Goal: Task Accomplishment & Management: Use online tool/utility

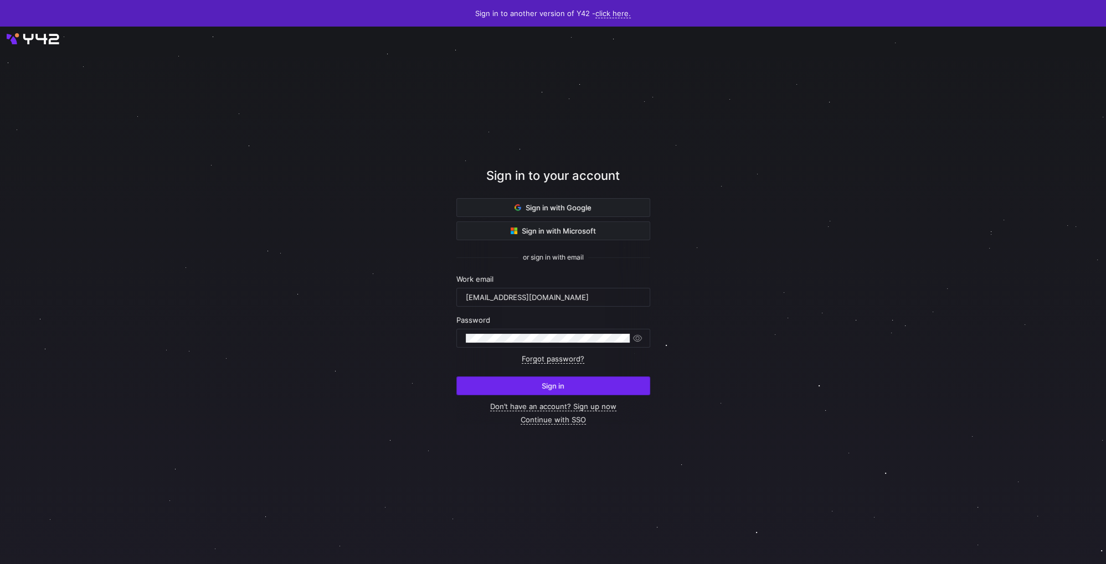
click at [539, 387] on span "submit" at bounding box center [553, 386] width 193 height 18
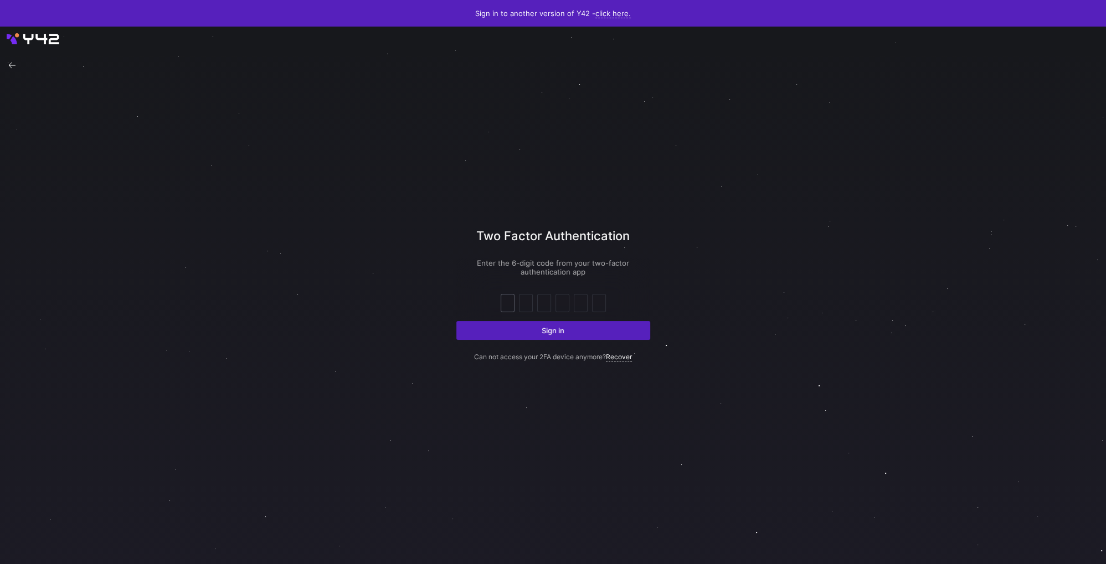
click at [509, 302] on input "text" at bounding box center [507, 303] width 8 height 13
click at [444, 279] on div at bounding box center [552, 296] width 995 height 484
click at [511, 299] on input "text" at bounding box center [507, 303] width 8 height 13
type input "1"
type input "6"
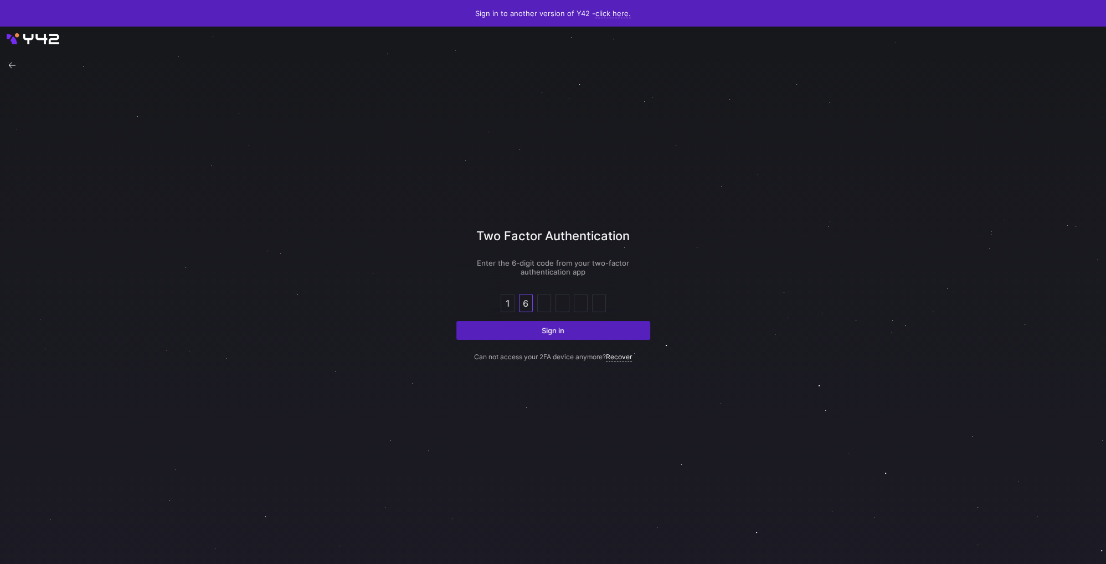
type input "1"
type input "2"
type input "4"
type input "5"
type input "4"
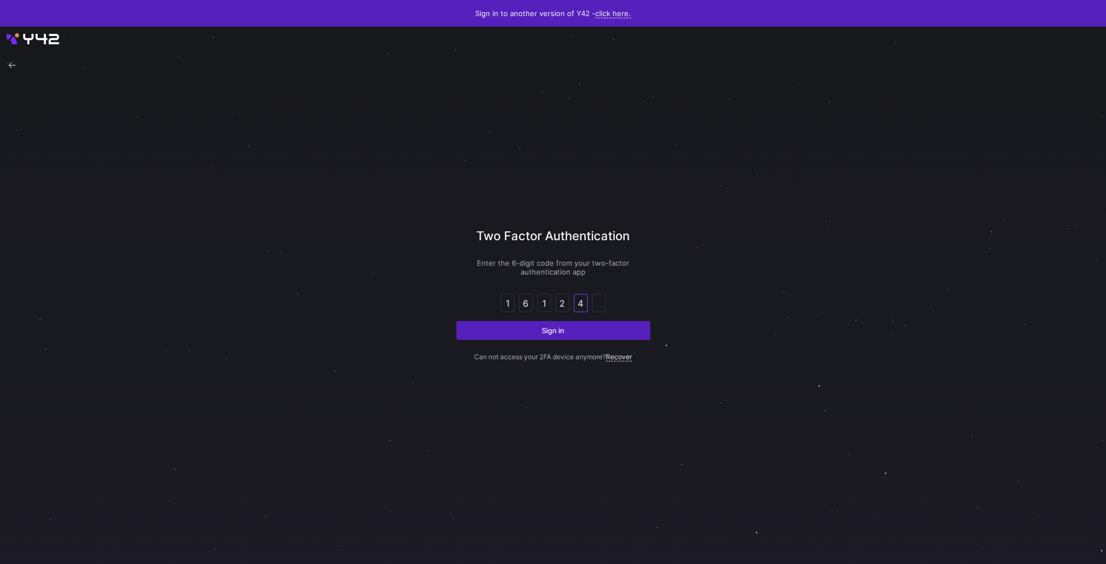
click at [456, 321] on button "Sign in" at bounding box center [553, 330] width 194 height 19
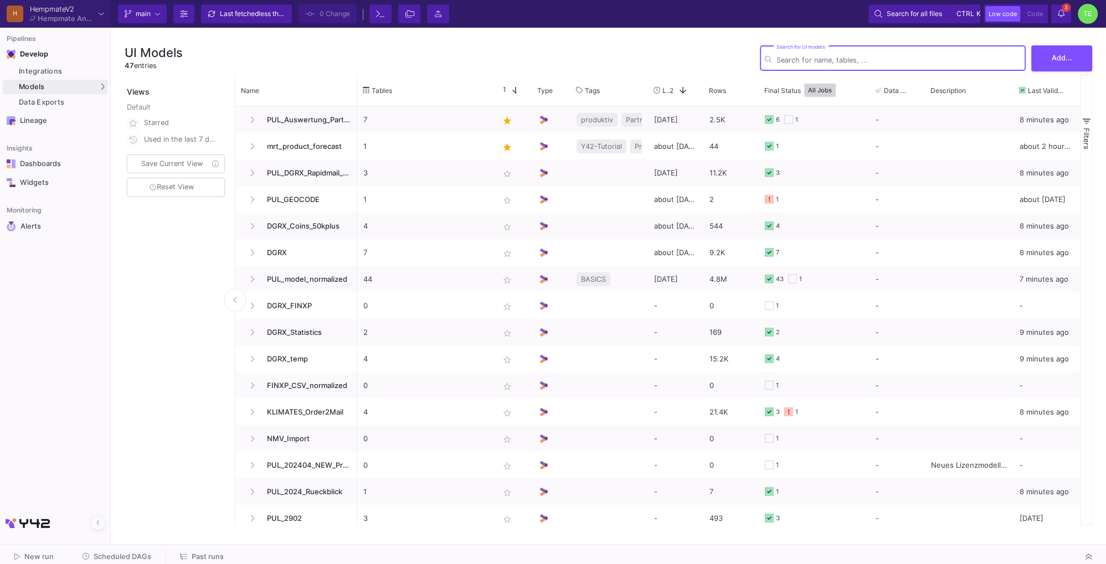
click at [52, 12] on div "HempmateV2" at bounding box center [62, 9] width 64 height 7
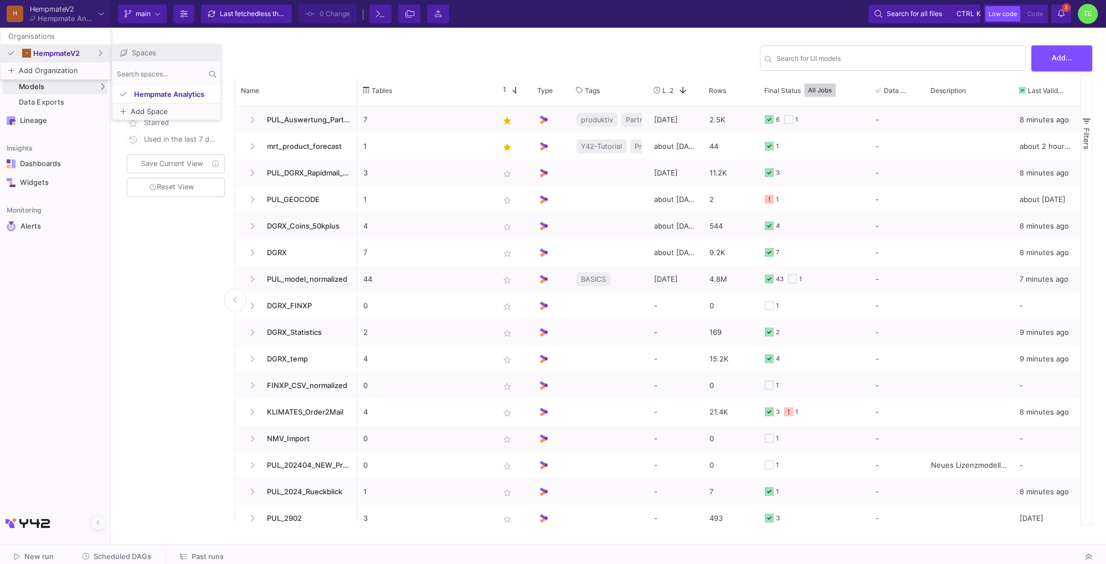
click at [51, 56] on span "HempmateV2" at bounding box center [65, 53] width 65 height 7
click at [154, 96] on span "Hempmate Analytics" at bounding box center [173, 94] width 79 height 7
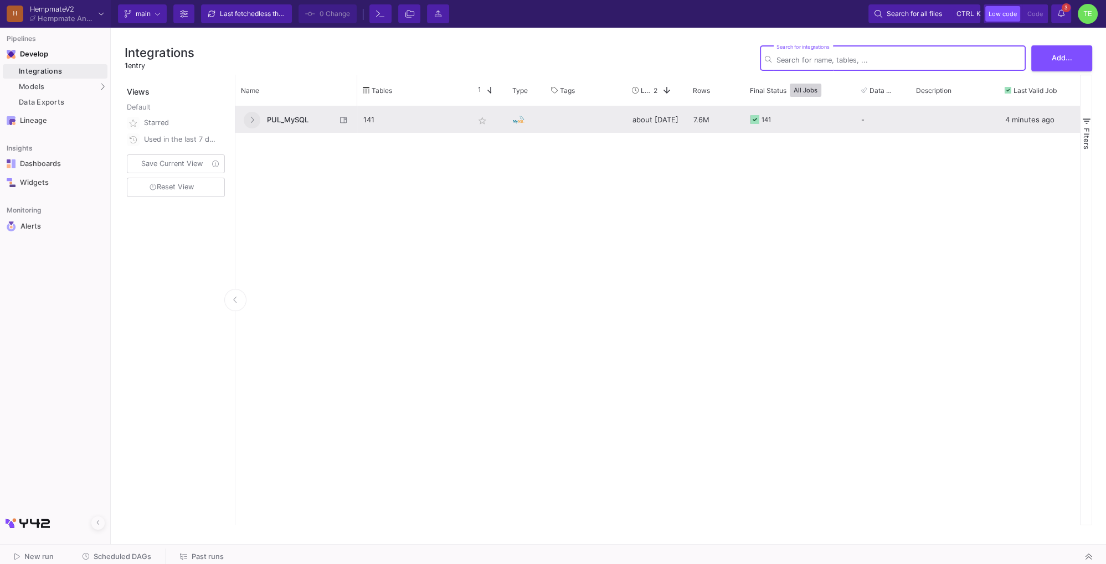
click at [254, 122] on icon at bounding box center [252, 119] width 4 height 7
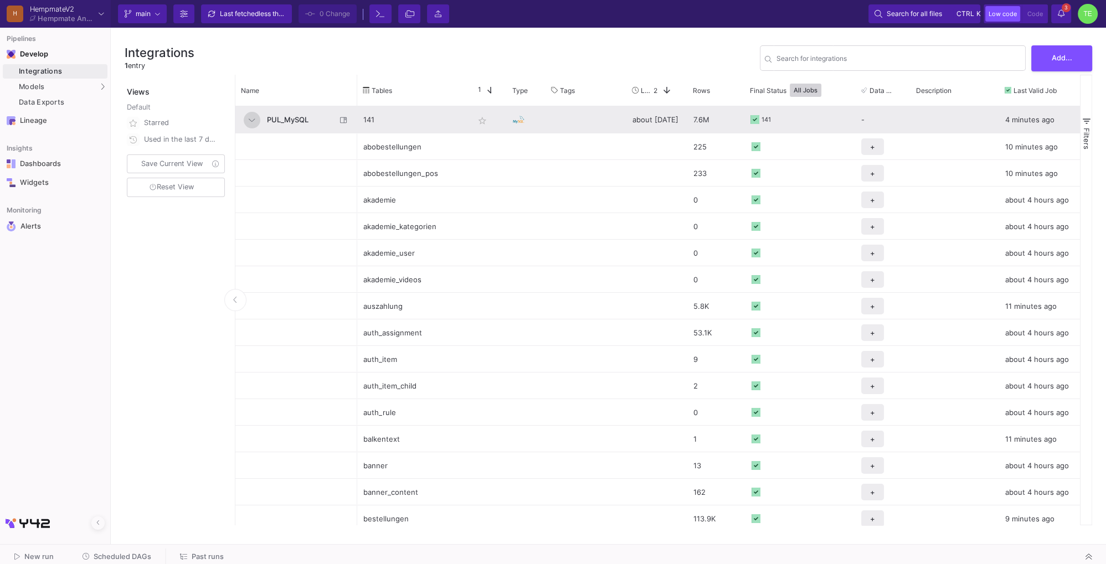
click at [249, 122] on button at bounding box center [252, 120] width 17 height 17
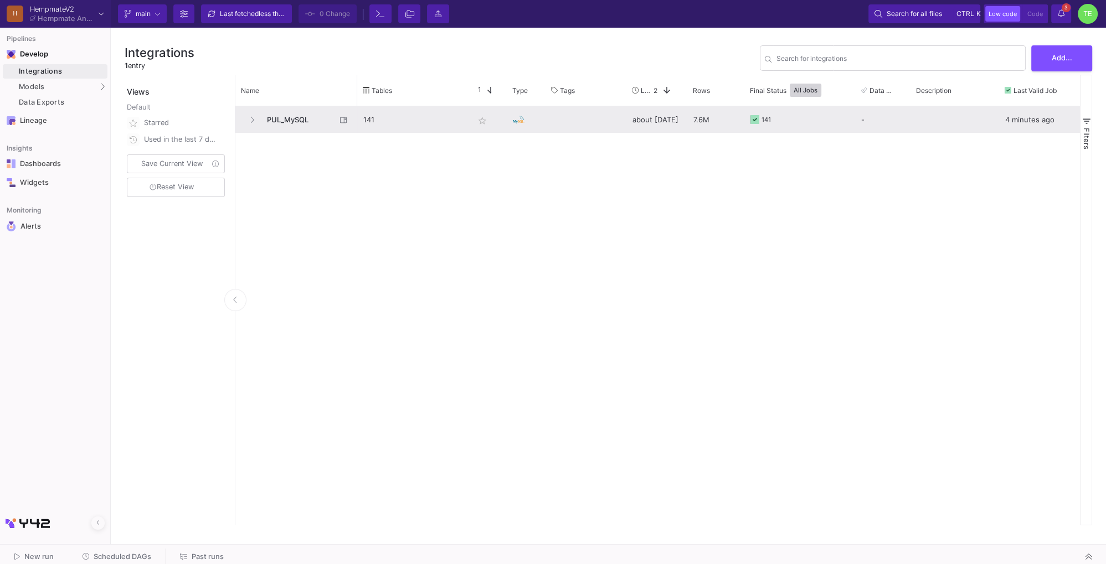
click at [1056, 124] on div "4 minutes ago" at bounding box center [1039, 119] width 81 height 27
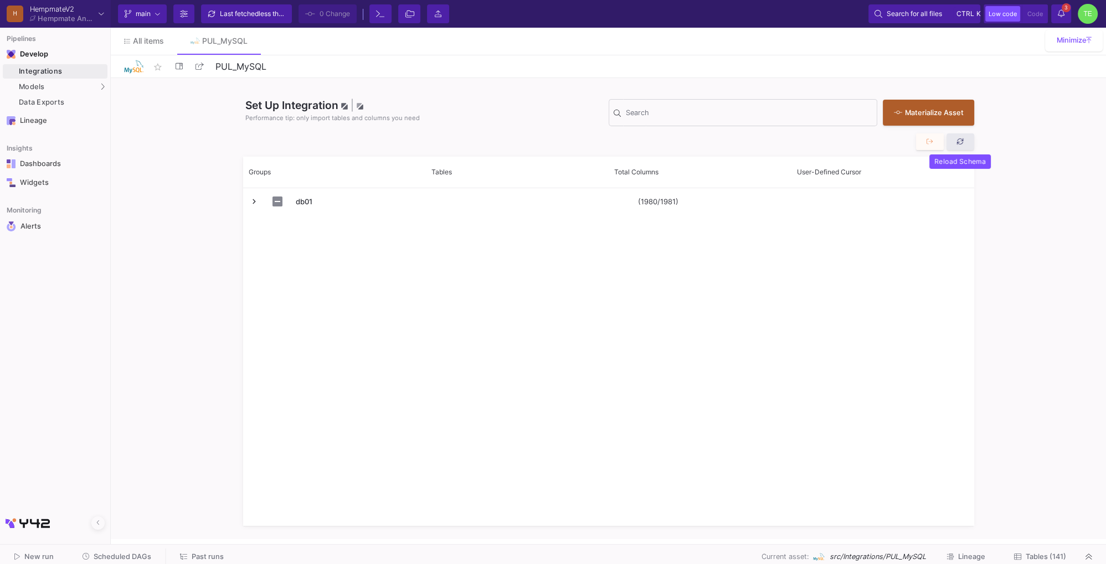
click at [960, 143] on icon at bounding box center [960, 141] width 7 height 7
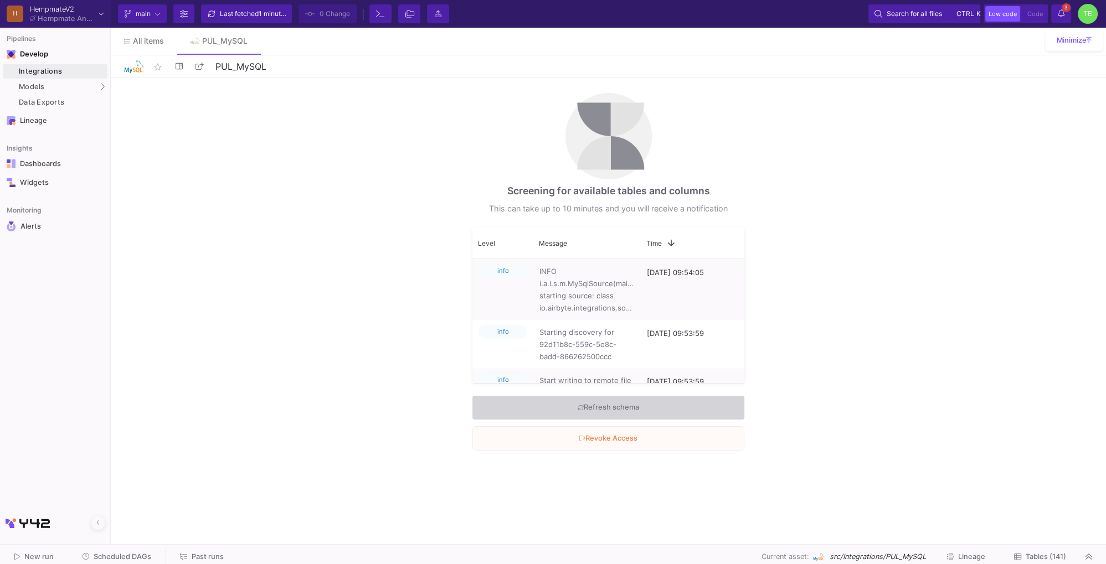
click at [422, 150] on div "Screening for available tables and columns This can take up to 10 minutes and y…" at bounding box center [608, 308] width 995 height 461
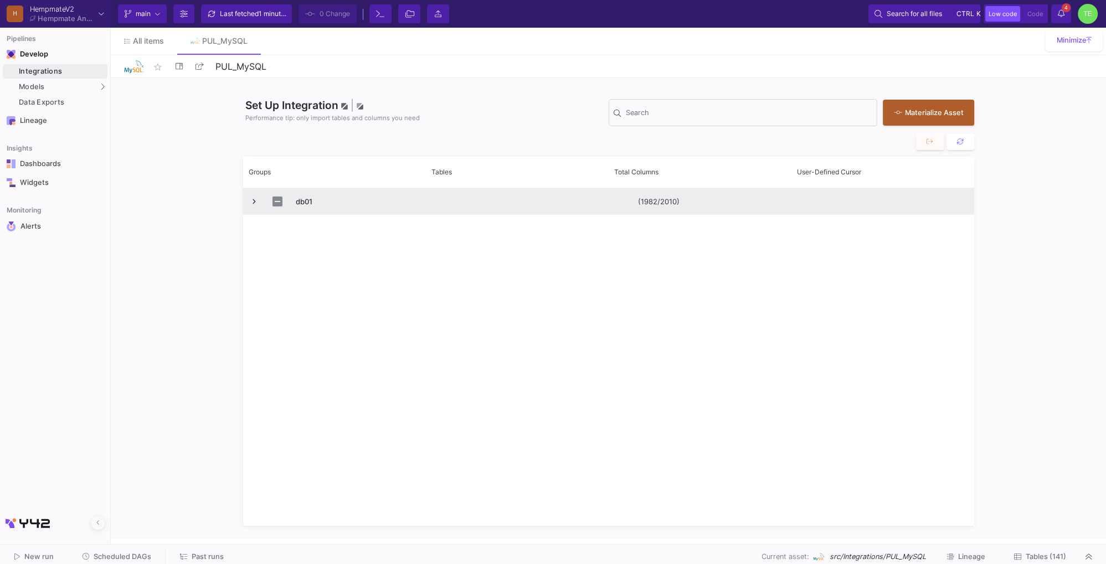
click at [255, 202] on span "Press SPACE to select this row." at bounding box center [254, 202] width 10 height 10
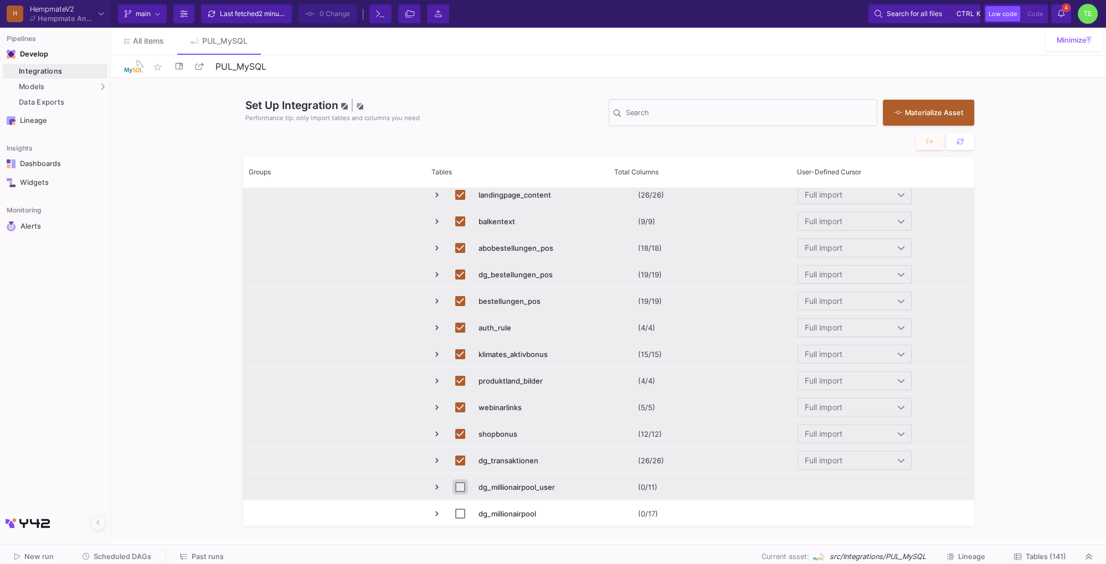
click at [460, 487] on input "Press Space to toggle row selection (unchecked)" at bounding box center [460, 487] width 10 height 10
checkbox input "true"
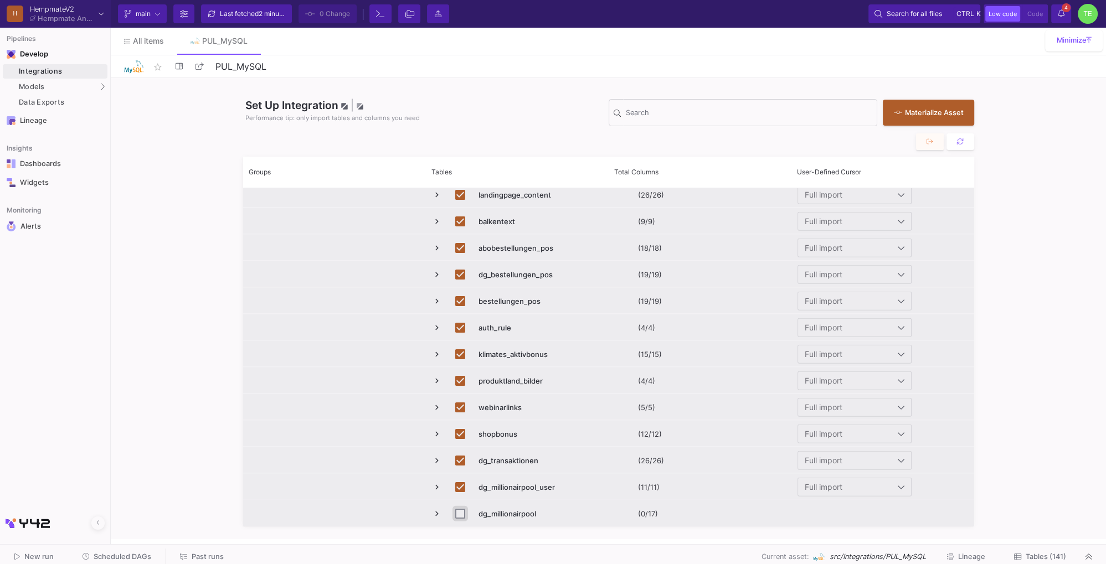
click at [458, 514] on input "Press Space to toggle row selection (unchecked)" at bounding box center [460, 514] width 10 height 10
checkbox input "true"
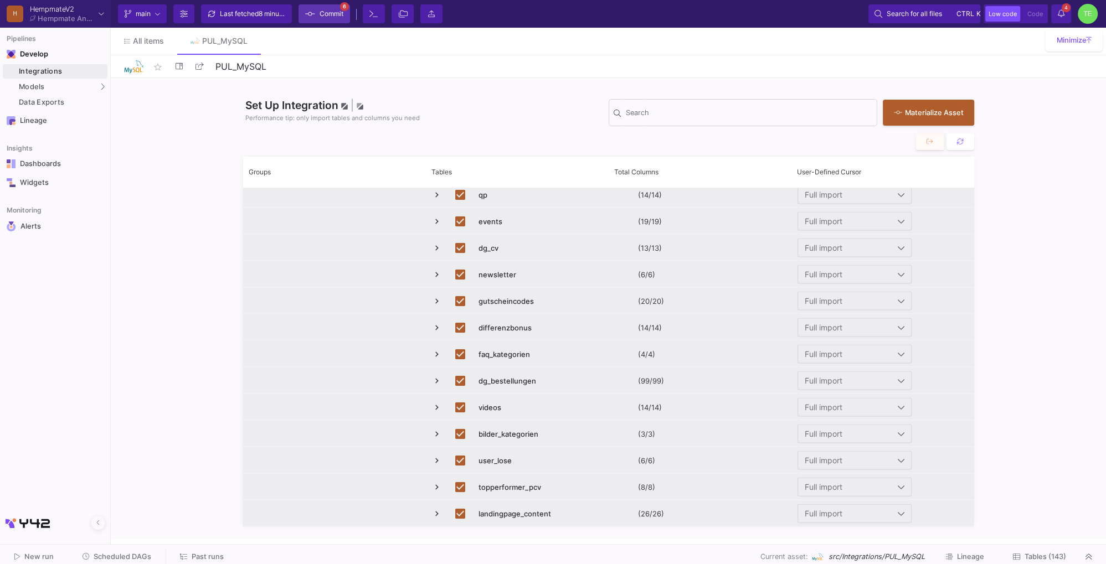
click at [313, 16] on icon at bounding box center [310, 14] width 10 height 8
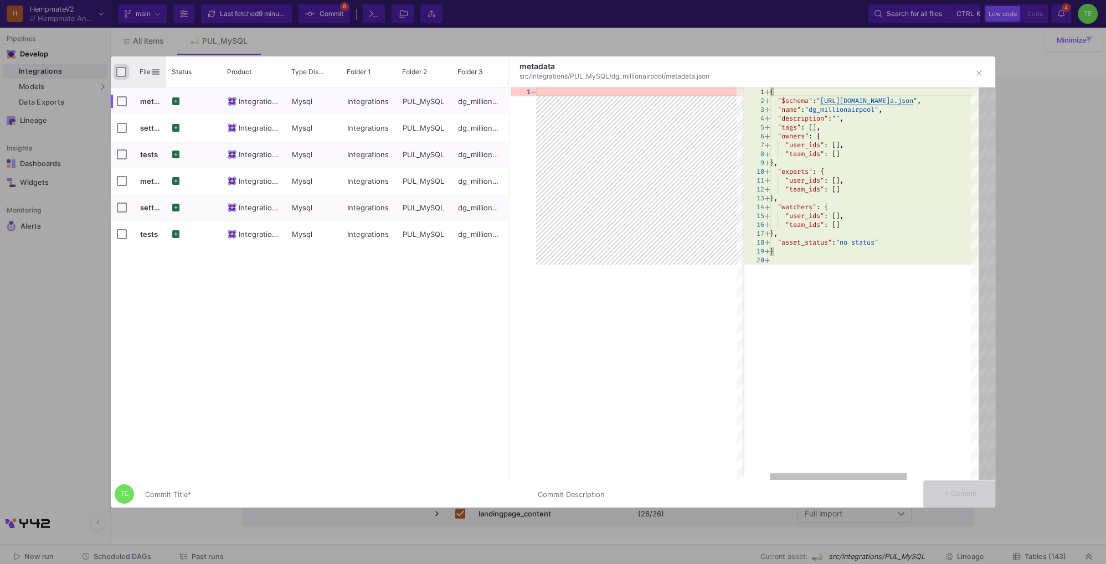
click at [123, 70] on input "Press Space to toggle all rows selection (unchecked)" at bounding box center [121, 72] width 10 height 10
checkbox input "true"
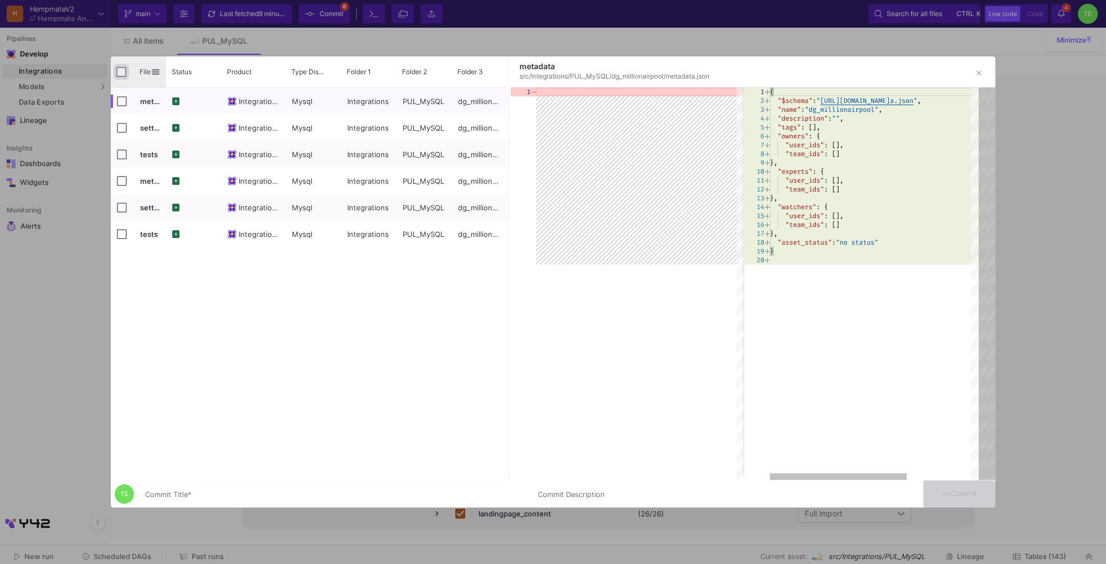
checkbox input "true"
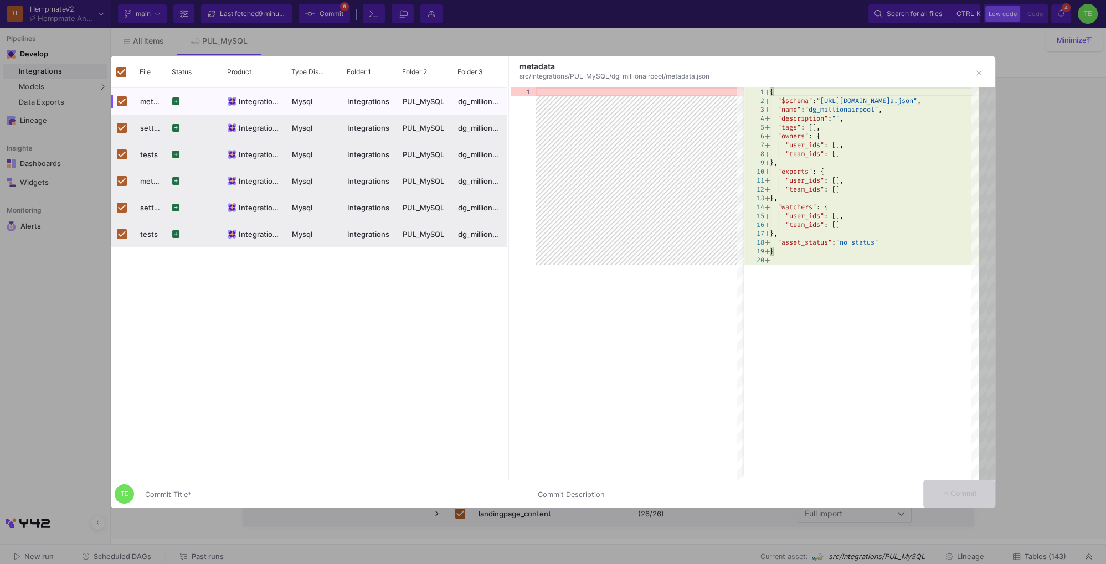
click at [283, 491] on input "Commit Title *" at bounding box center [334, 495] width 379 height 9
type input "2025082901"
click at [949, 494] on span "Commit" at bounding box center [959, 494] width 35 height 8
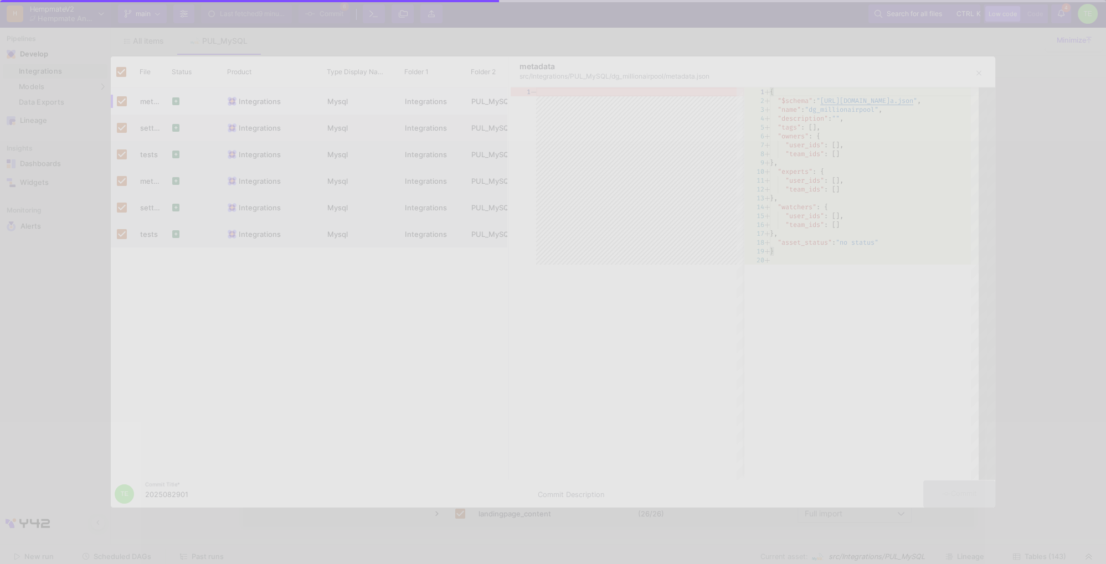
checkbox input "false"
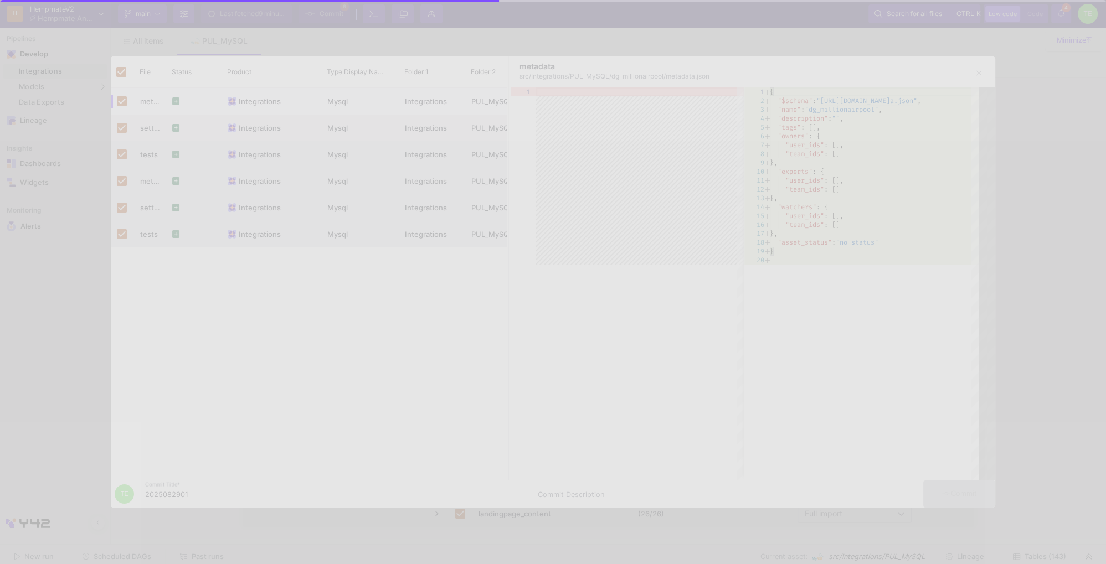
checkbox input "false"
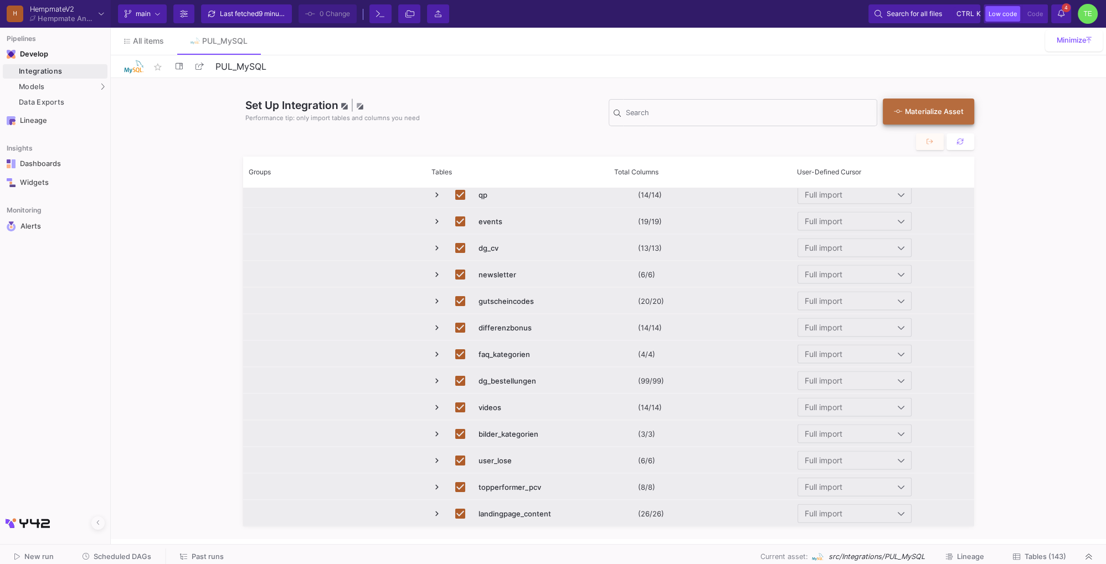
click at [936, 112] on div "Materialize Asset" at bounding box center [925, 111] width 63 height 11
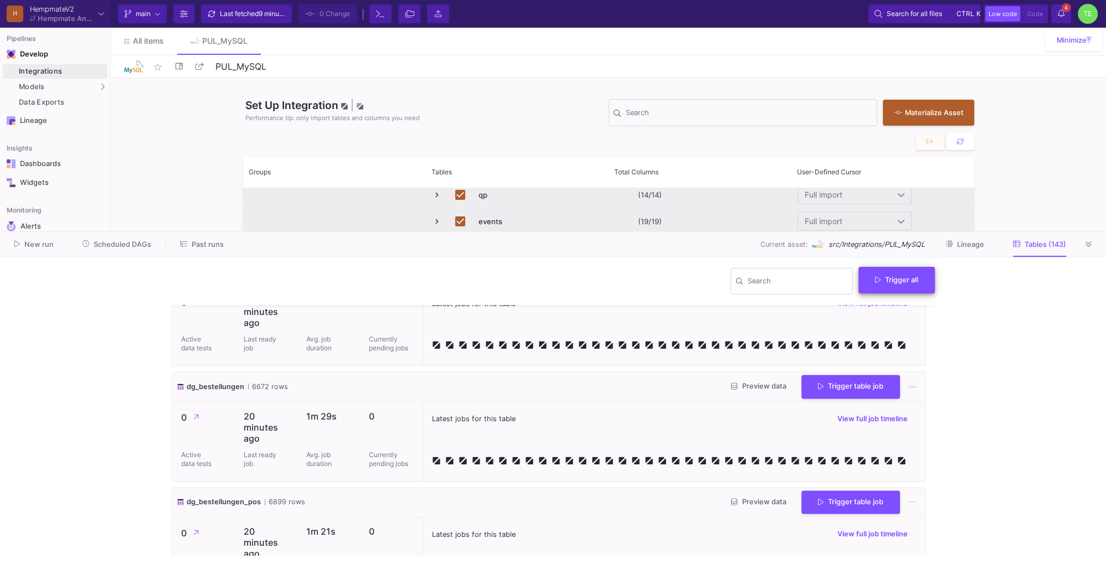
scroll to position [5527, 0]
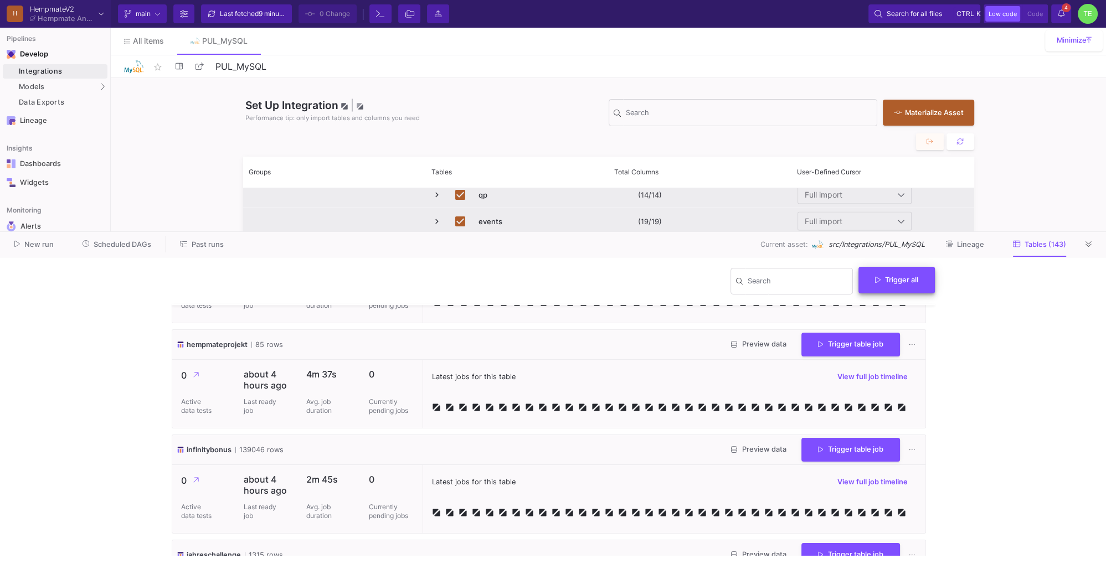
click at [897, 282] on span "Trigger all" at bounding box center [896, 280] width 43 height 8
click at [896, 303] on button "Full import" at bounding box center [901, 307] width 90 height 27
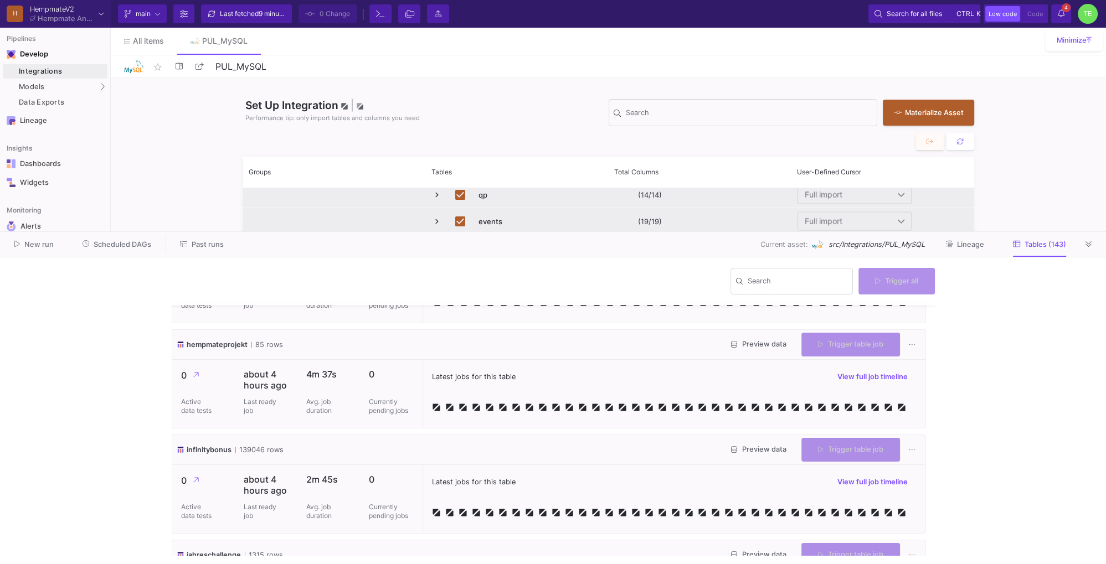
drag, startPoint x: 1088, startPoint y: 245, endPoint x: 1082, endPoint y: 233, distance: 13.4
click at [1088, 245] on icon at bounding box center [1089, 244] width 6 height 7
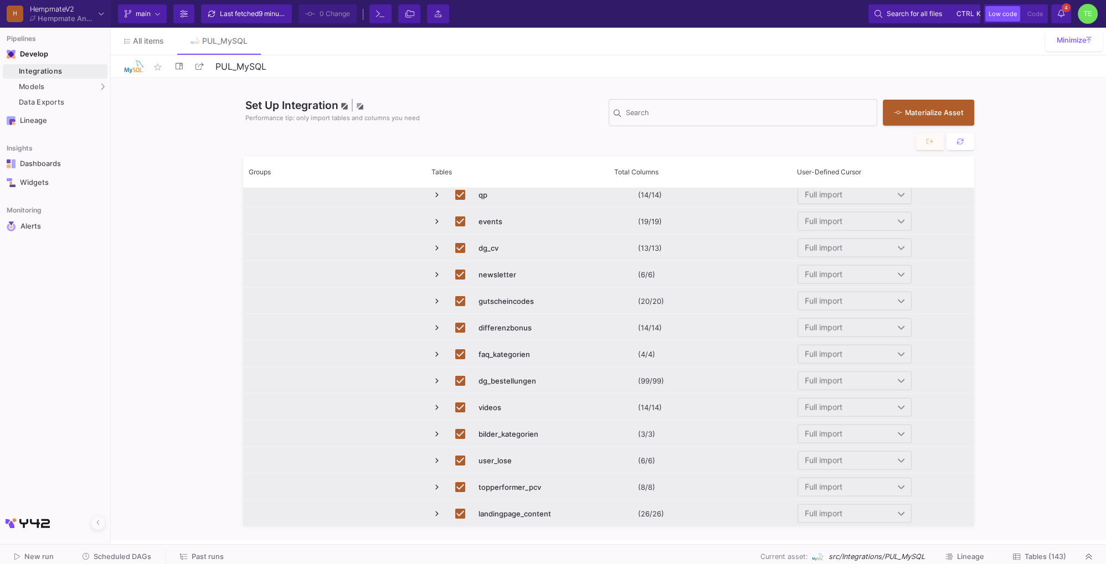
click at [1063, 16] on icon at bounding box center [1061, 13] width 7 height 8
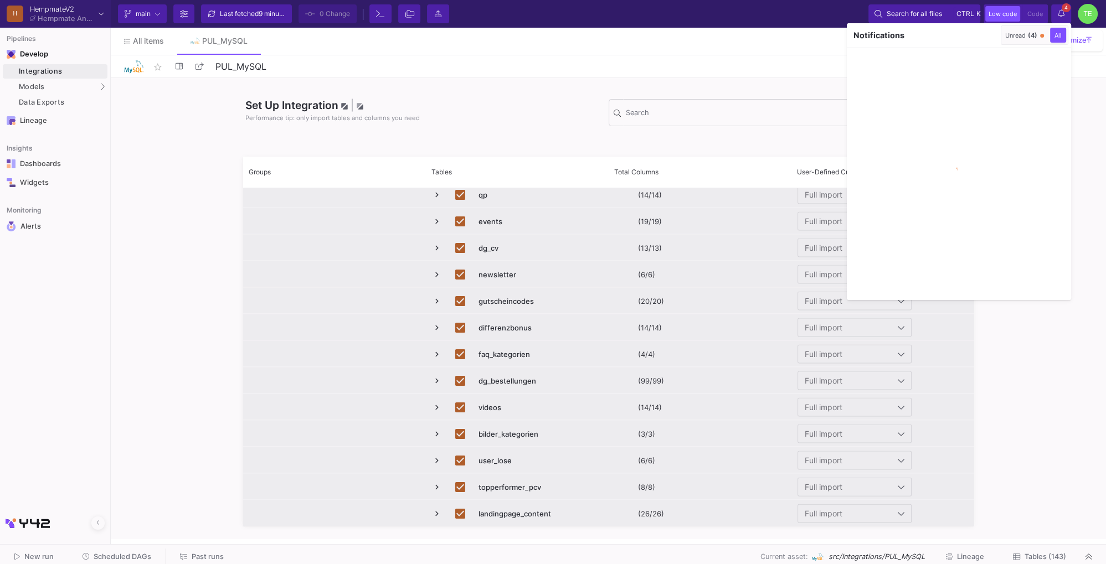
click at [1018, 34] on div "Unread (4)" at bounding box center [1021, 36] width 32 height 8
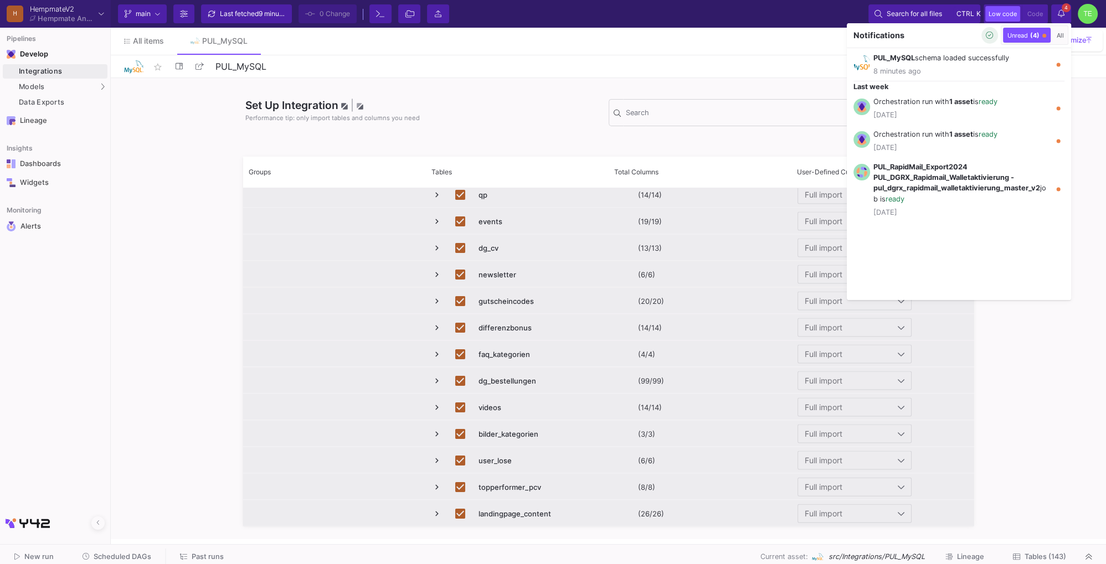
click at [989, 37] on icon "button" at bounding box center [989, 35] width 7 height 7
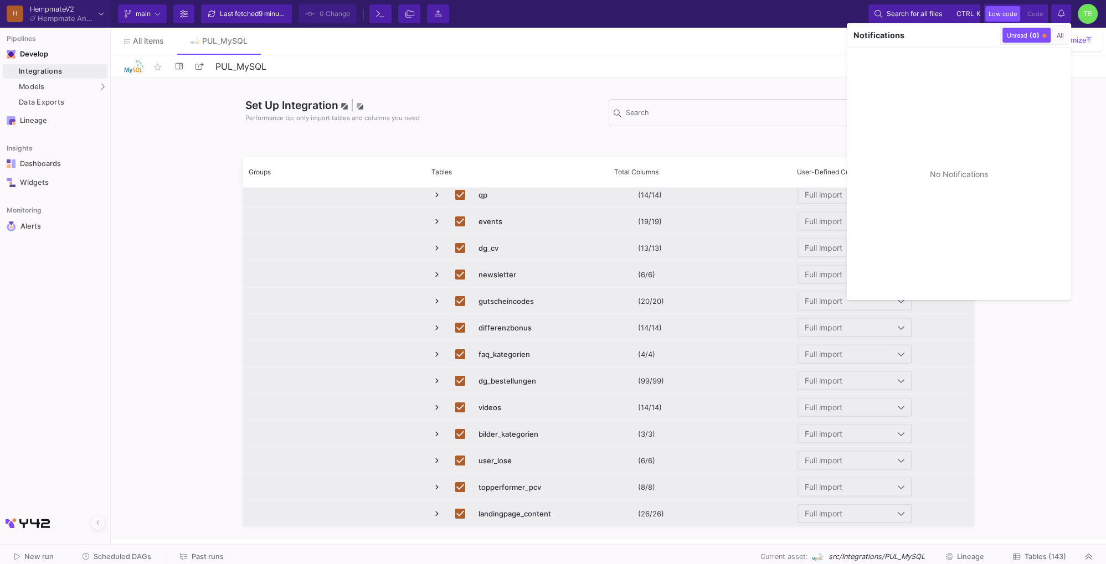
click at [1085, 121] on div at bounding box center [553, 282] width 1106 height 564
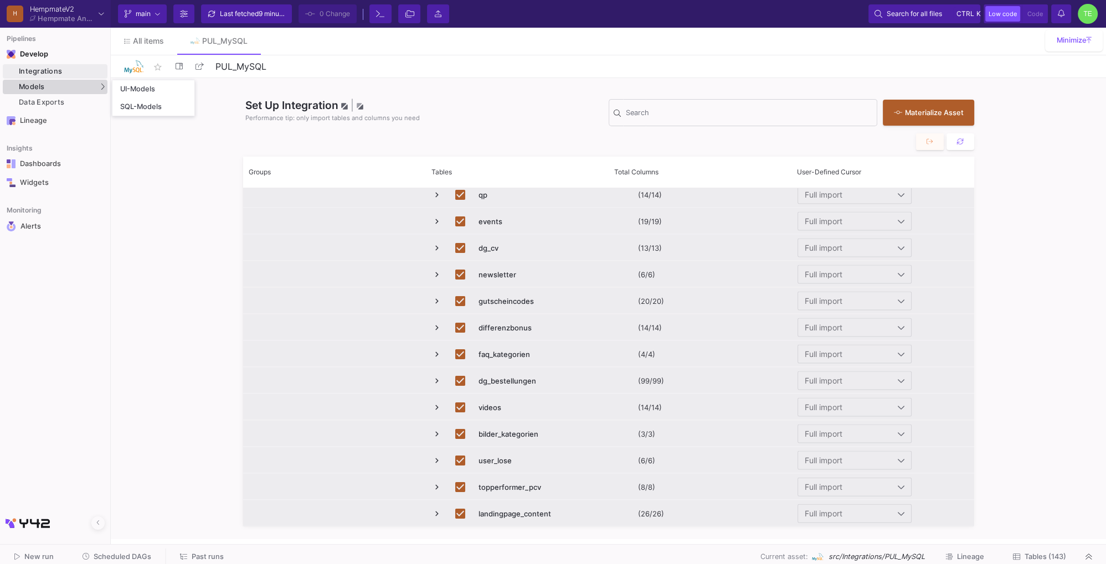
click at [57, 87] on div "Models" at bounding box center [55, 87] width 105 height 14
click at [255, 40] on button at bounding box center [252, 41] width 17 height 17
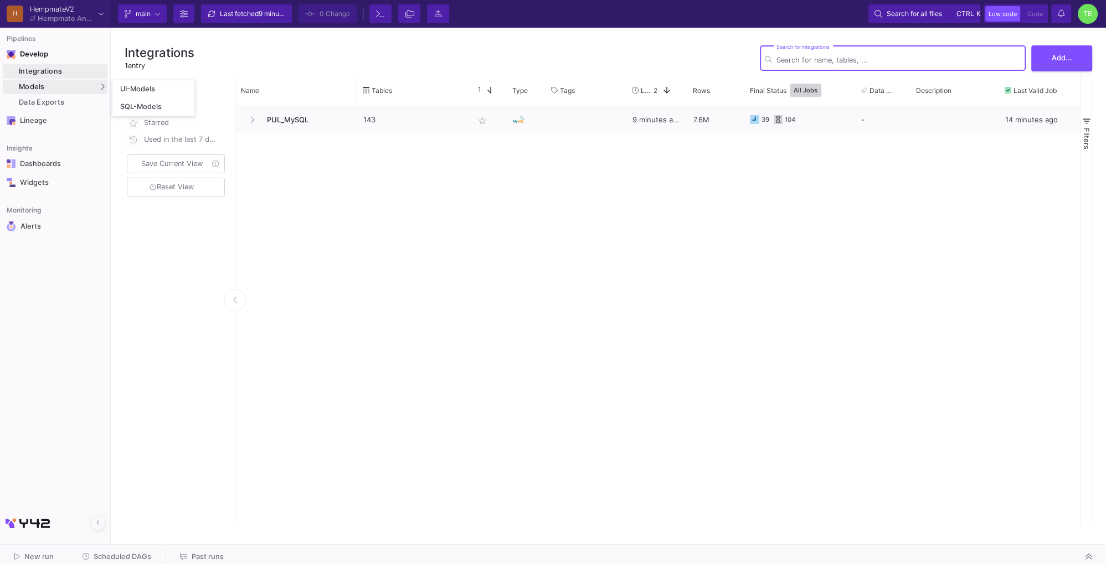
click at [61, 86] on div "Models" at bounding box center [55, 87] width 105 height 14
click at [63, 81] on div "Models" at bounding box center [55, 87] width 105 height 14
click at [134, 85] on div "UI-Models" at bounding box center [138, 89] width 36 height 9
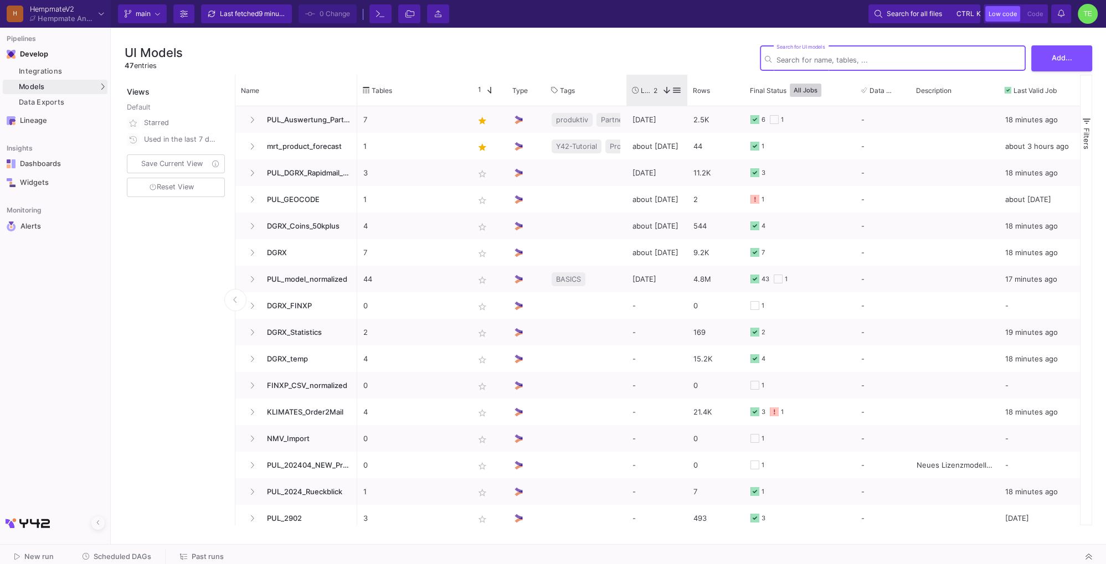
click at [651, 92] on span "Last Used" at bounding box center [647, 90] width 13 height 8
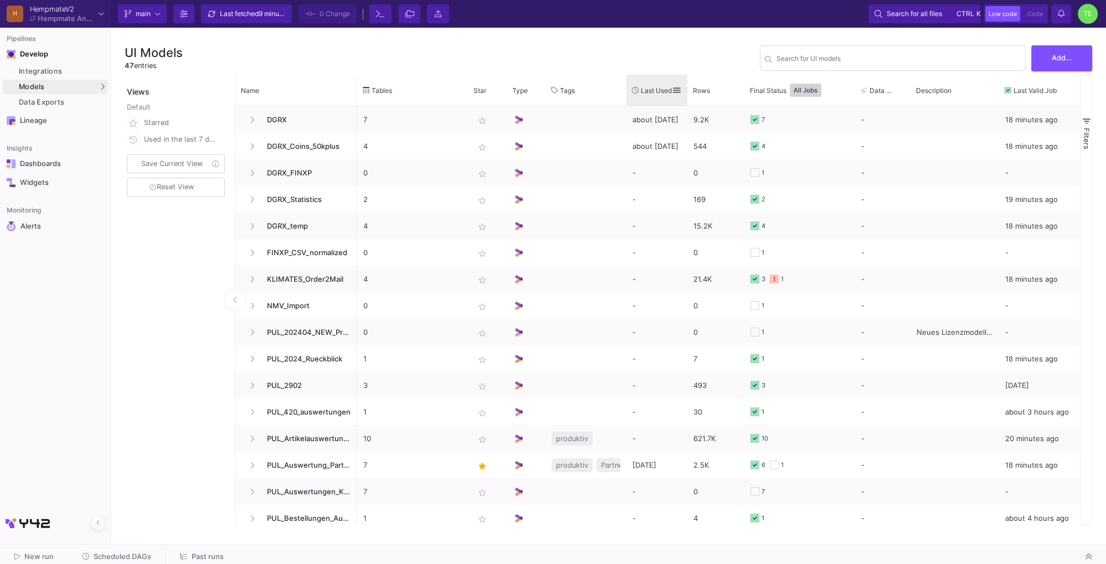
click at [651, 92] on span "Last Used" at bounding box center [656, 90] width 31 height 8
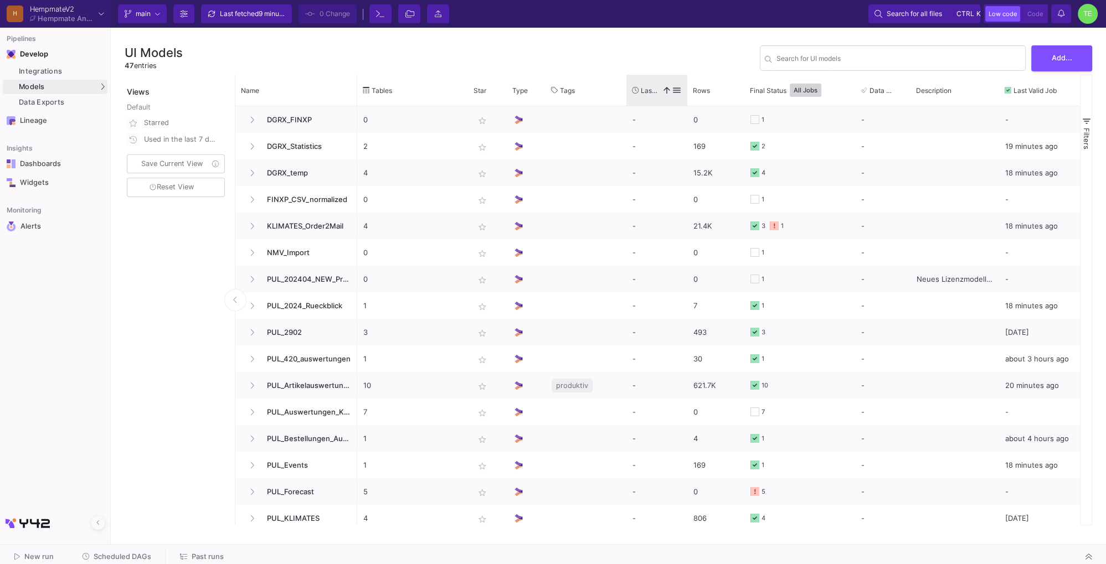
click at [651, 92] on span "Last Used" at bounding box center [649, 90] width 17 height 8
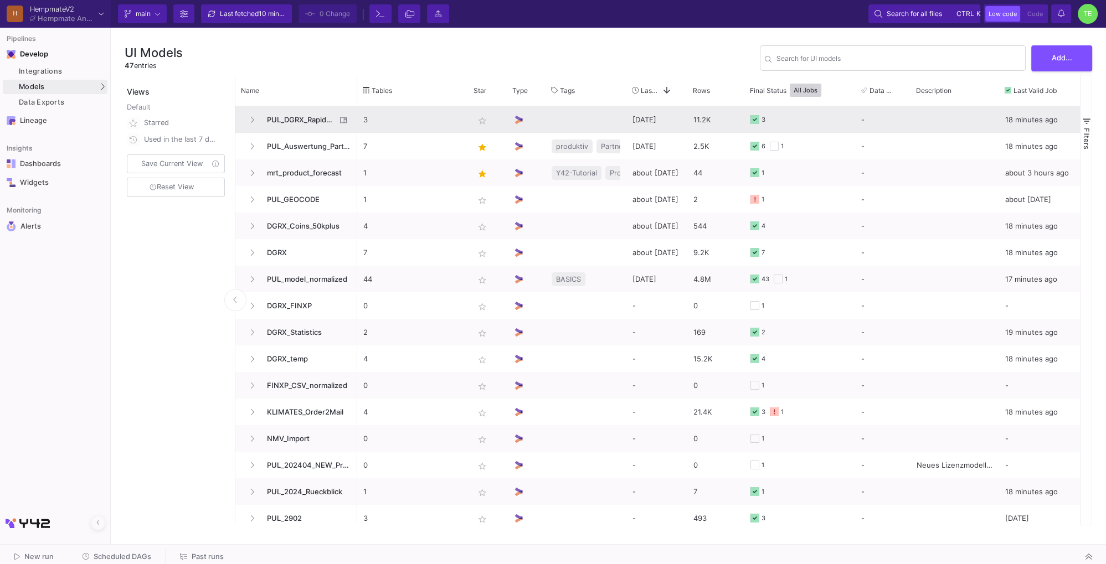
click at [290, 117] on span "PUL_DGRX_Rapidmail_Walletaktivierung" at bounding box center [298, 120] width 76 height 26
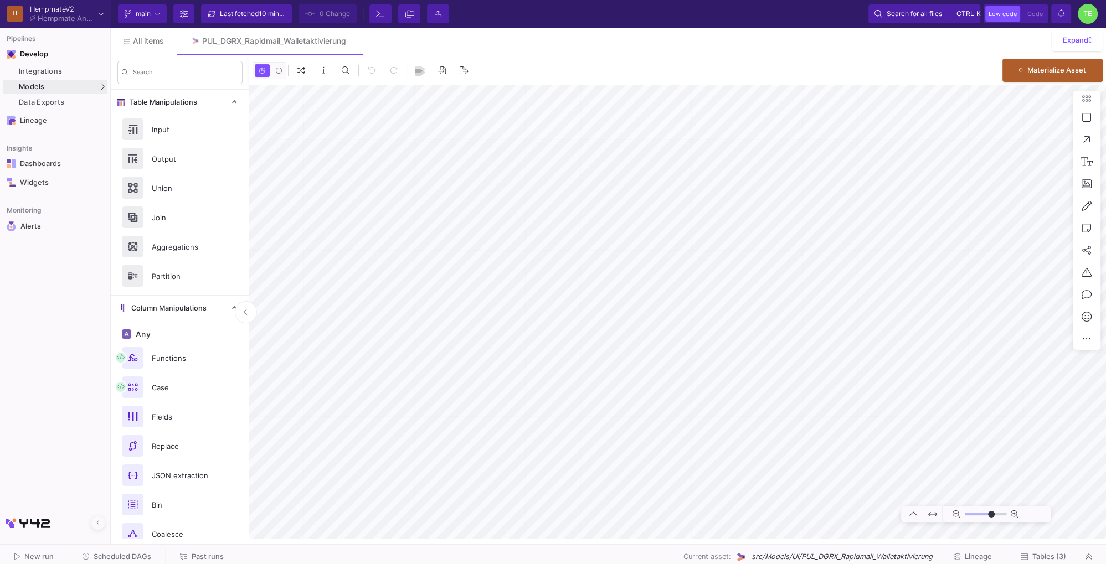
type input "-20"
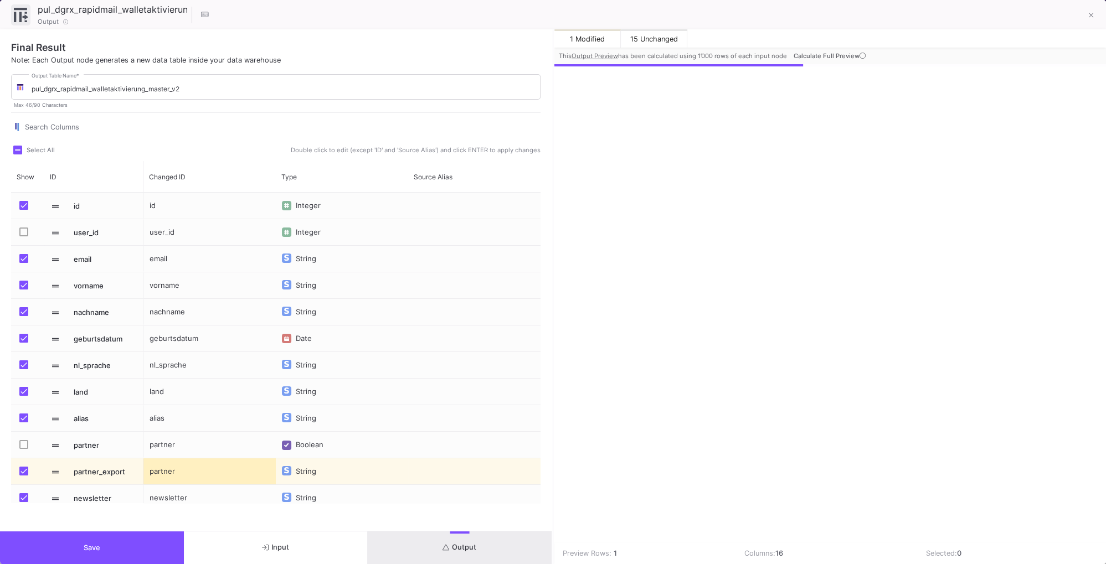
scroll to position [0, 790]
click at [455, 546] on span "Output" at bounding box center [460, 547] width 34 height 8
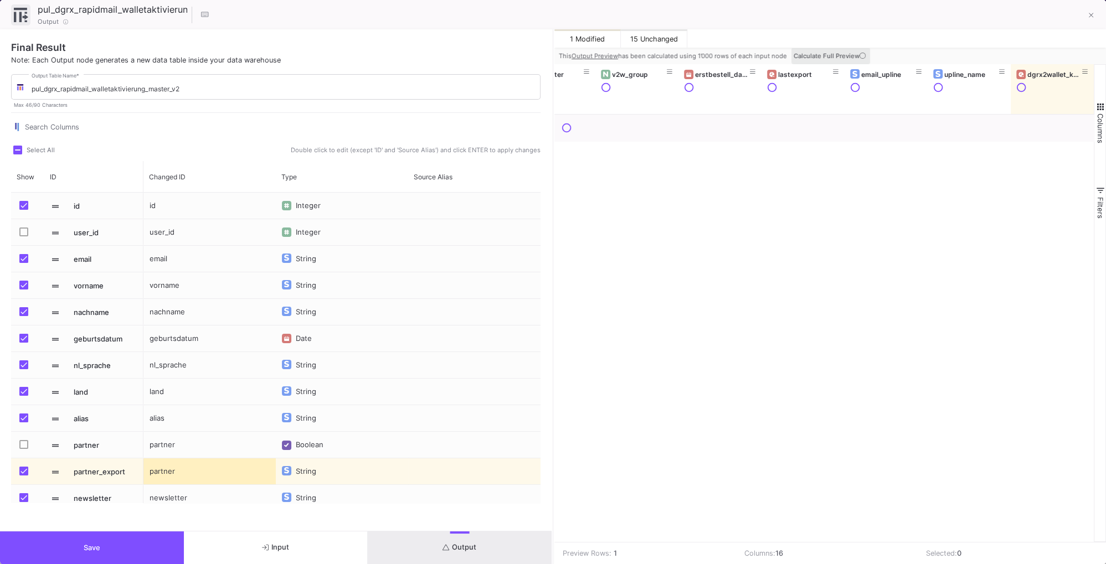
click at [839, 55] on span "Calculate Full Preview" at bounding box center [831, 56] width 74 height 8
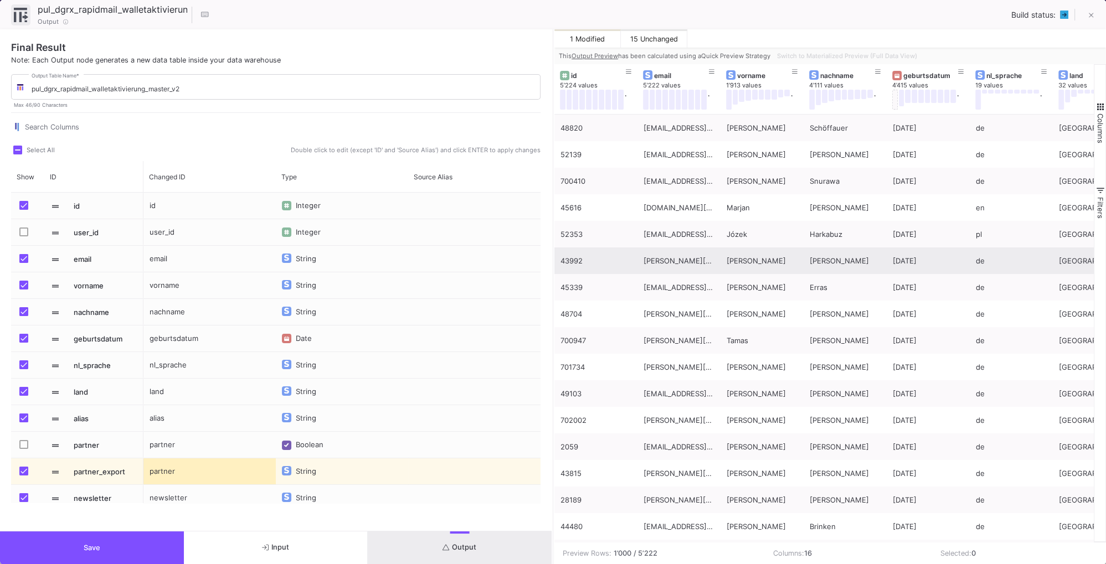
scroll to position [0, 0]
click at [833, 52] on span "Switch to Materialized Preview (Full Data View)" at bounding box center [847, 56] width 140 height 8
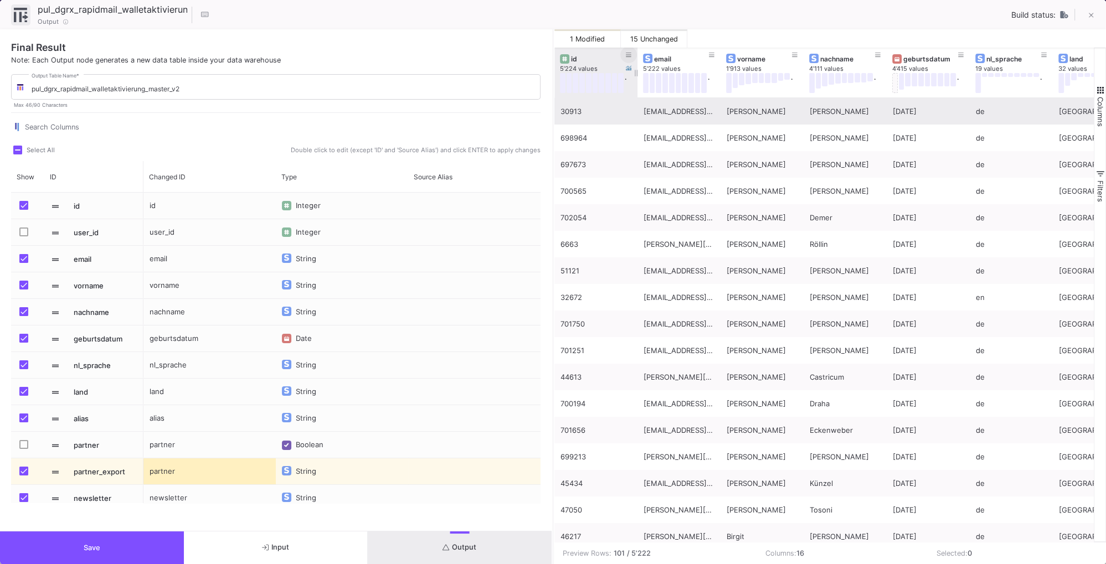
click at [628, 57] on icon at bounding box center [629, 55] width 6 height 6
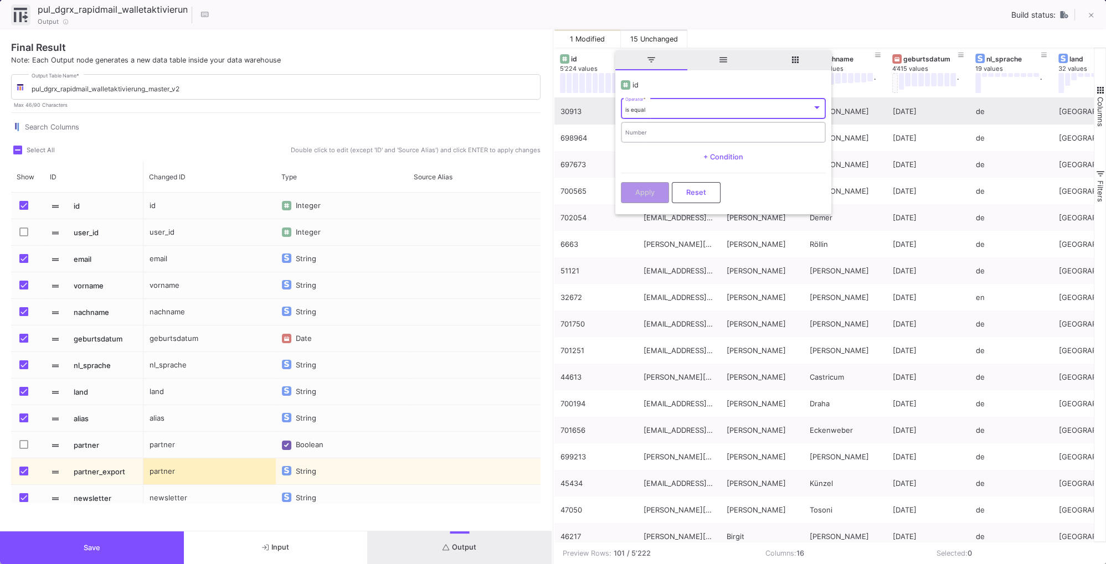
click at [650, 130] on input "Number" at bounding box center [723, 133] width 197 height 7
type input "8"
click at [652, 194] on span "Apply" at bounding box center [644, 191] width 19 height 8
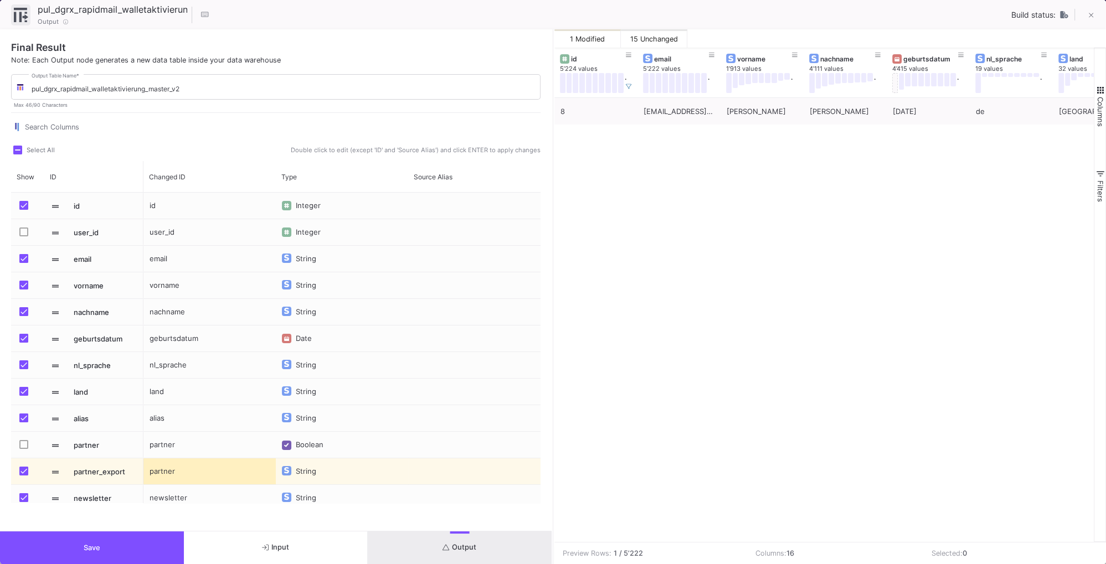
click at [90, 552] on span "Save" at bounding box center [92, 548] width 17 height 8
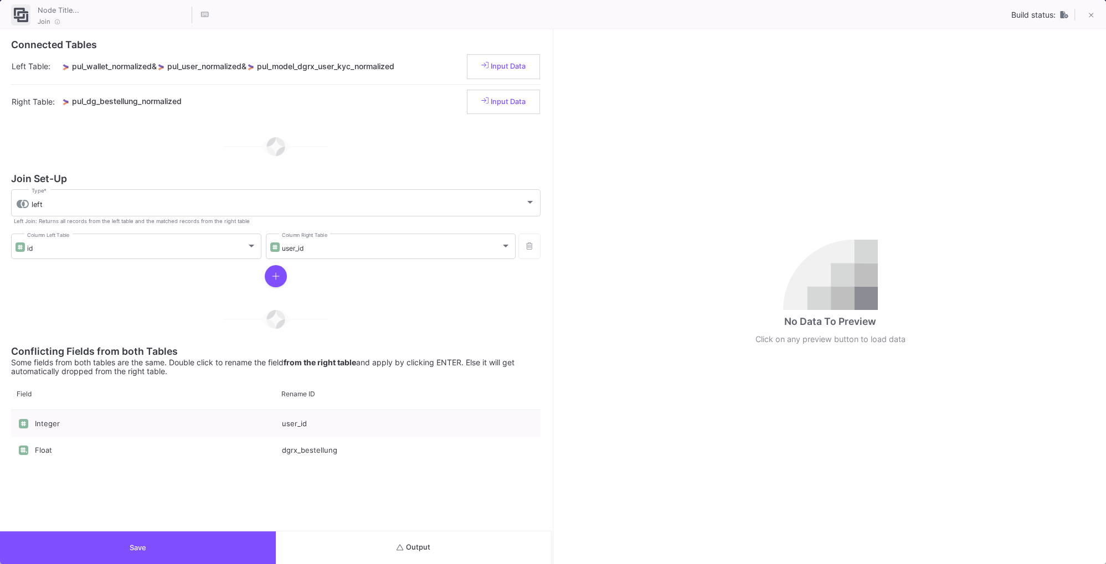
click at [408, 542] on button "Output" at bounding box center [414, 548] width 276 height 33
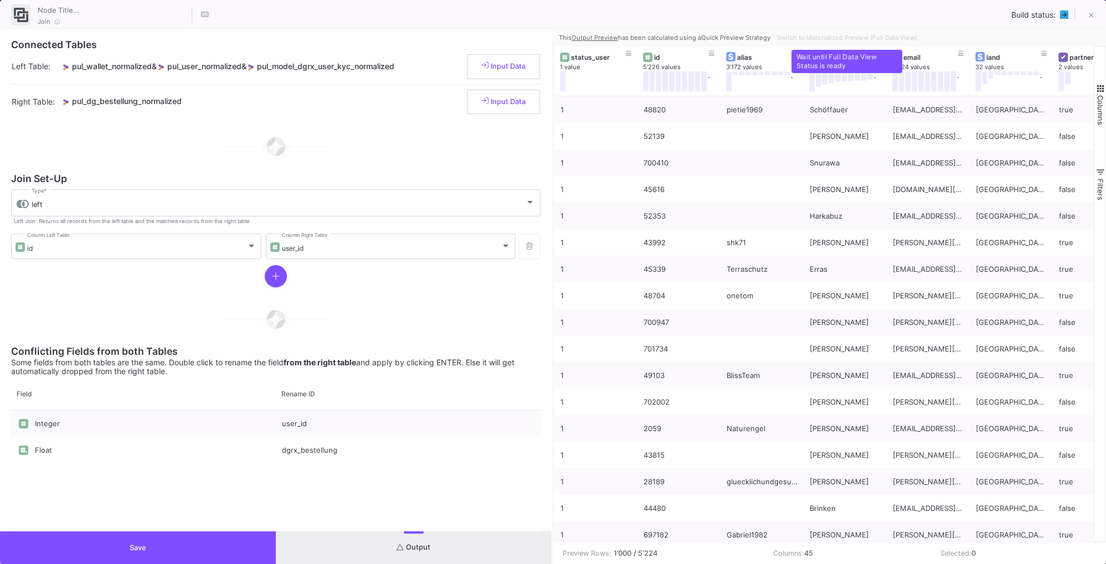
click at [830, 36] on div "Switch to Materialized Preview (Full Data View)" at bounding box center [846, 37] width 147 height 17
click at [796, 39] on span "Switch to Materialized Preview (Full Data View)" at bounding box center [847, 38] width 140 height 8
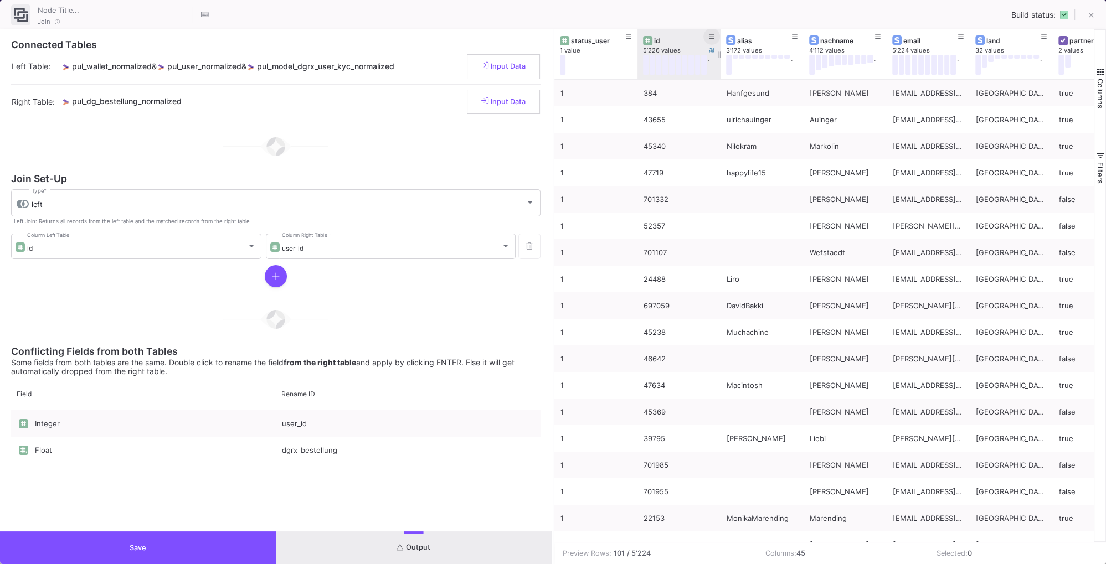
click at [708, 36] on button at bounding box center [711, 36] width 17 height 17
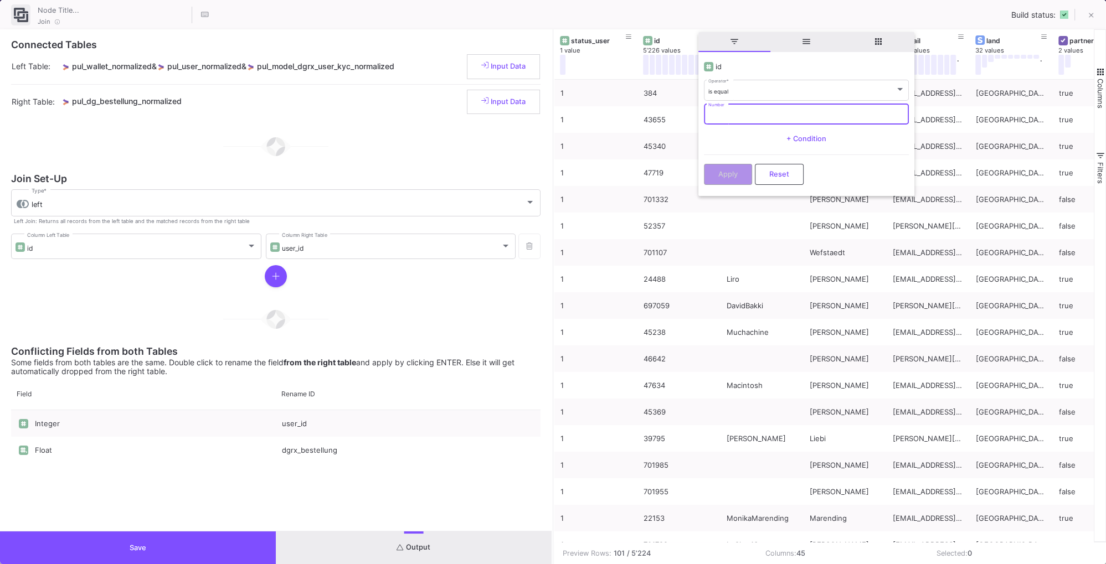
click at [730, 112] on input "Number" at bounding box center [806, 115] width 197 height 7
type input "8"
click at [724, 165] on button "Apply" at bounding box center [728, 173] width 48 height 21
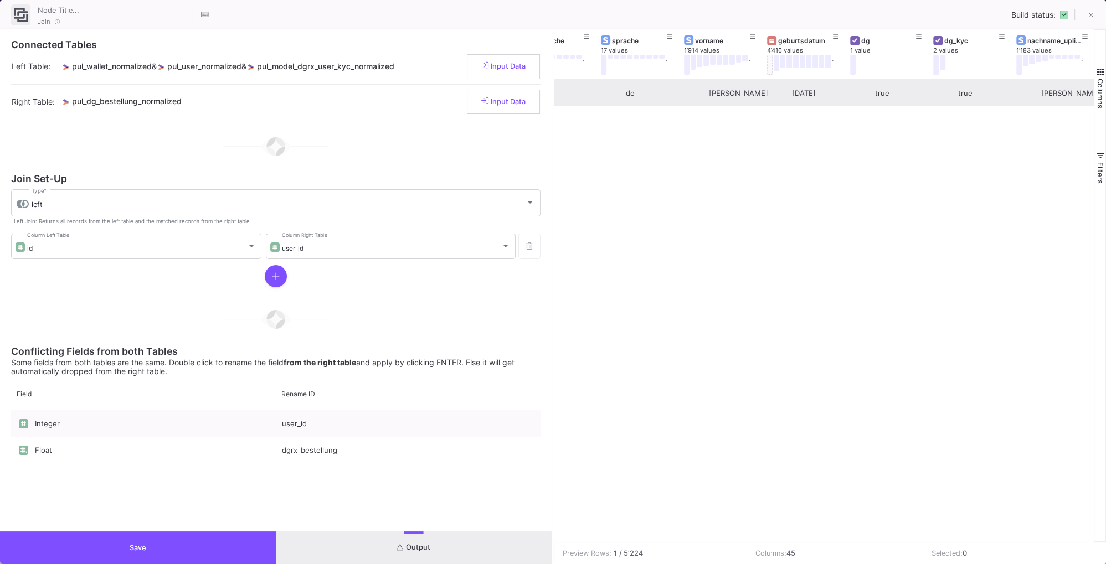
scroll to position [0, 789]
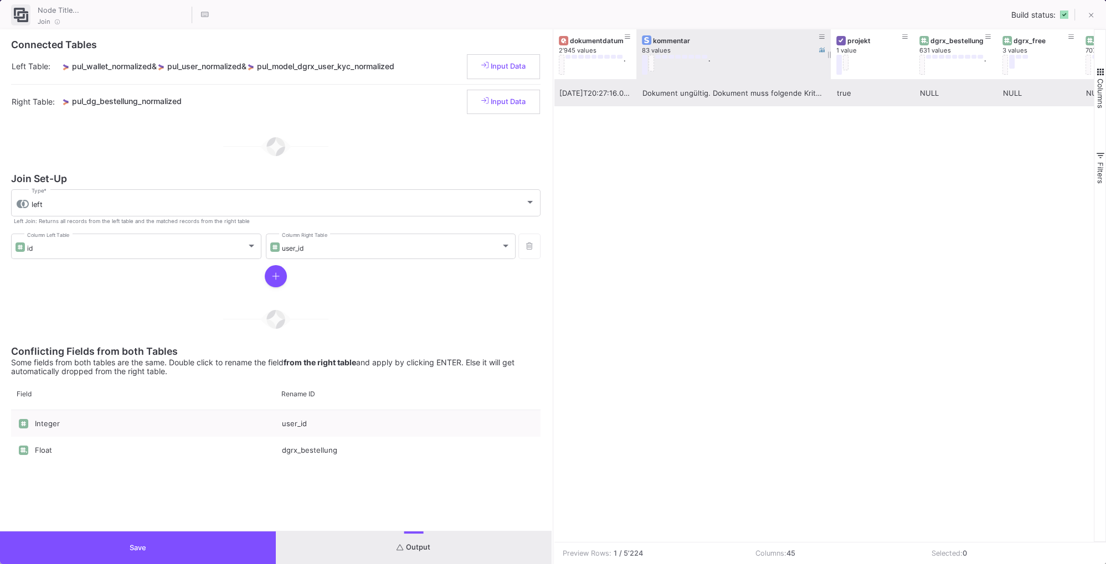
drag, startPoint x: 718, startPoint y: 33, endPoint x: 830, endPoint y: 48, distance: 112.3
click at [830, 48] on div at bounding box center [831, 54] width 4 height 50
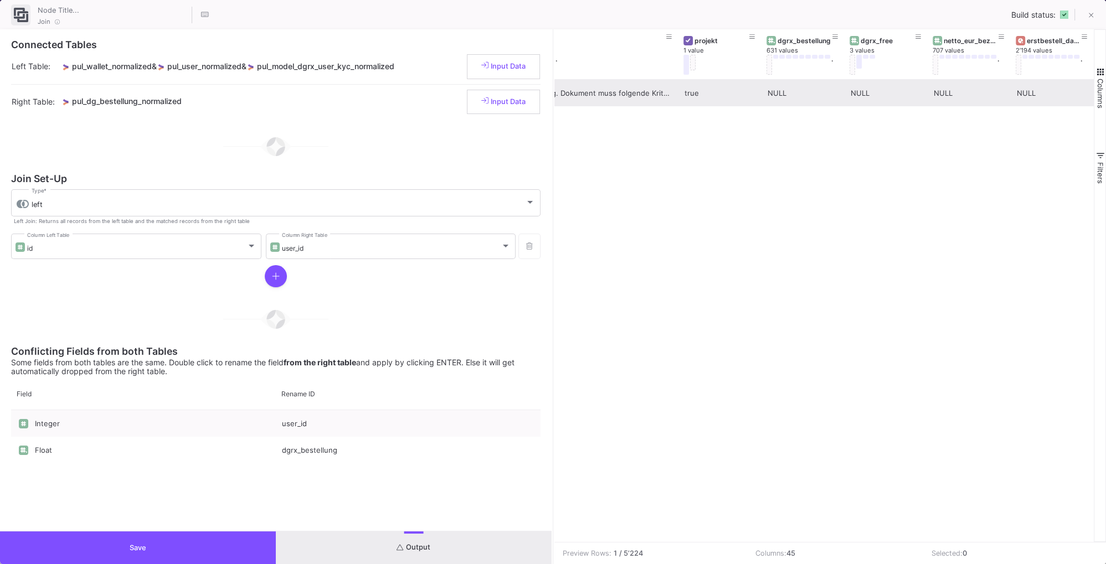
click at [178, 548] on button "Save" at bounding box center [138, 548] width 276 height 33
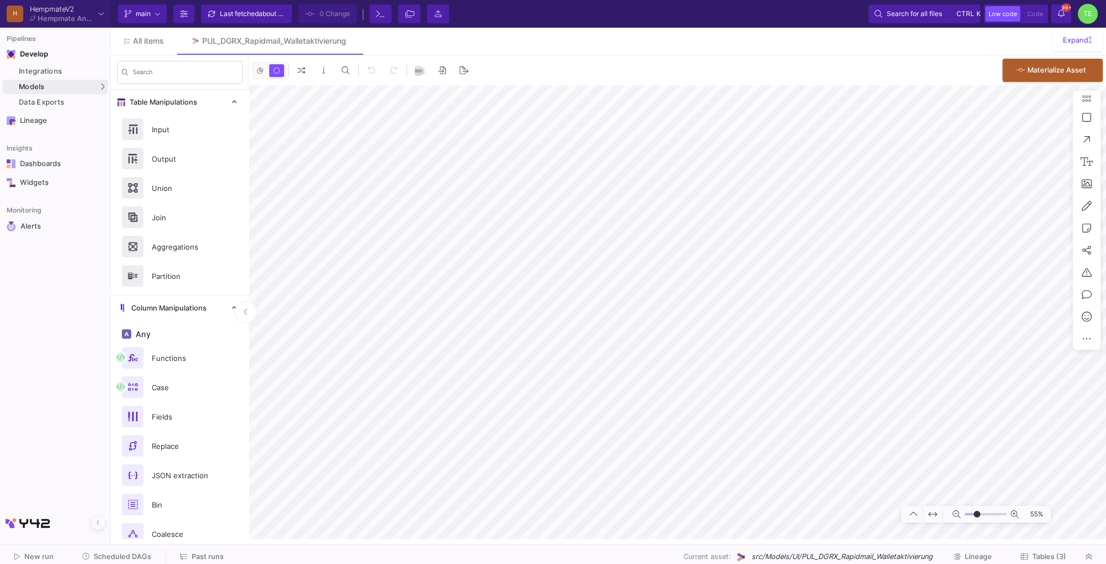
type input "-4"
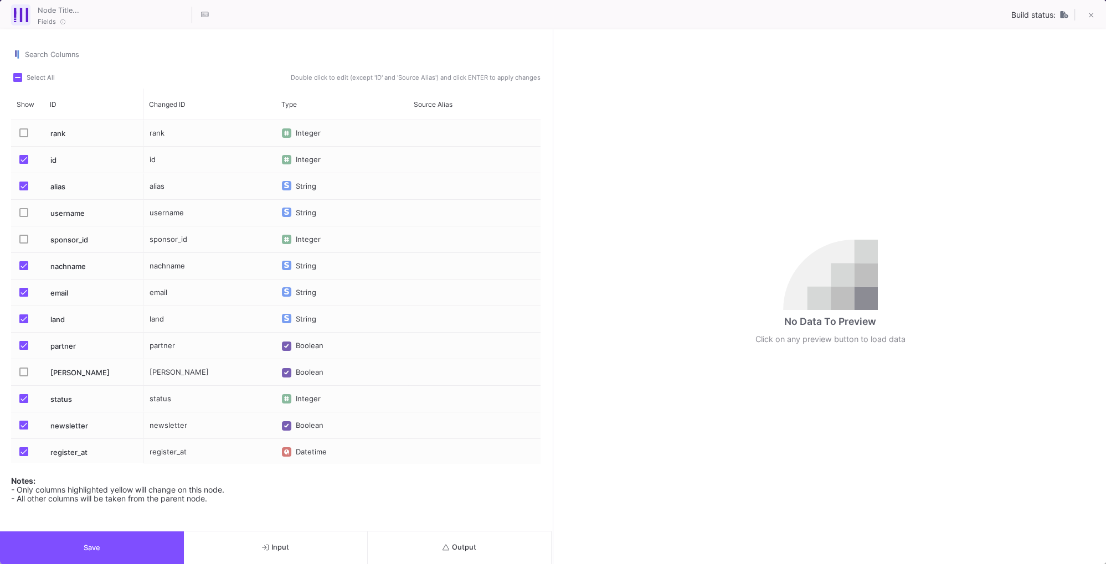
click at [251, 546] on button "Input" at bounding box center [276, 548] width 184 height 33
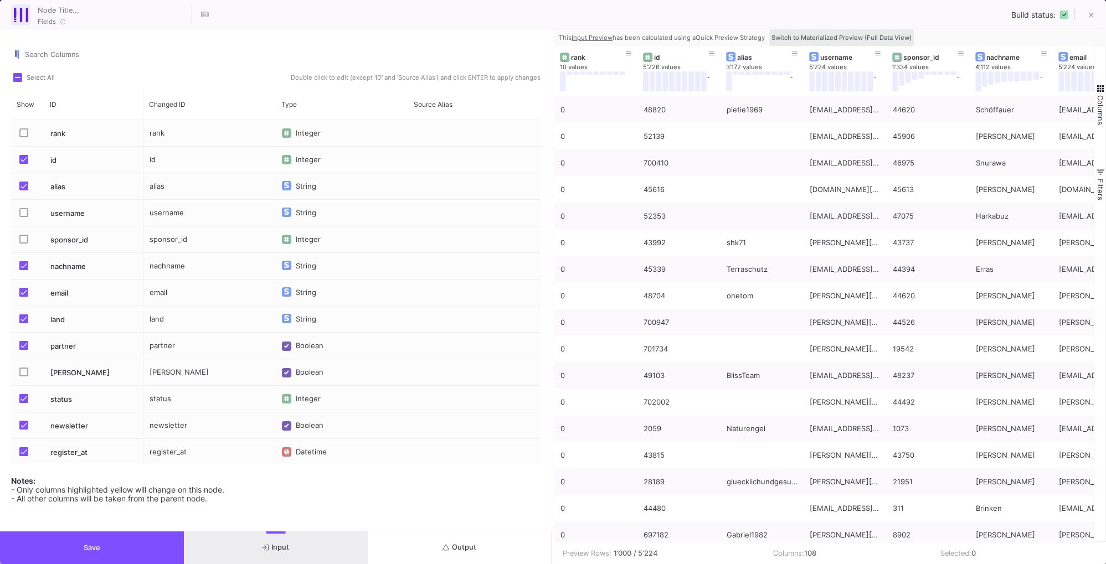
click at [851, 38] on span "Switch to Materialized Preview (Full Data View)" at bounding box center [842, 38] width 140 height 8
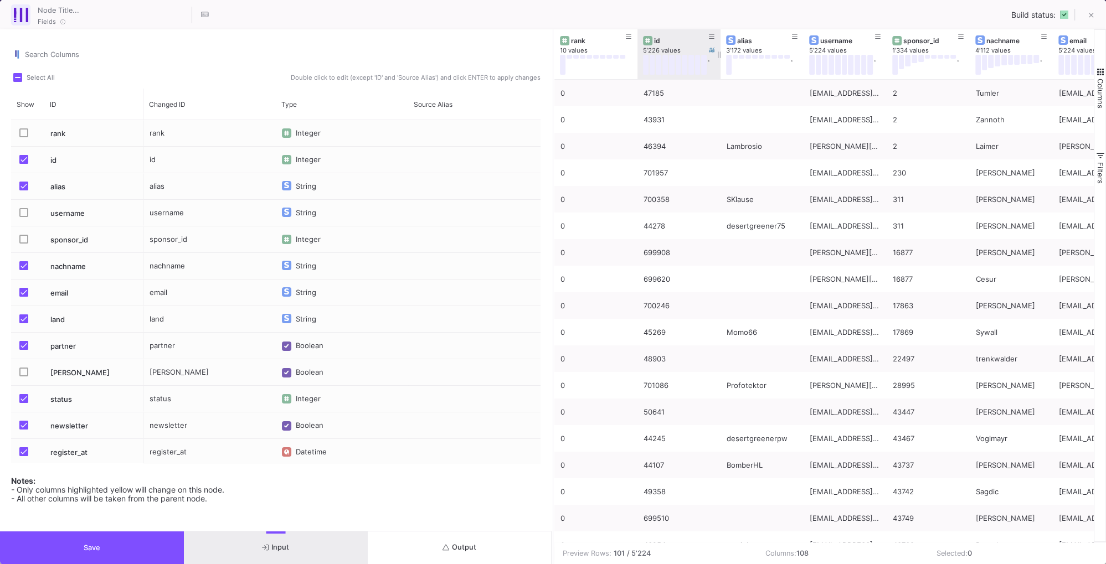
click at [685, 38] on div "id" at bounding box center [681, 41] width 55 height 8
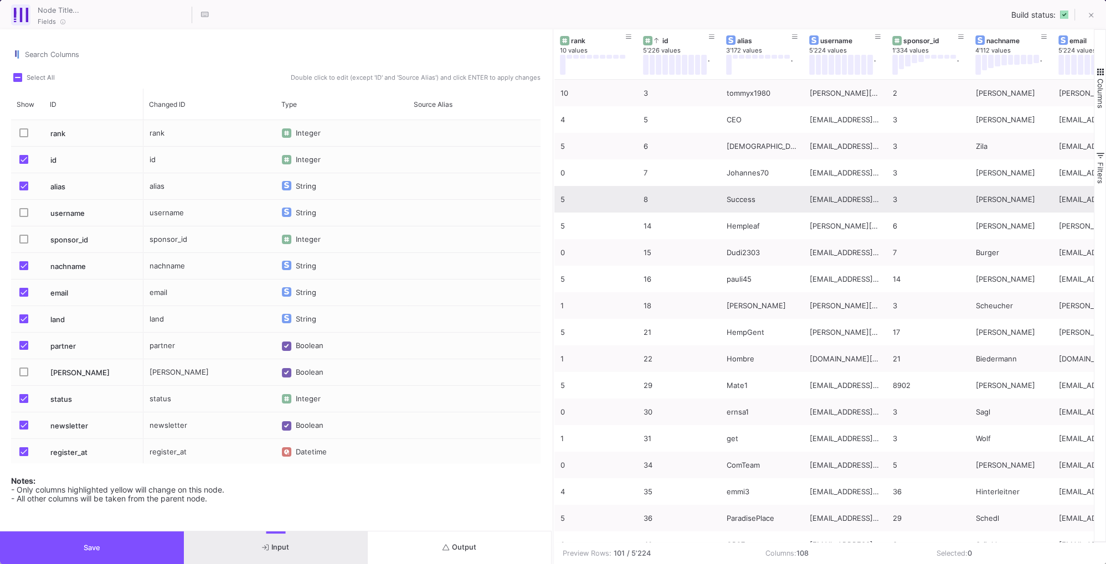
click at [675, 205] on div "8" at bounding box center [679, 200] width 71 height 26
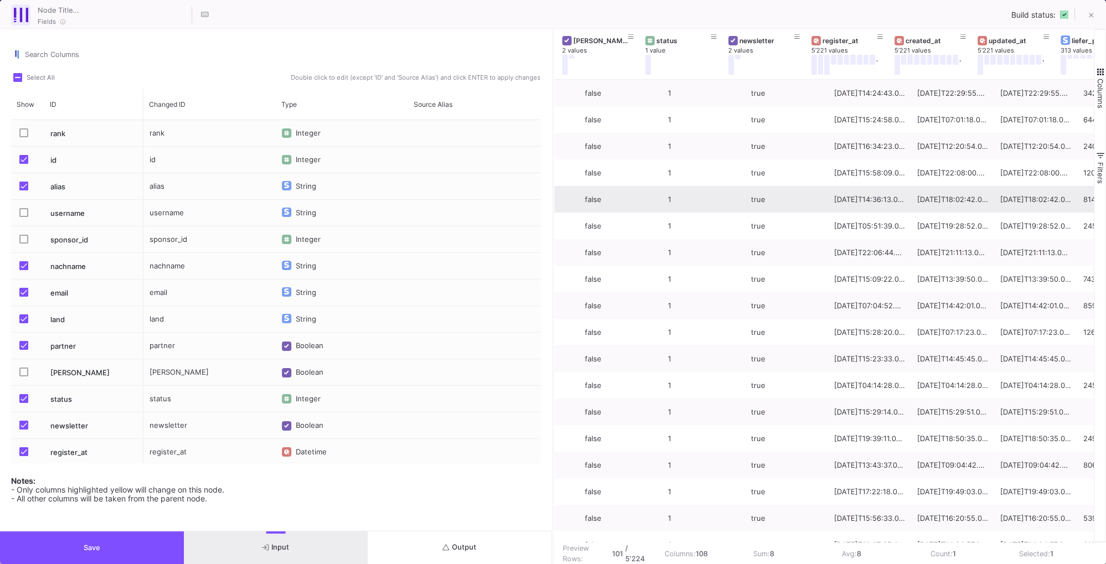
scroll to position [0, 746]
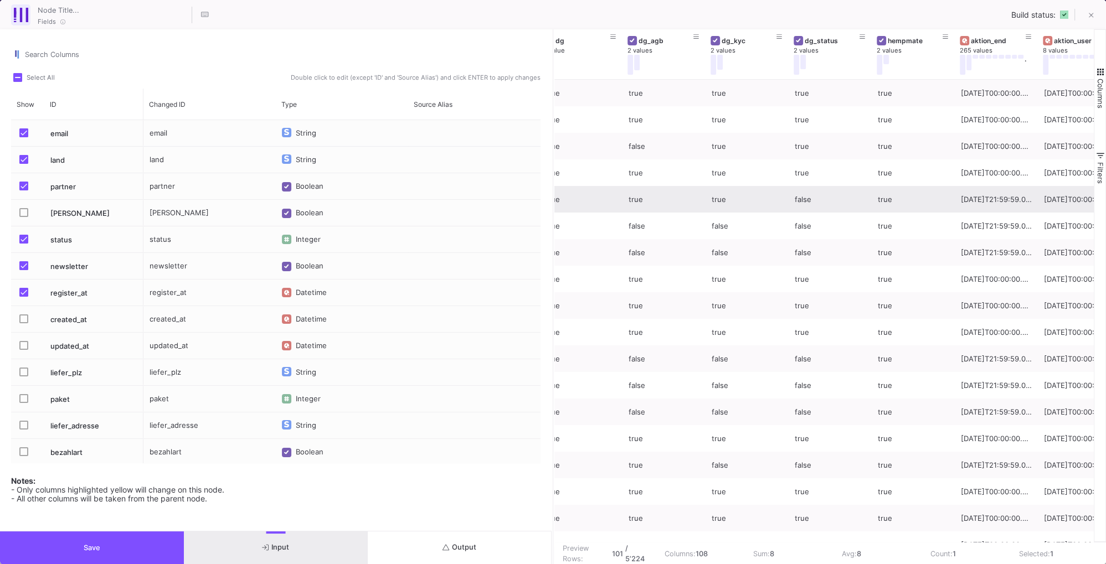
click at [65, 52] on input "Search Columns" at bounding box center [283, 54] width 516 height 9
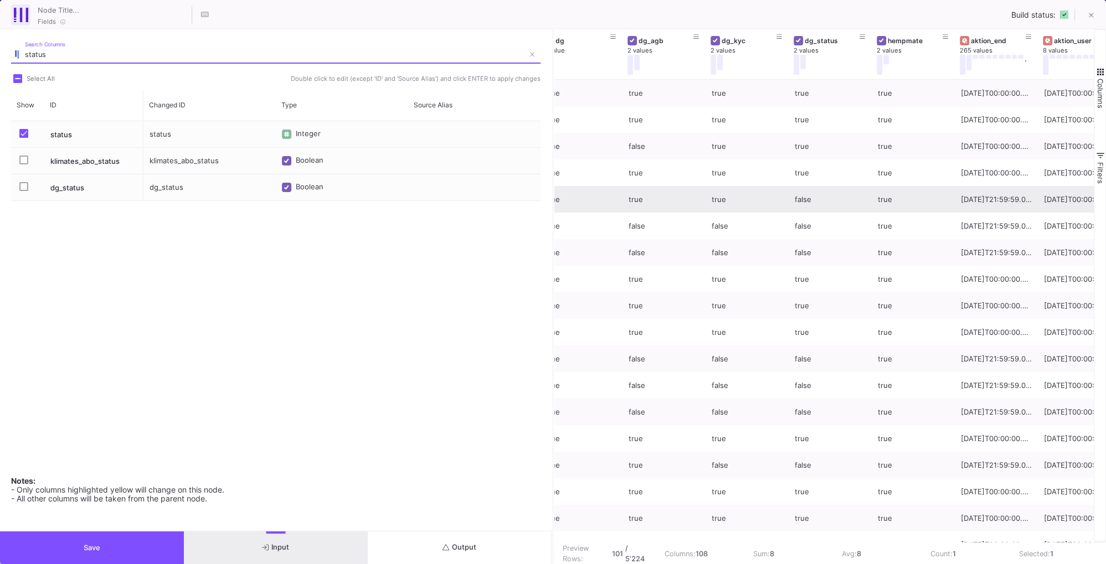
type input "status"
click at [25, 187] on span "Press SPACE to select this row." at bounding box center [23, 186] width 9 height 9
click at [24, 191] on input "Press SPACE to select this row." at bounding box center [23, 191] width 1 height 1
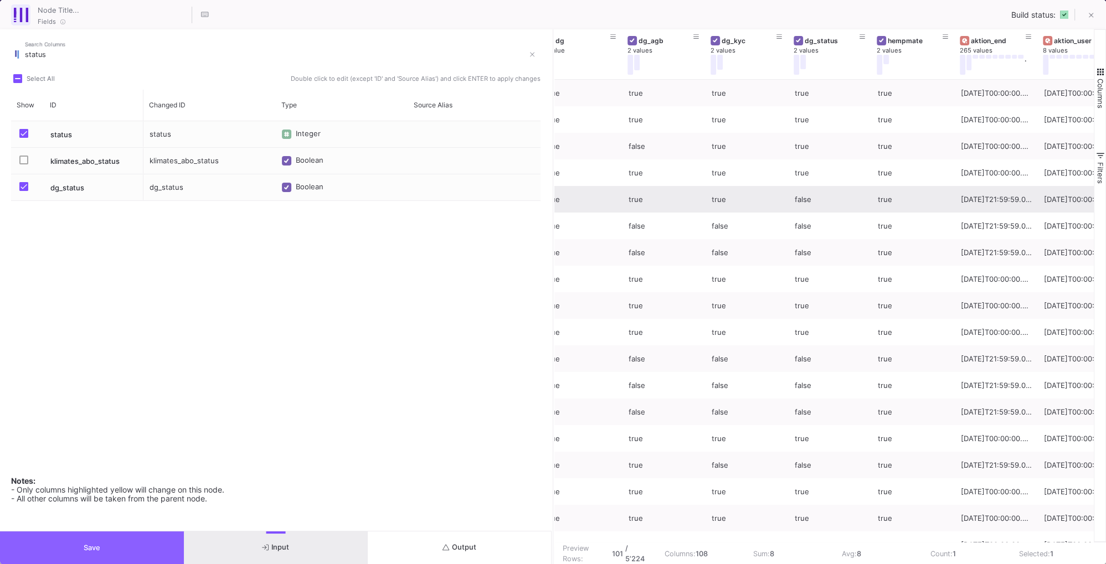
drag, startPoint x: 110, startPoint y: 544, endPoint x: 117, endPoint y: 536, distance: 10.6
click at [110, 543] on button "Save" at bounding box center [92, 548] width 184 height 33
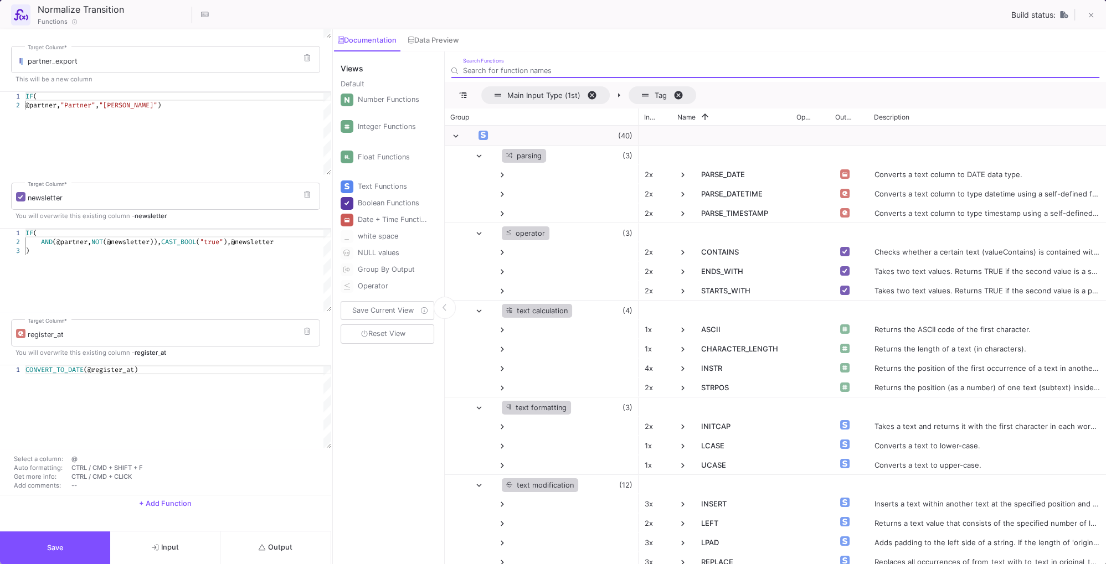
scroll to position [135, 0]
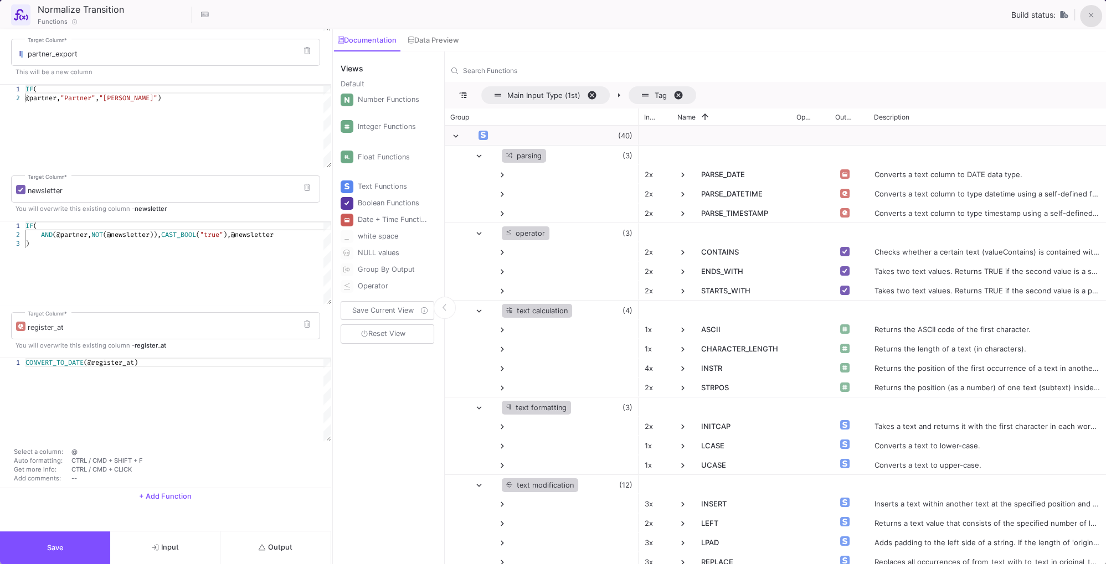
click at [1096, 14] on button at bounding box center [1091, 16] width 22 height 22
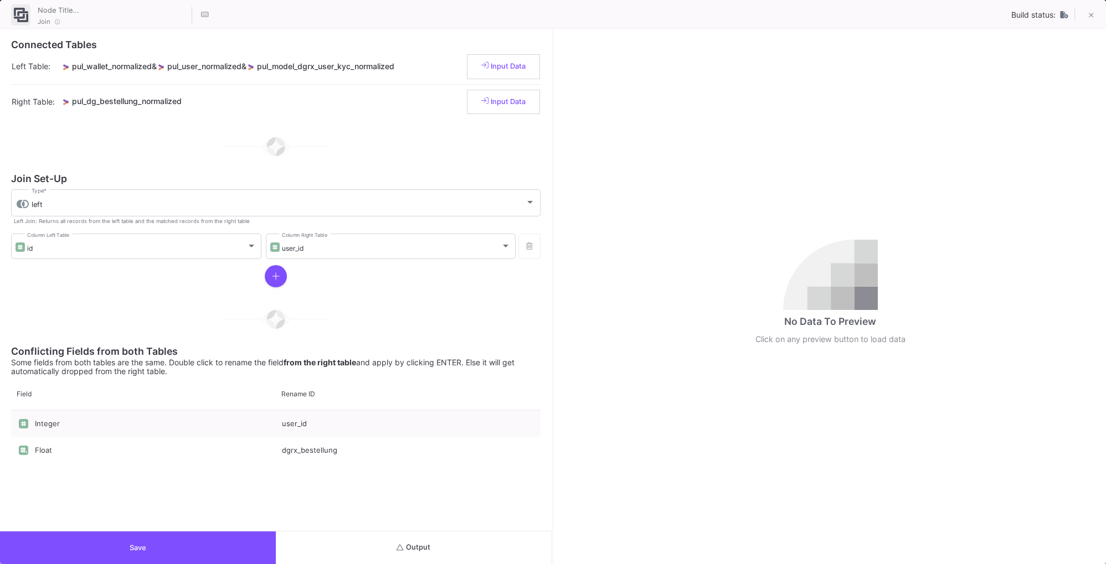
click at [428, 548] on span "Output" at bounding box center [414, 547] width 34 height 8
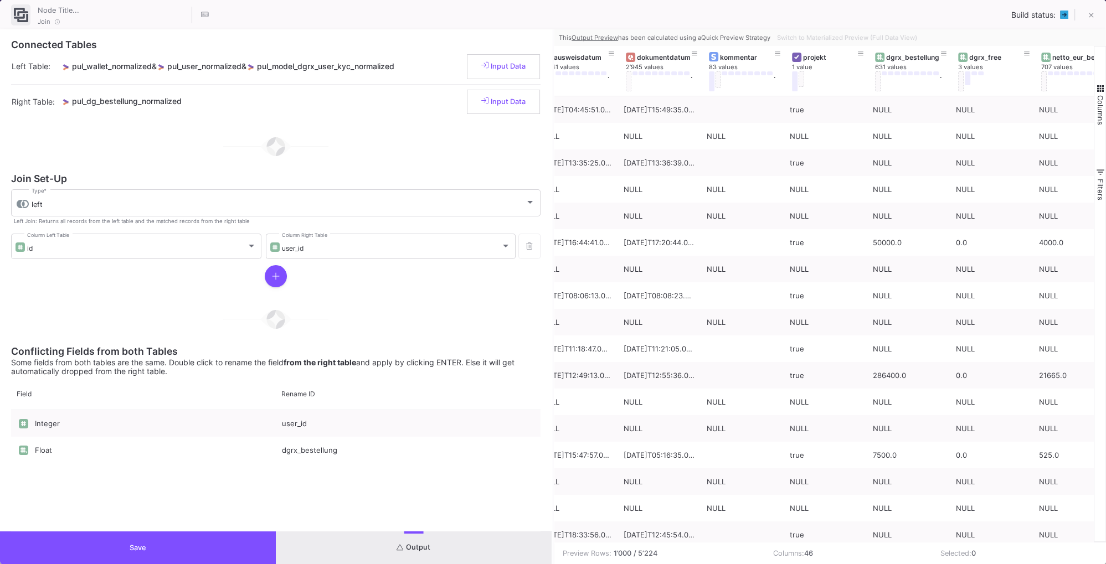
scroll to position [0, 3174]
click at [821, 37] on span "Switch to Materialized Preview (Full Data View)" at bounding box center [847, 38] width 140 height 8
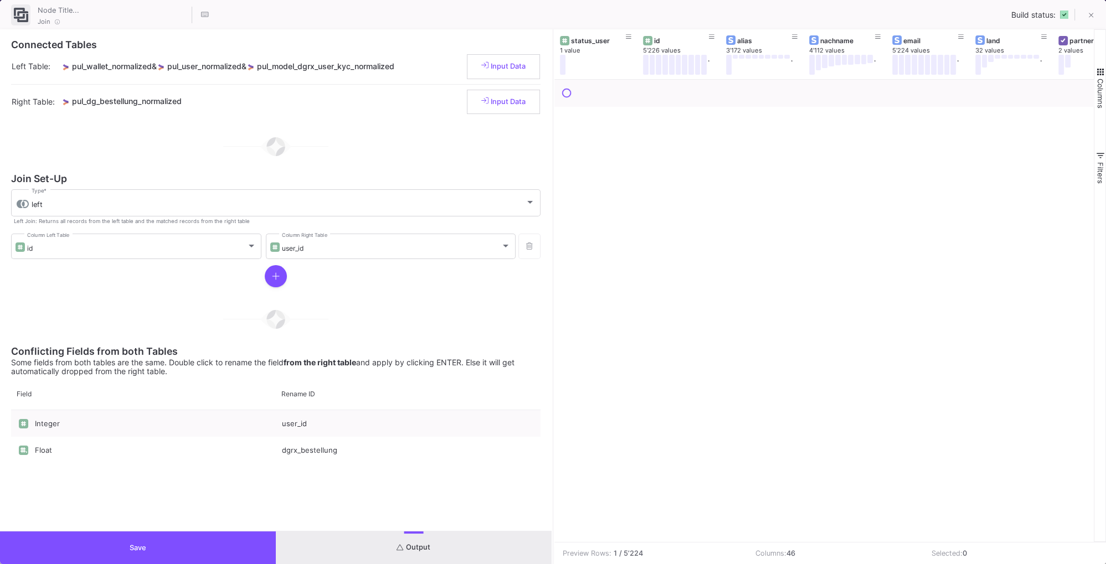
click at [1101, 71] on span "button" at bounding box center [1101, 72] width 10 height 10
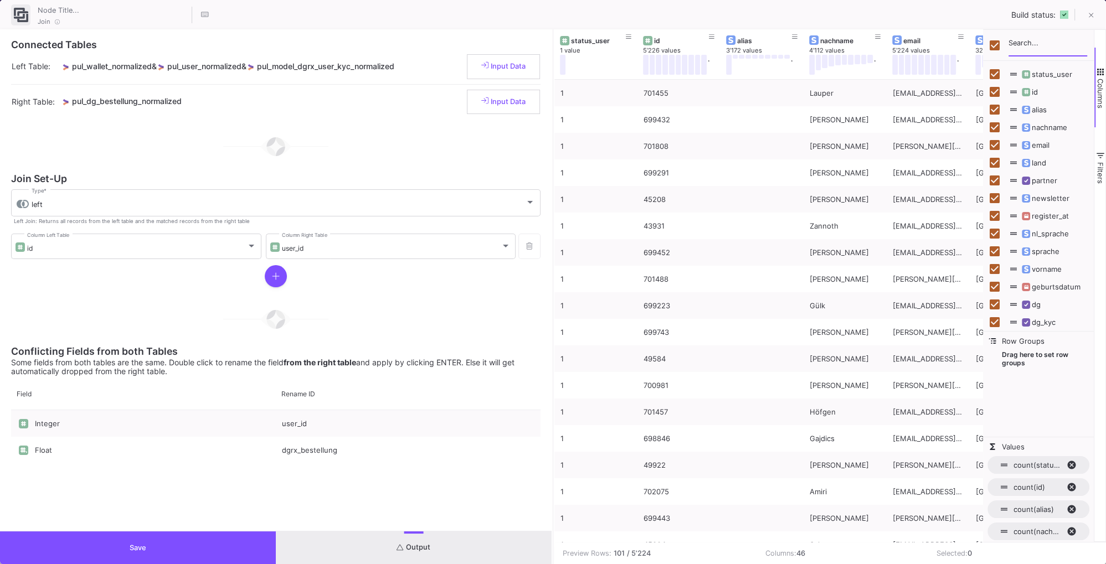
click at [1019, 43] on input "Filter Columns Input" at bounding box center [1048, 45] width 79 height 22
type input "stat"
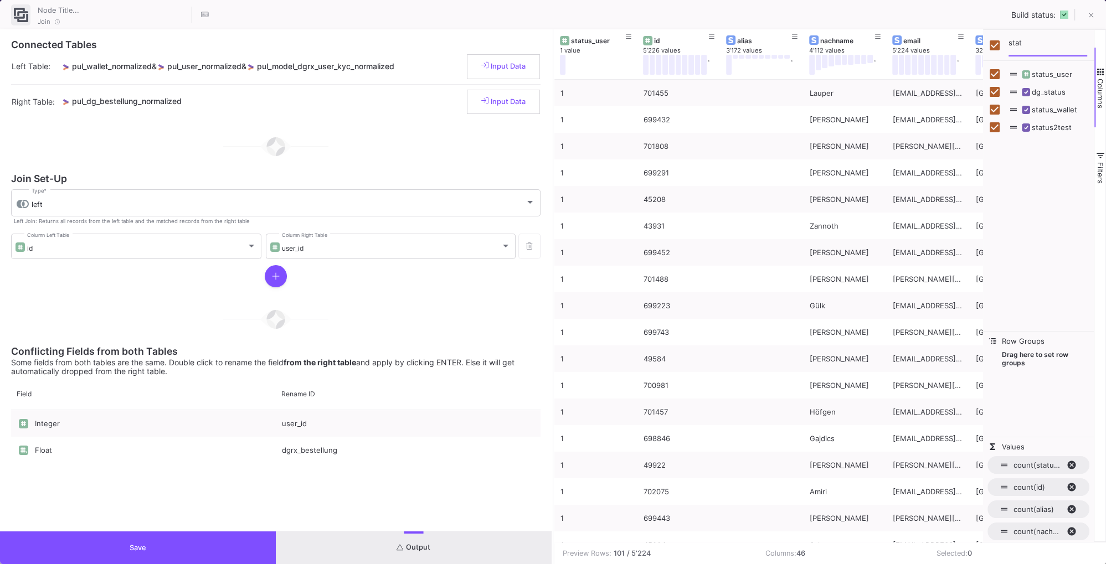
drag, startPoint x: 975, startPoint y: 43, endPoint x: 907, endPoint y: 37, distance: 68.4
click at [1009, 37] on input "stat" at bounding box center [1048, 45] width 79 height 22
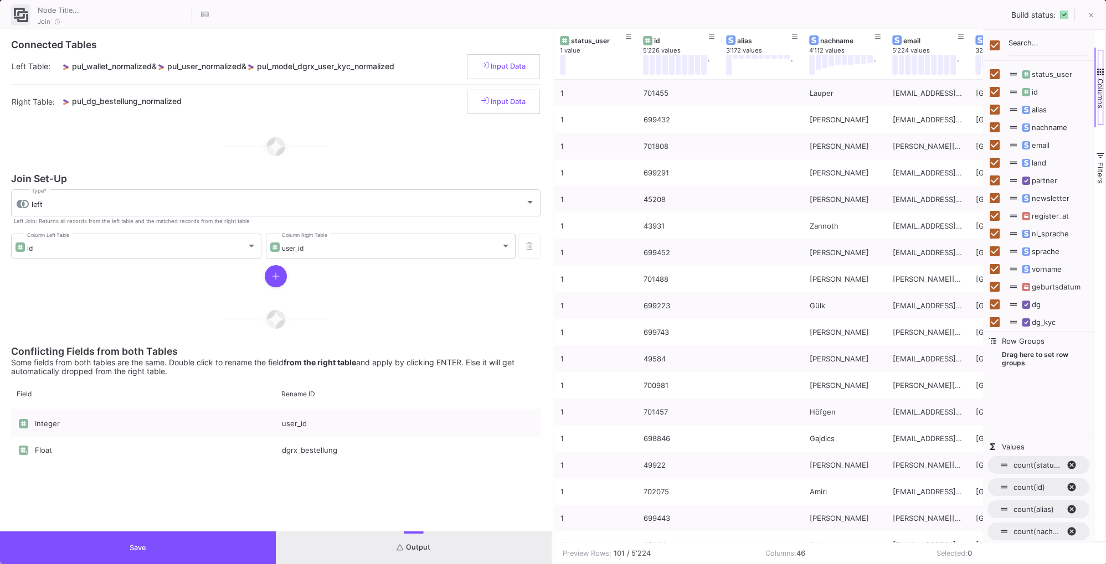
click at [1098, 70] on span "button" at bounding box center [1101, 72] width 10 height 10
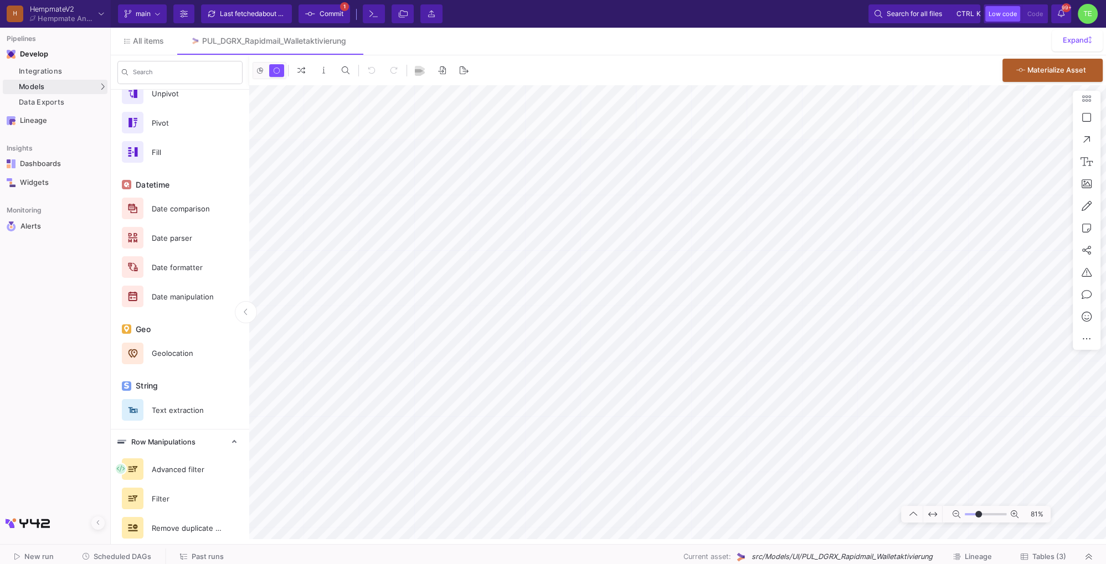
scroll to position [478, 0]
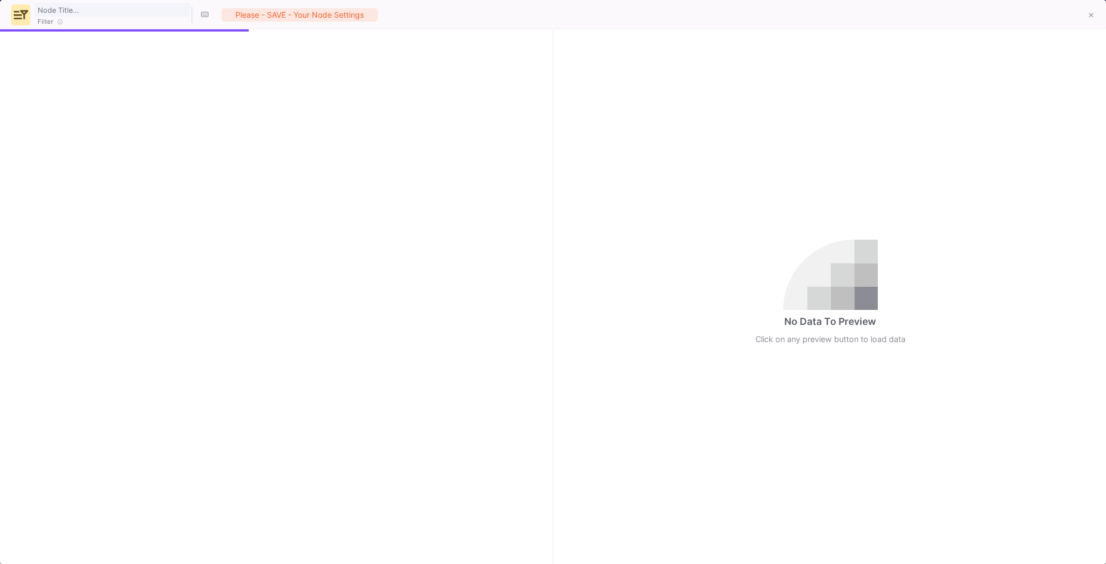
click at [90, 8] on input "text" at bounding box center [112, 9] width 155 height 14
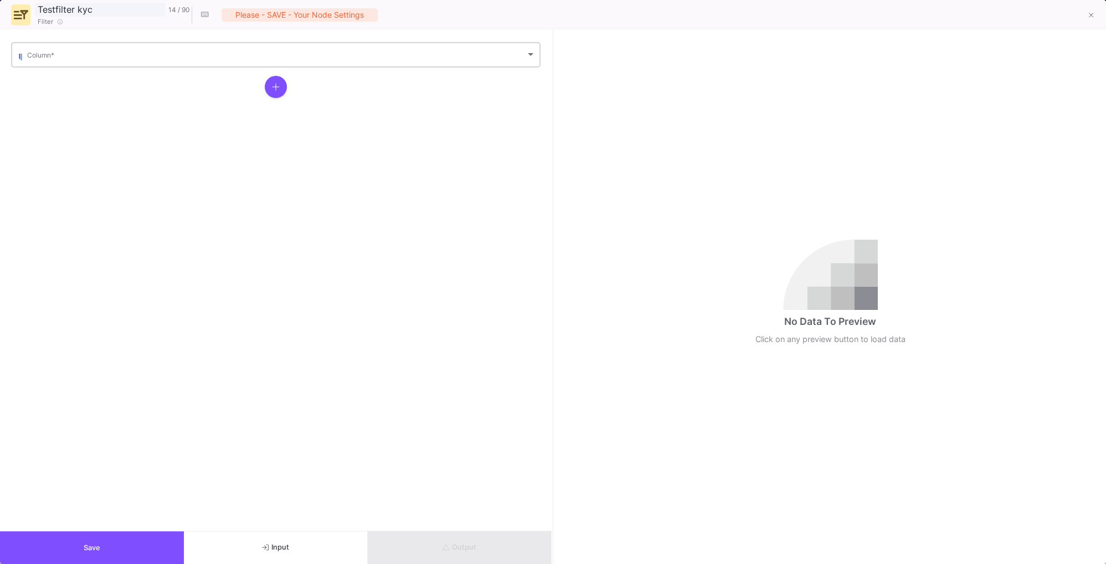
type input "Testfilter kyc"
click at [88, 53] on span at bounding box center [276, 57] width 498 height 8
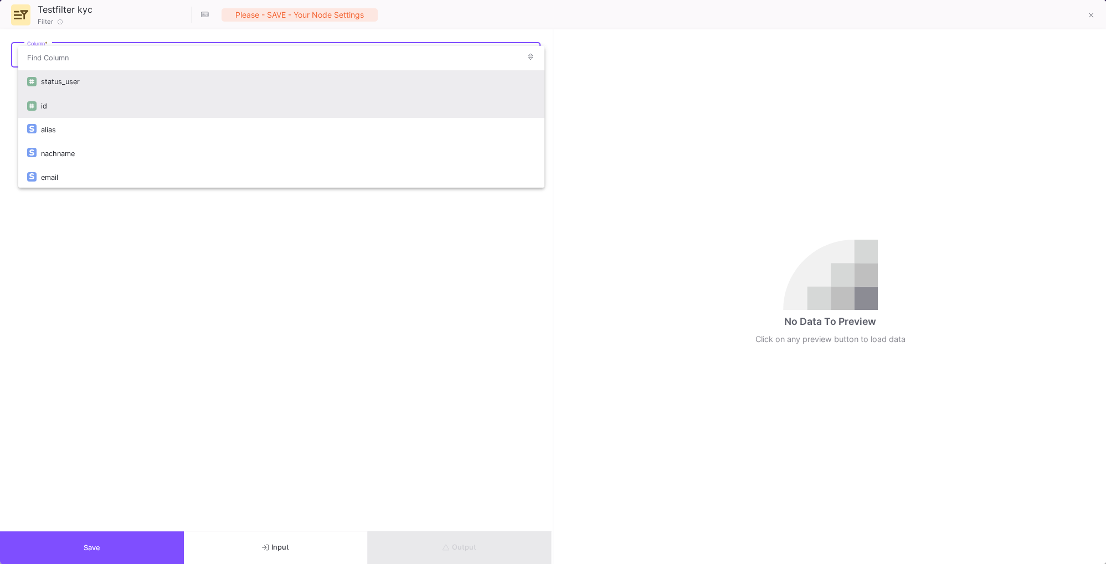
click at [82, 107] on div "id" at bounding box center [288, 106] width 495 height 24
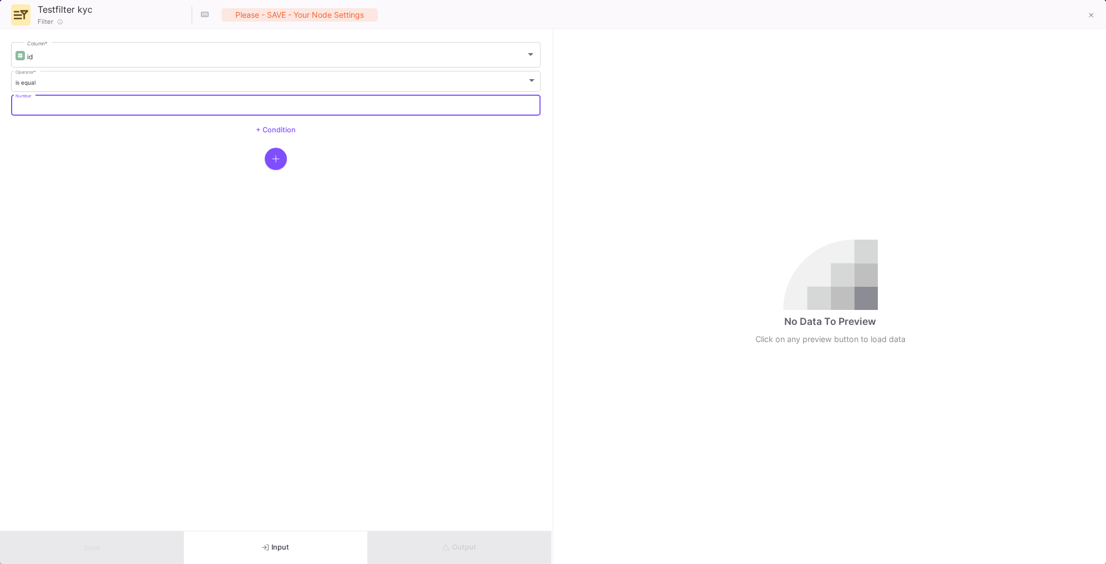
click at [44, 109] on input "Number" at bounding box center [276, 106] width 521 height 7
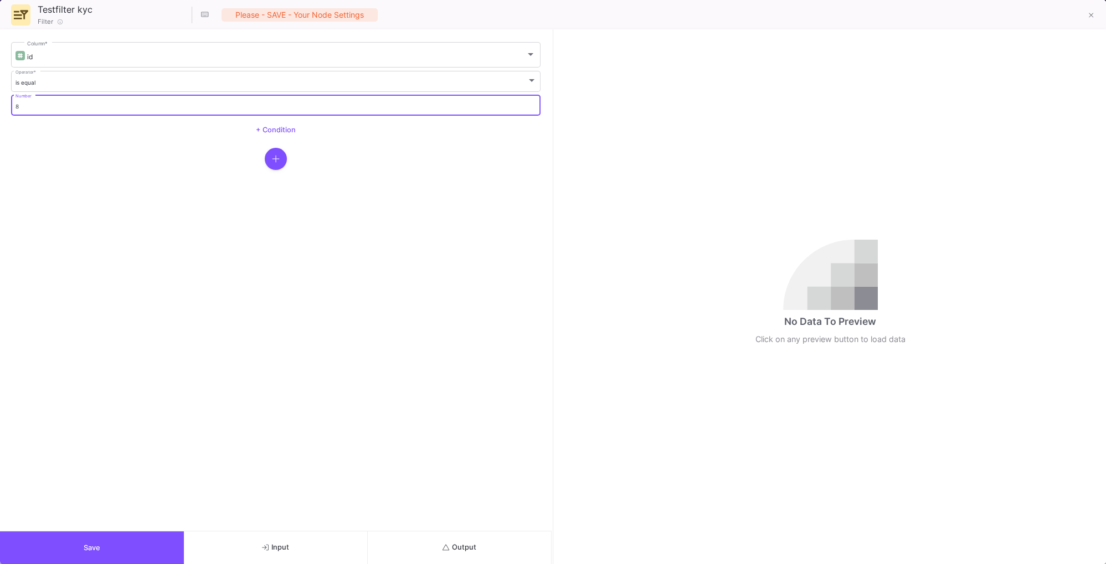
drag, startPoint x: 24, startPoint y: 104, endPoint x: -28, endPoint y: 99, distance: 52.4
click at [16, 103] on input "8" at bounding box center [276, 106] width 521 height 7
type input "8"
click at [425, 546] on button "Output" at bounding box center [460, 548] width 184 height 33
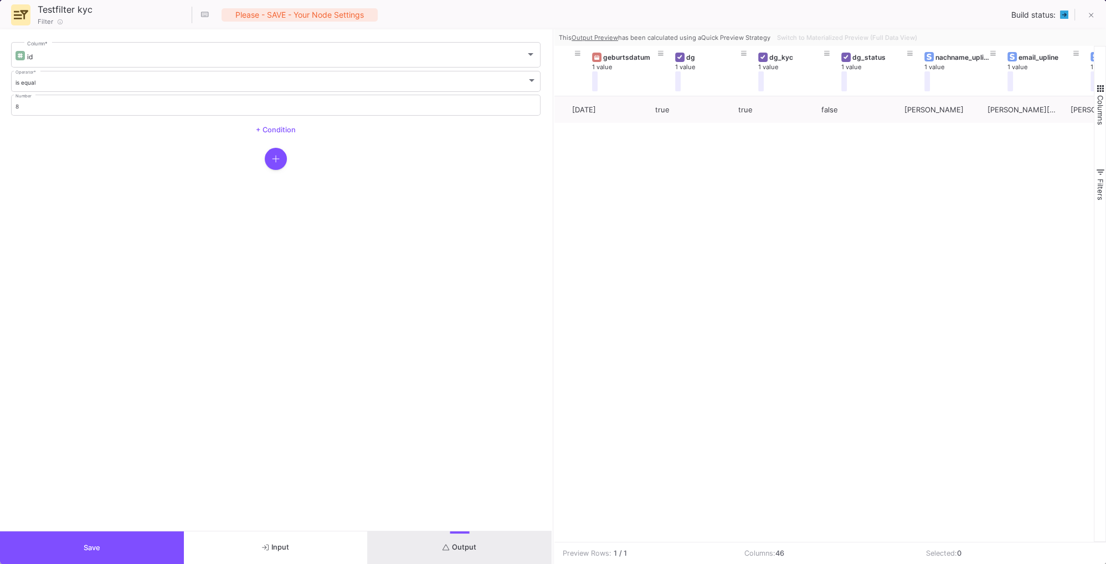
scroll to position [0, 994]
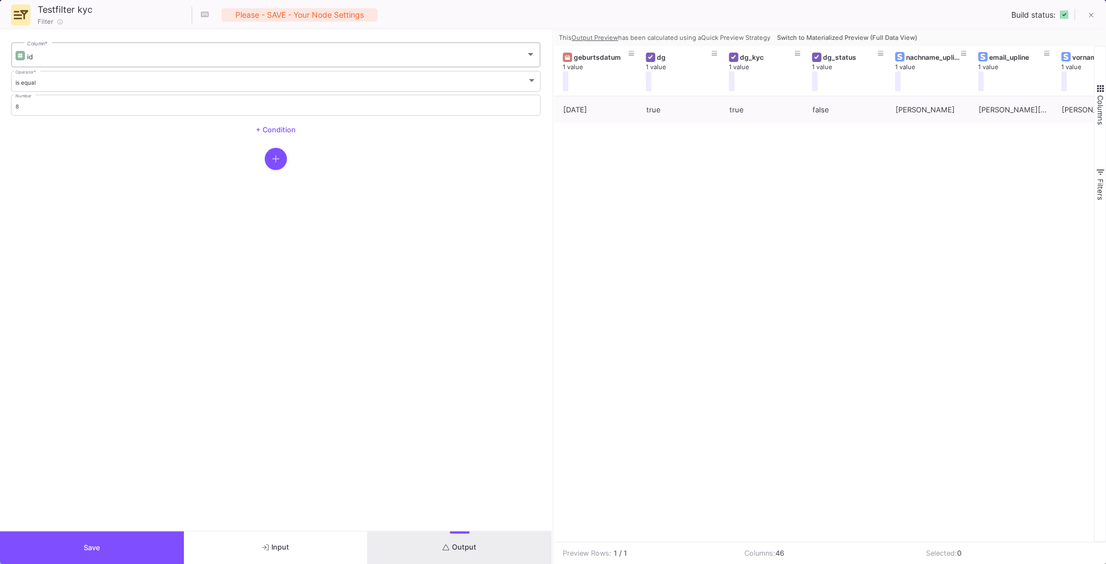
click at [45, 54] on div "id" at bounding box center [276, 57] width 498 height 8
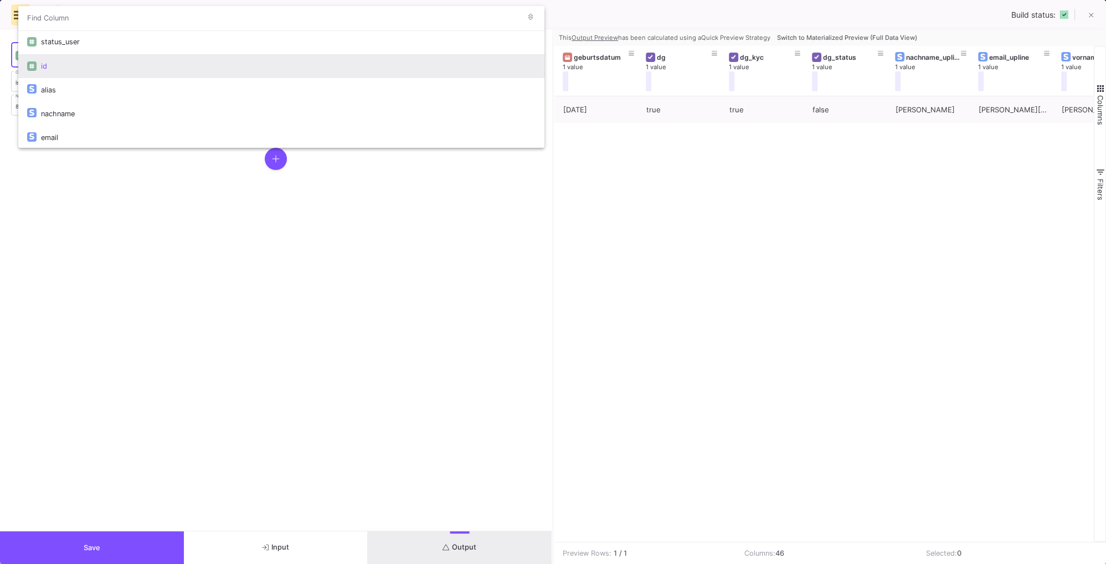
click at [84, 19] on input "dropdown search" at bounding box center [268, 18] width 501 height 25
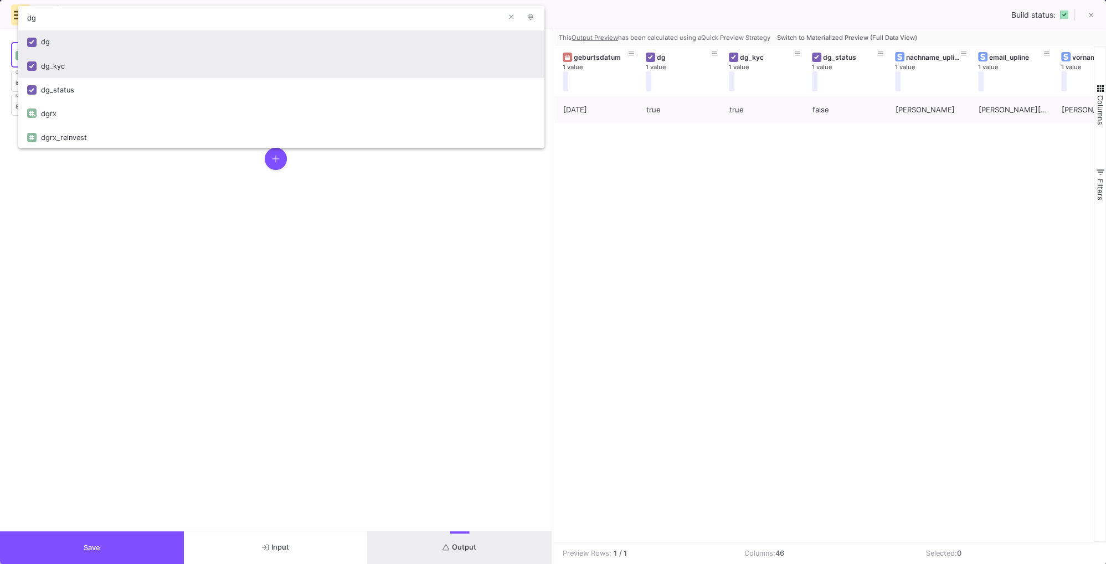
type input "dg"
click at [60, 70] on div "dg_kyc" at bounding box center [288, 66] width 495 height 24
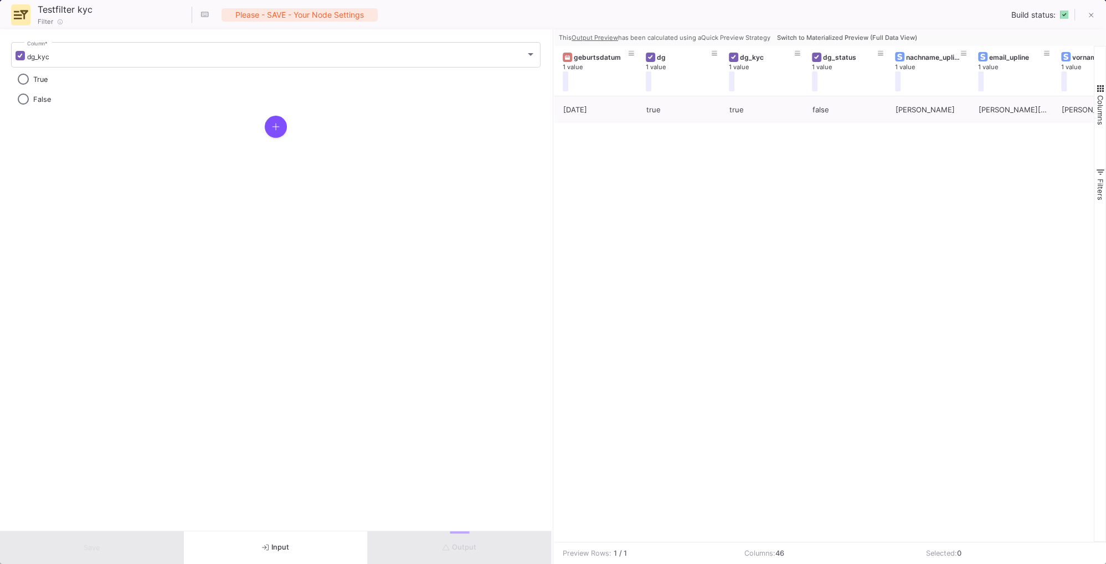
click at [39, 78] on span "True" at bounding box center [40, 79] width 14 height 8
click at [29, 78] on input "True" at bounding box center [23, 79] width 11 height 11
radio input "true"
click at [441, 551] on button "Output" at bounding box center [460, 548] width 184 height 33
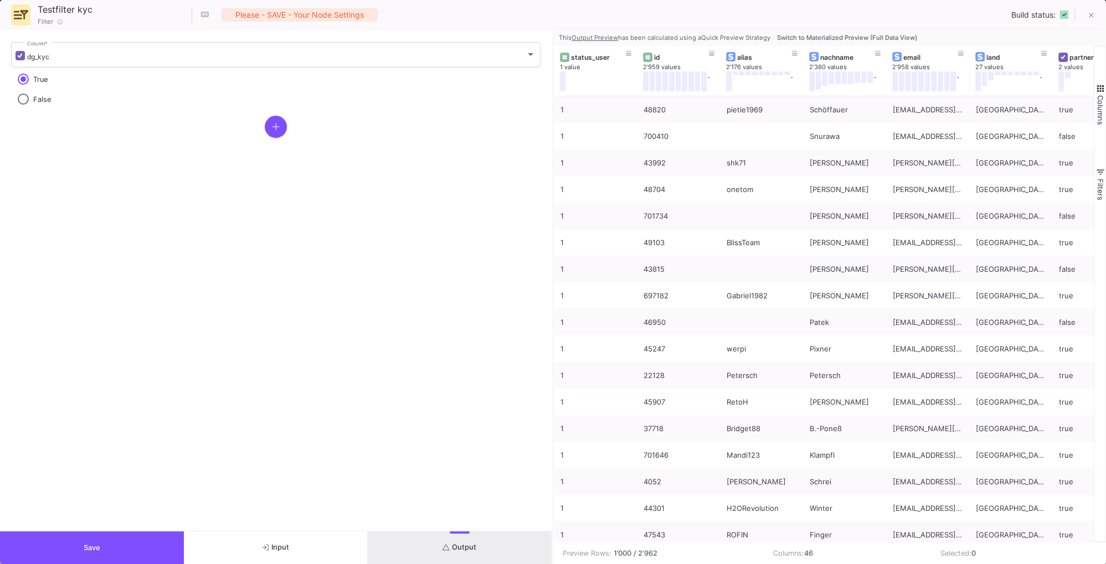
click at [842, 37] on span "Switch to Materialized Preview (Full Data View)" at bounding box center [847, 38] width 140 height 8
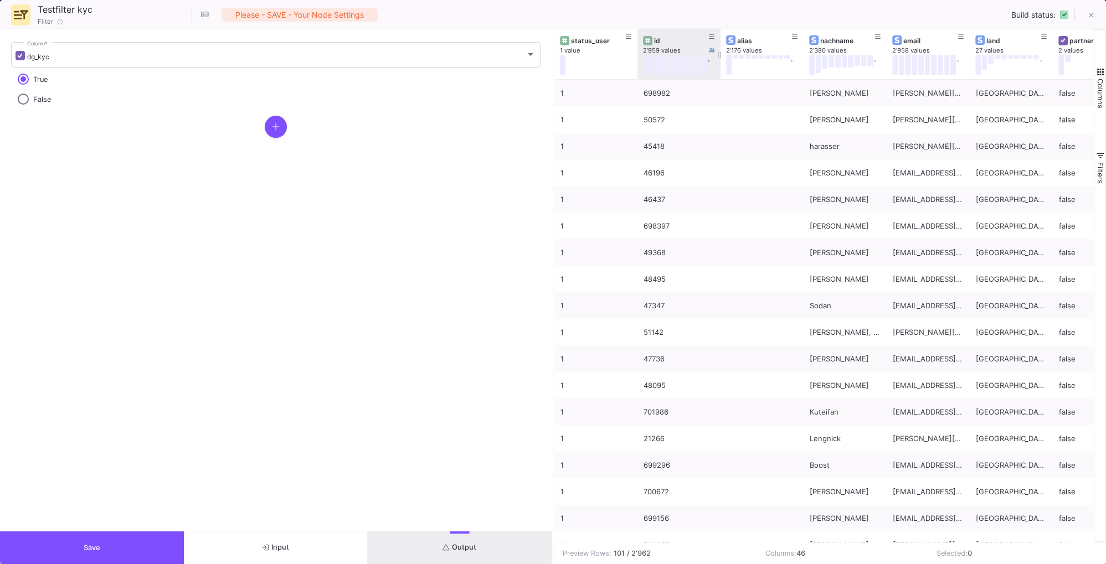
click at [668, 39] on div "id" at bounding box center [681, 41] width 55 height 8
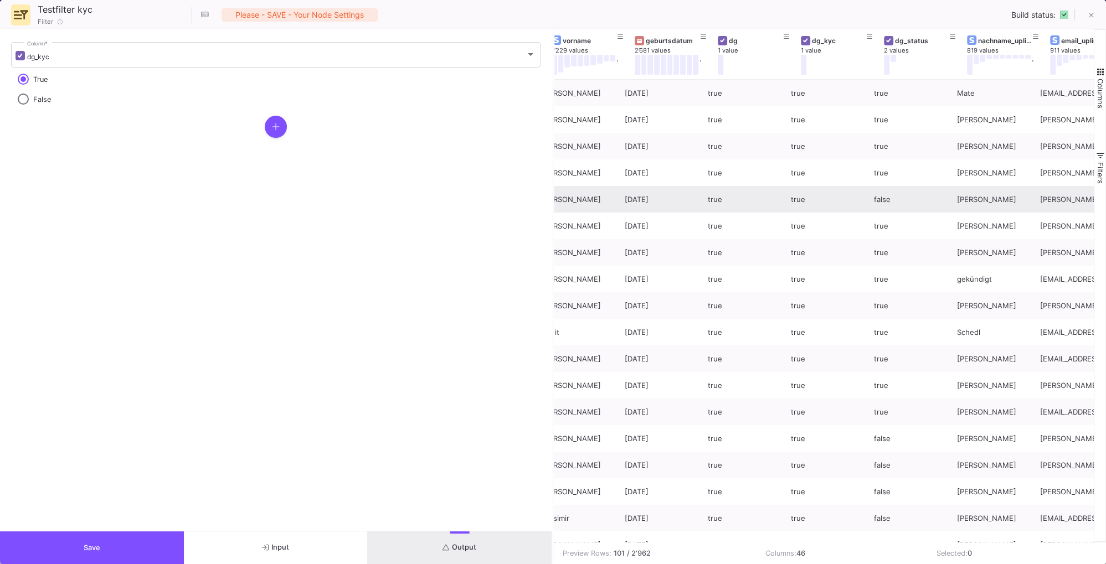
scroll to position [0, 936]
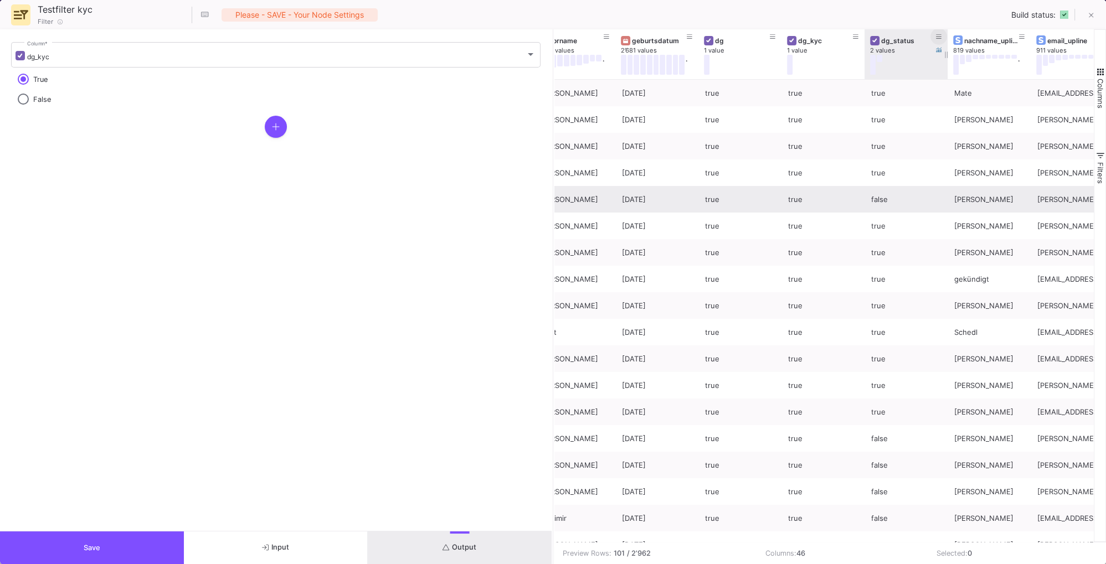
click at [939, 35] on icon at bounding box center [939, 37] width 6 height 6
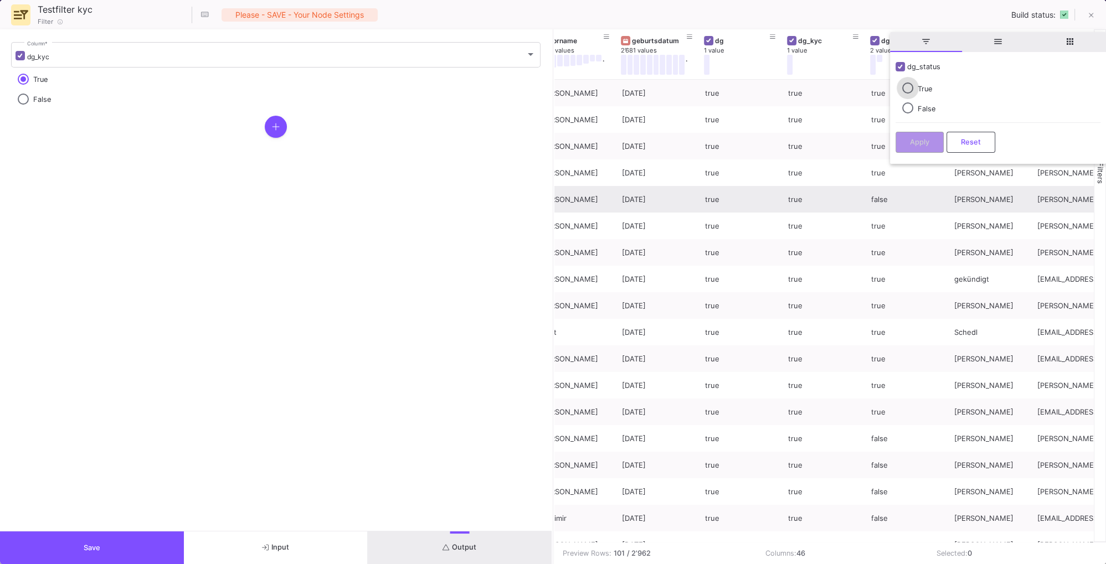
click at [925, 88] on span "True" at bounding box center [925, 89] width 14 height 8
click at [906, 85] on span "Column Menu" at bounding box center [907, 88] width 11 height 11
click at [906, 85] on input "True" at bounding box center [907, 88] width 11 height 11
radio input "true"
click at [914, 137] on span "Apply" at bounding box center [919, 141] width 19 height 8
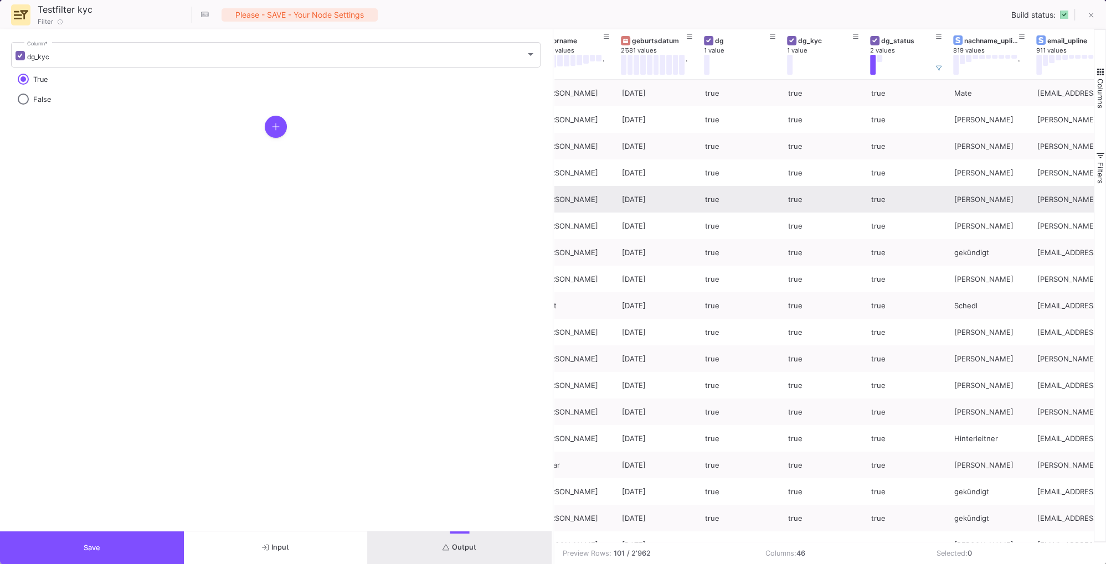
scroll to position [0, 936]
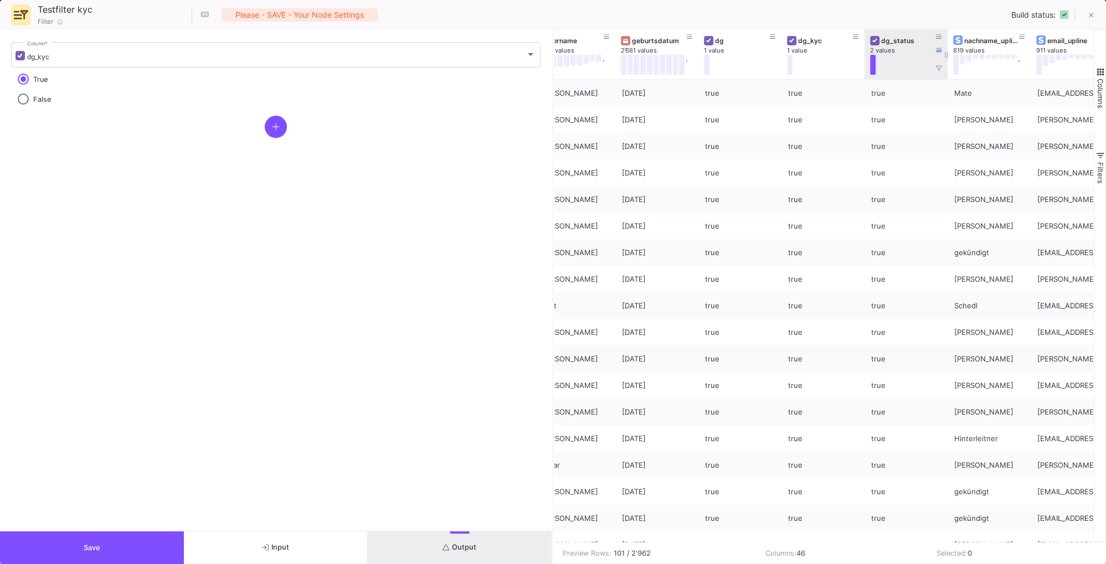
click at [880, 59] on button at bounding box center [880, 58] width 6 height 7
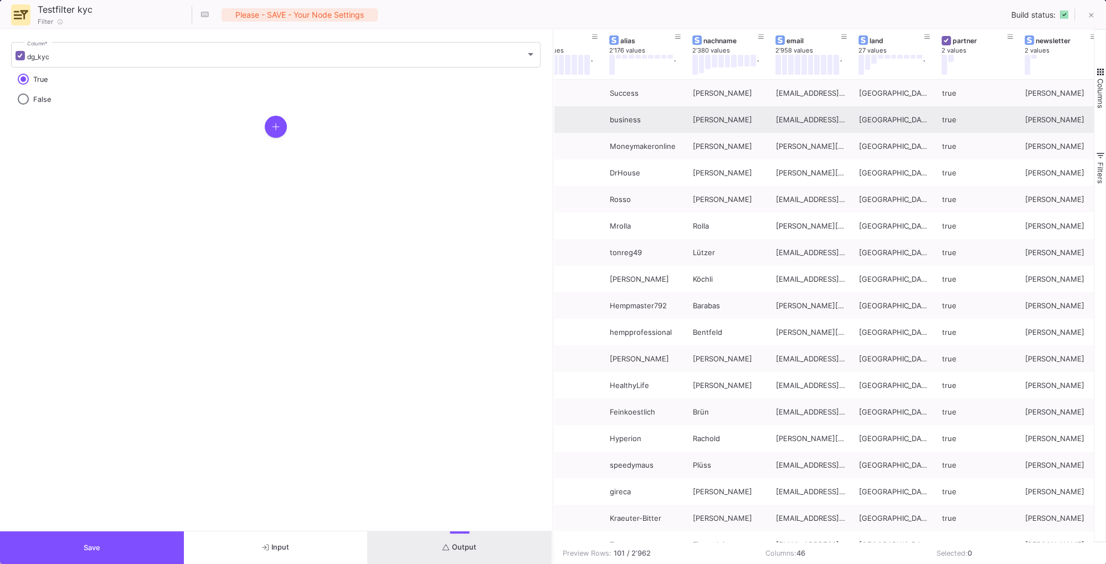
scroll to position [0, 0]
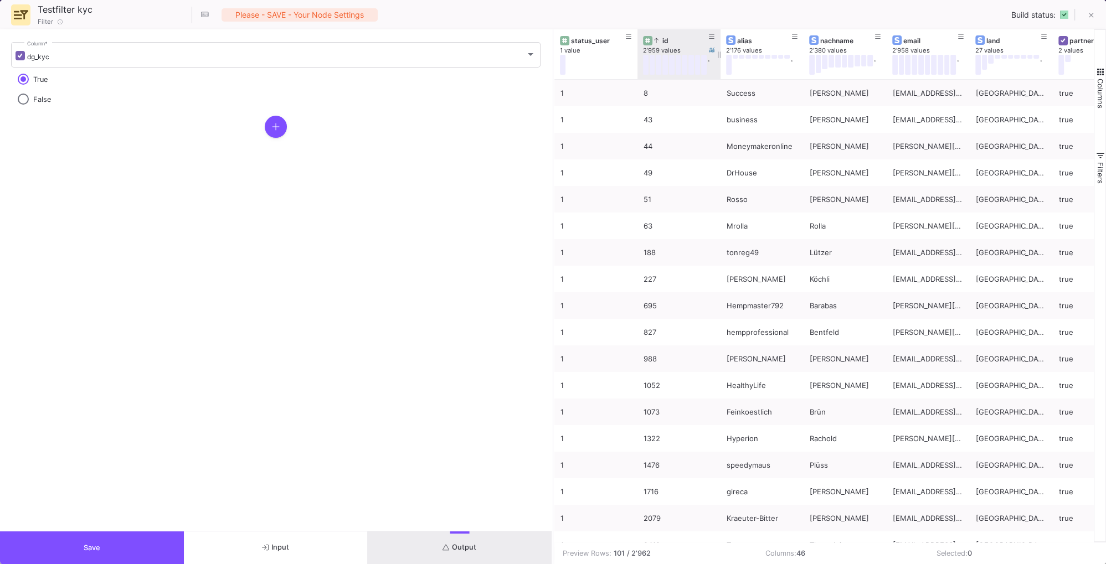
click at [666, 41] on div "id" at bounding box center [681, 41] width 55 height 8
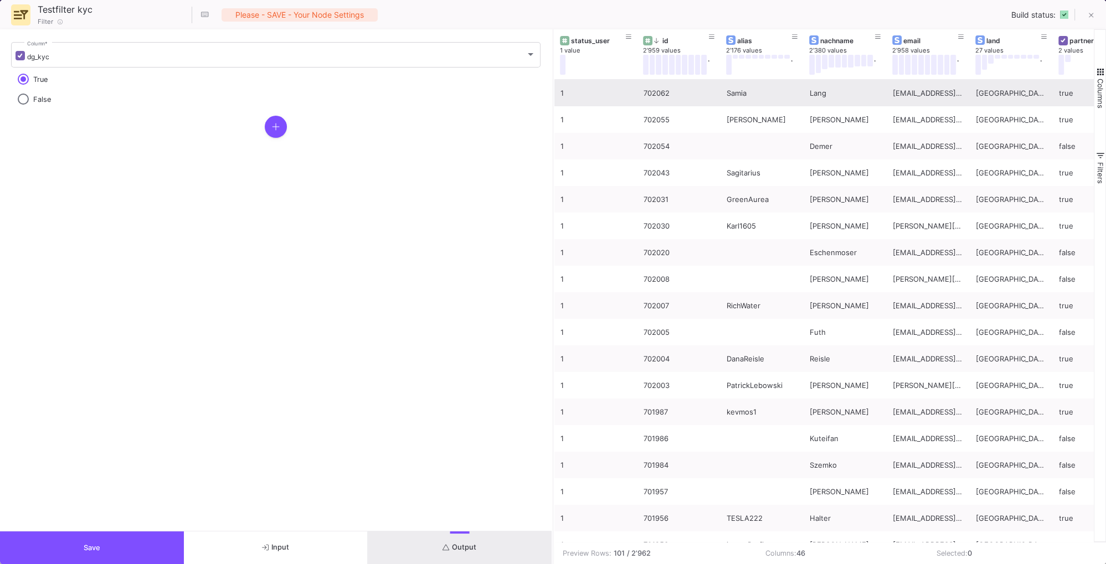
click at [915, 93] on div "samialang@gmail.com" at bounding box center [928, 93] width 71 height 26
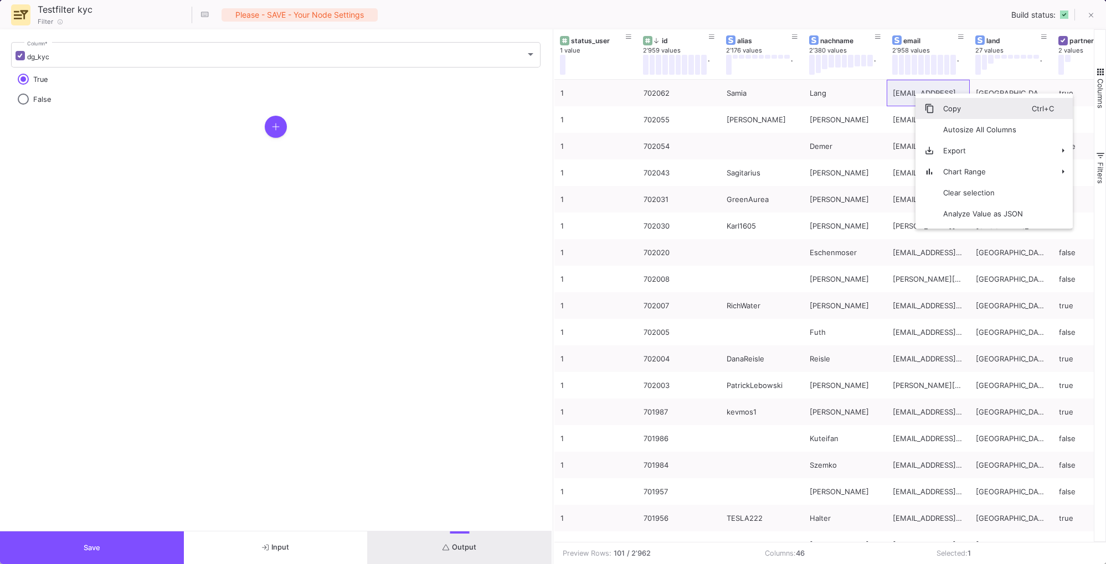
click at [949, 102] on span "Copy" at bounding box center [982, 108] width 97 height 21
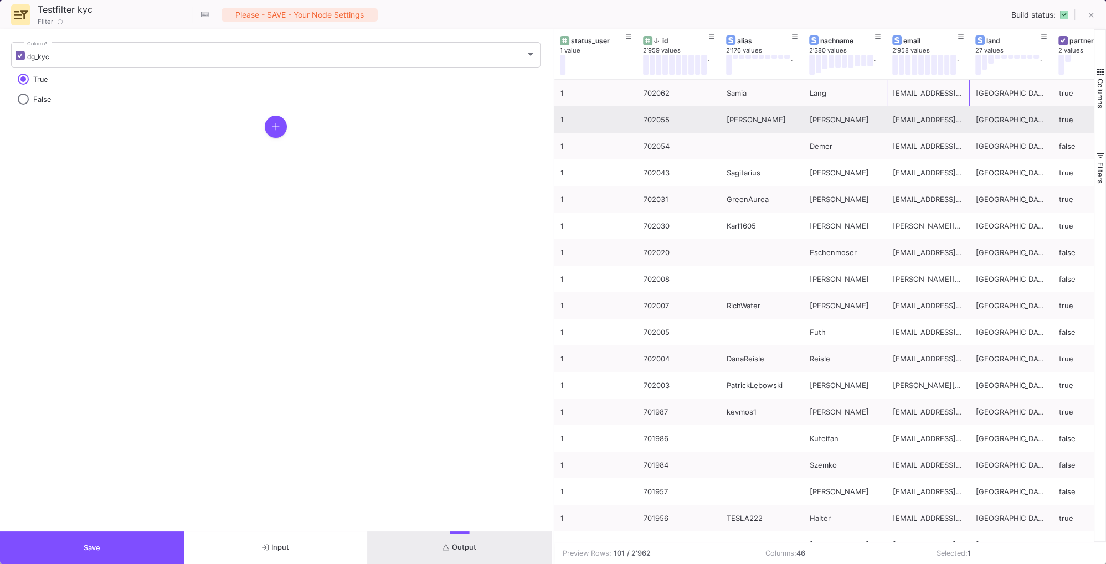
click at [928, 119] on div "it@habeggerconsulting.com" at bounding box center [928, 120] width 71 height 26
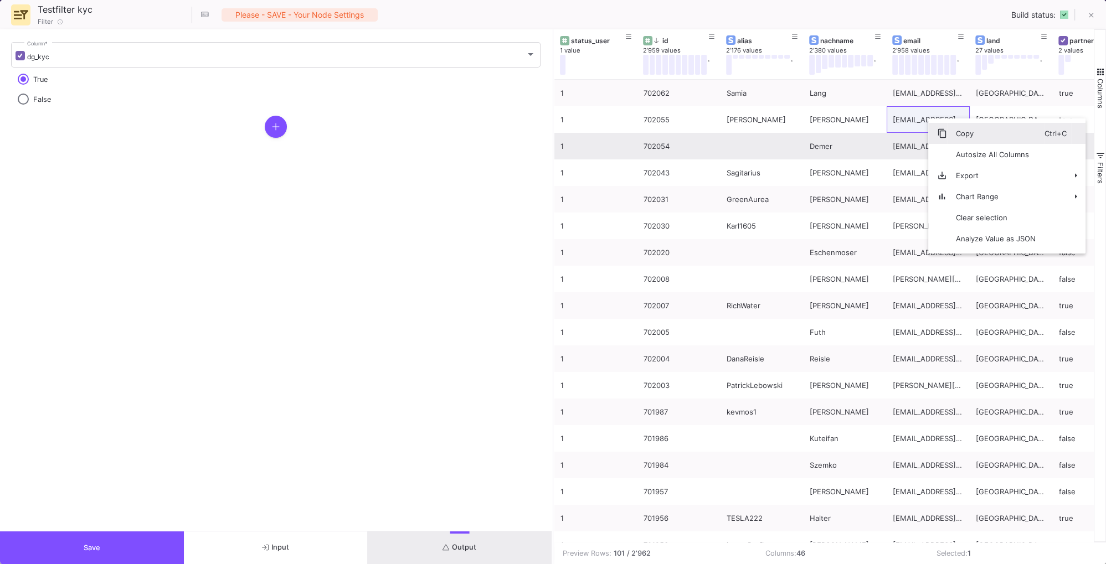
click at [948, 132] on span "Copy" at bounding box center [995, 133] width 97 height 21
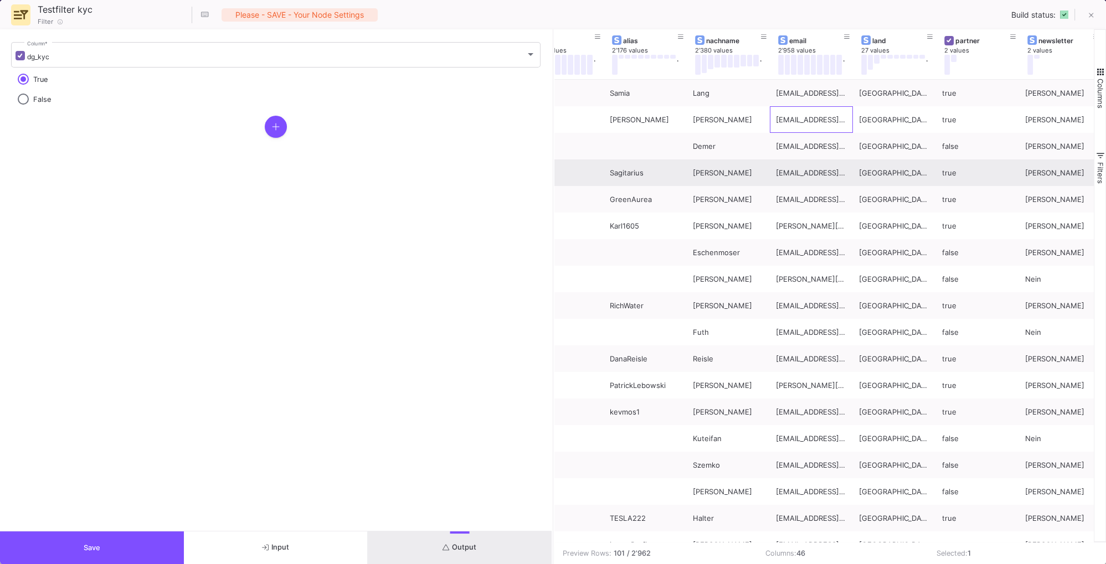
scroll to position [0, 0]
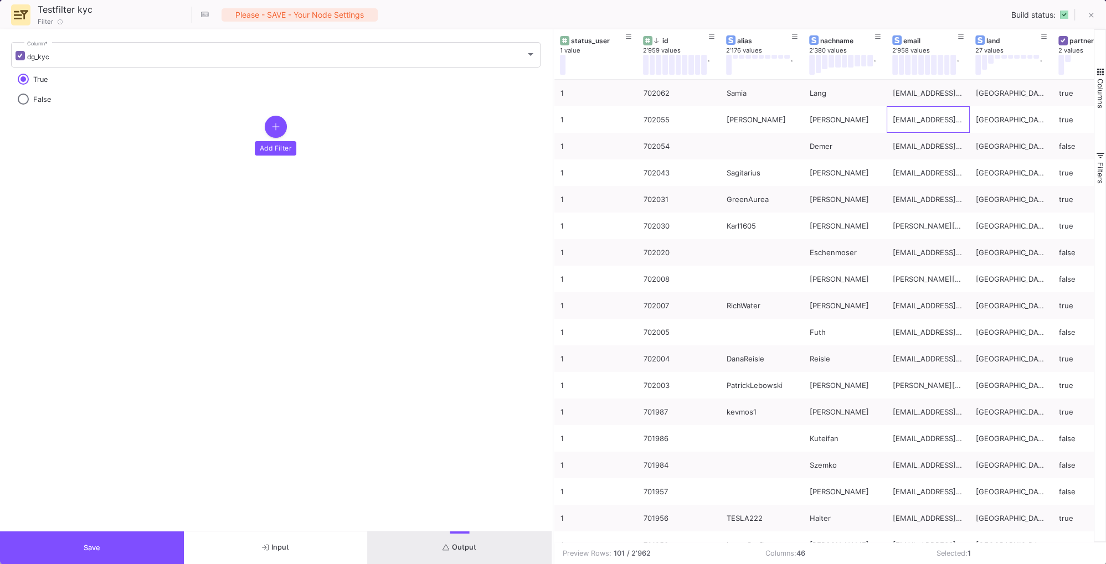
click at [273, 122] on icon "button" at bounding box center [276, 126] width 8 height 9
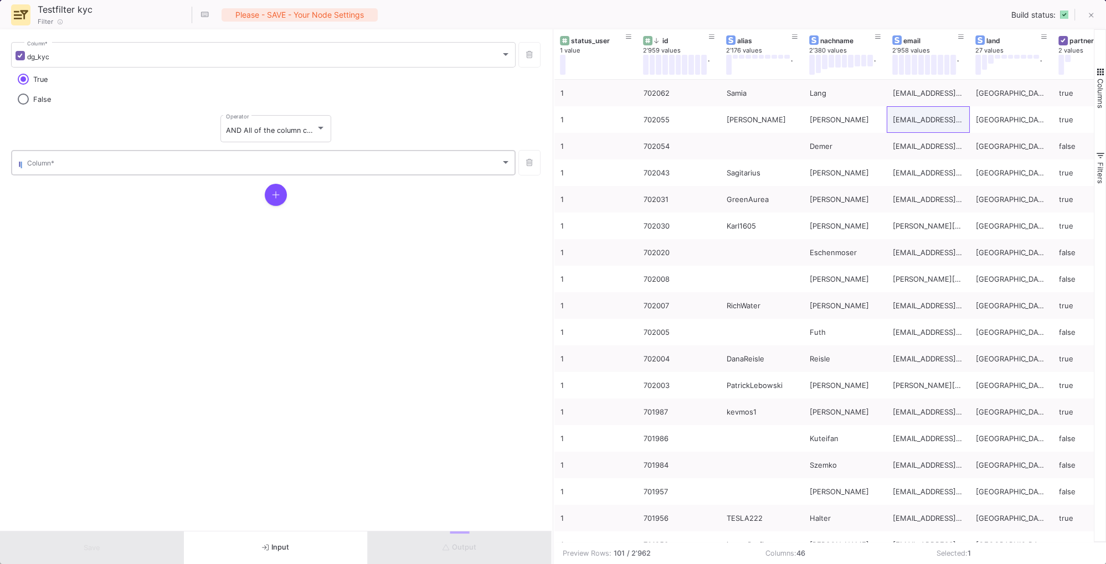
click at [66, 167] on span at bounding box center [264, 165] width 474 height 8
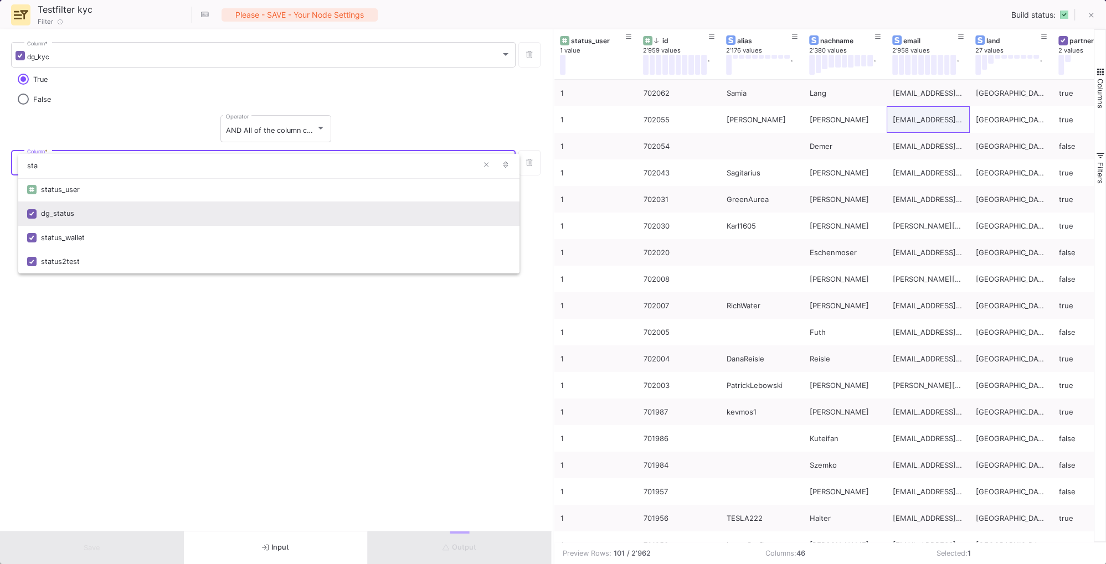
type input "sta"
click at [58, 216] on div "dg_status" at bounding box center [276, 214] width 470 height 24
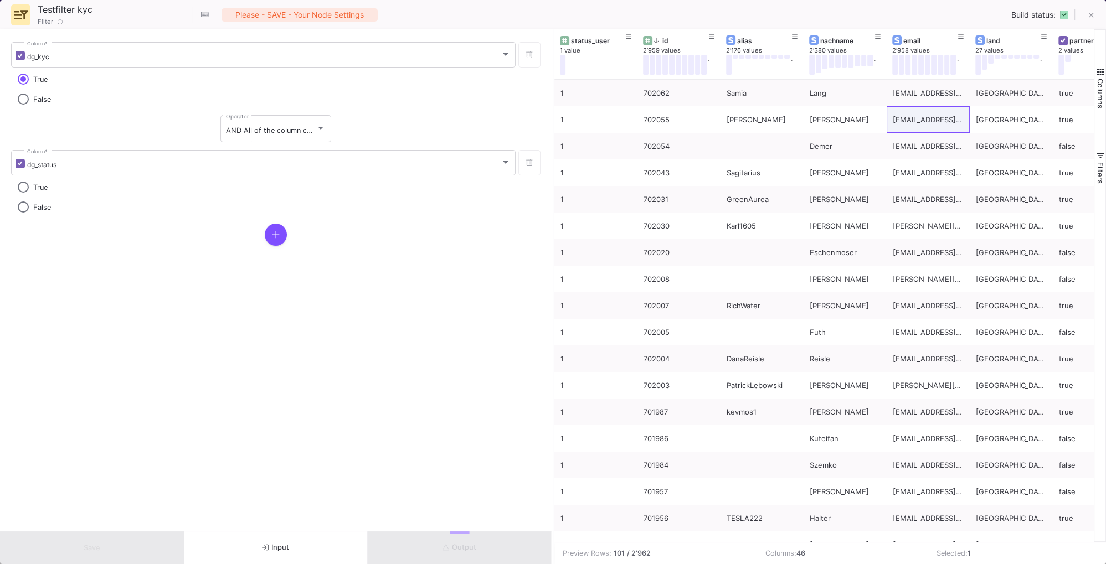
click at [39, 208] on span "False" at bounding box center [42, 207] width 18 height 8
click at [29, 208] on input "False" at bounding box center [23, 207] width 11 height 11
radio input "true"
click at [508, 549] on button "Output" at bounding box center [460, 548] width 184 height 33
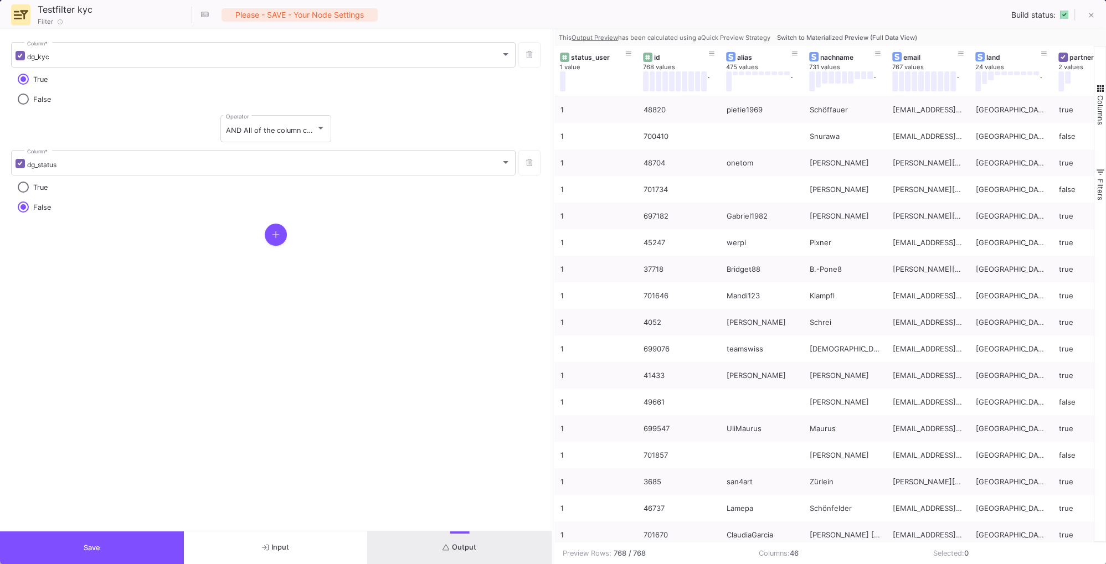
click at [822, 34] on span "Switch to Materialized Preview (Full Data View)" at bounding box center [847, 38] width 140 height 8
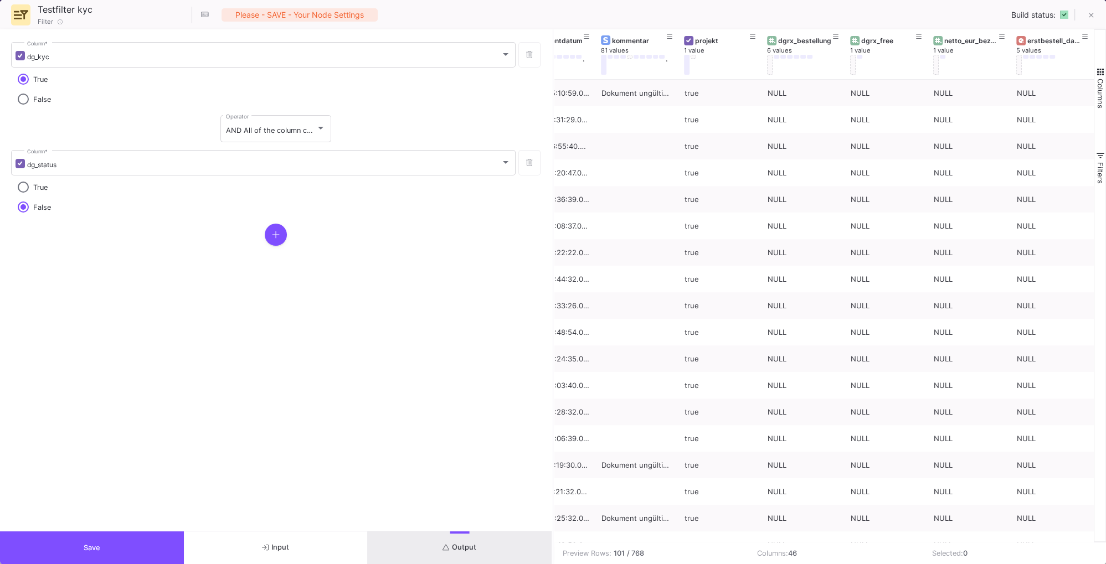
click at [124, 546] on button "Save" at bounding box center [92, 548] width 184 height 33
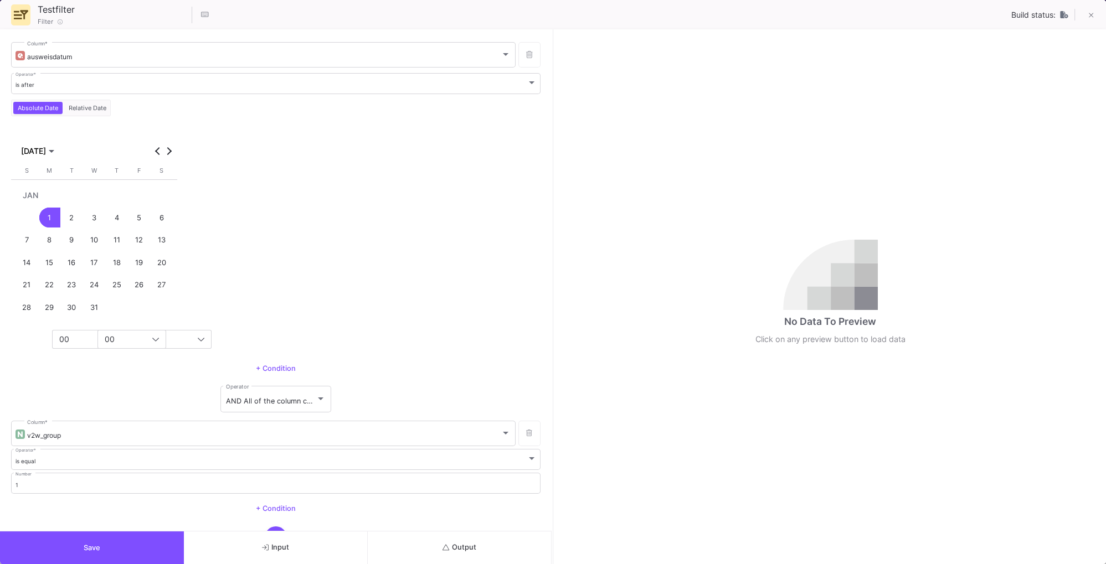
click at [449, 546] on icon "submit" at bounding box center [446, 547] width 7 height 7
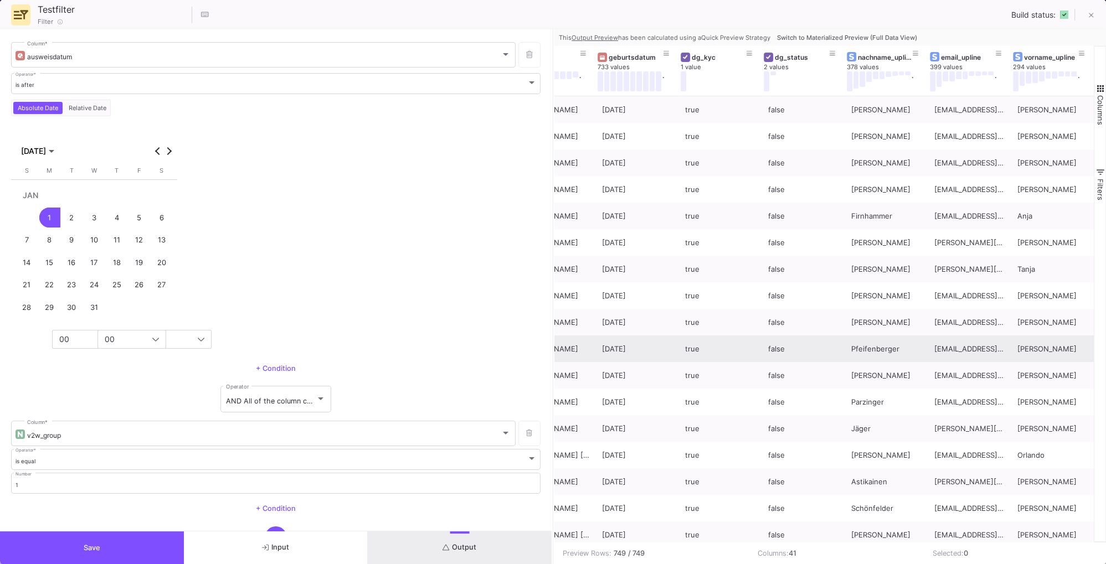
scroll to position [0, 877]
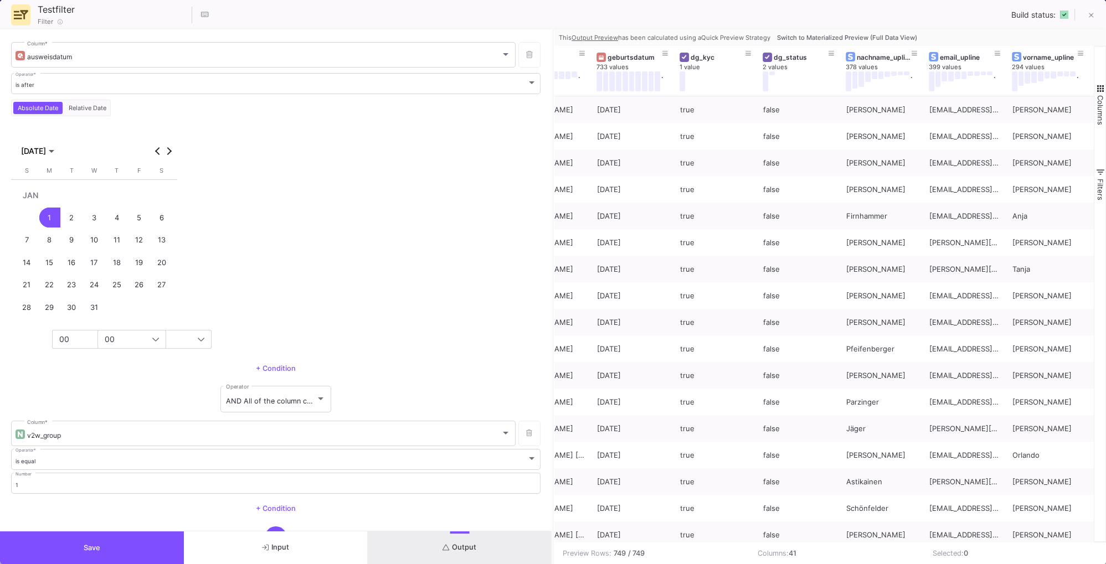
click at [789, 34] on span "Switch to Materialized Preview (Full Data View)" at bounding box center [847, 38] width 140 height 8
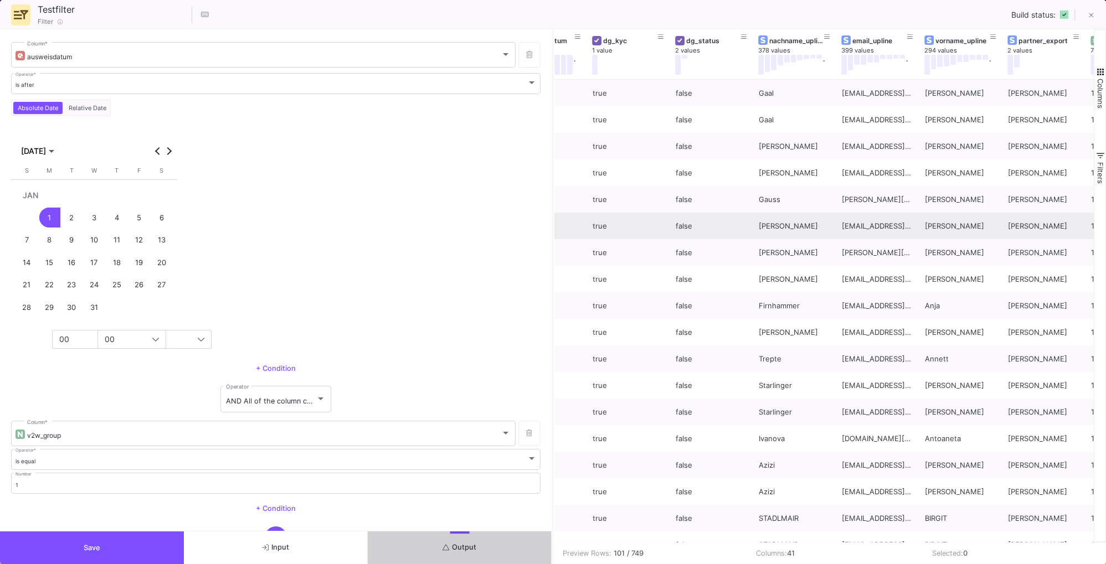
scroll to position [0, 965]
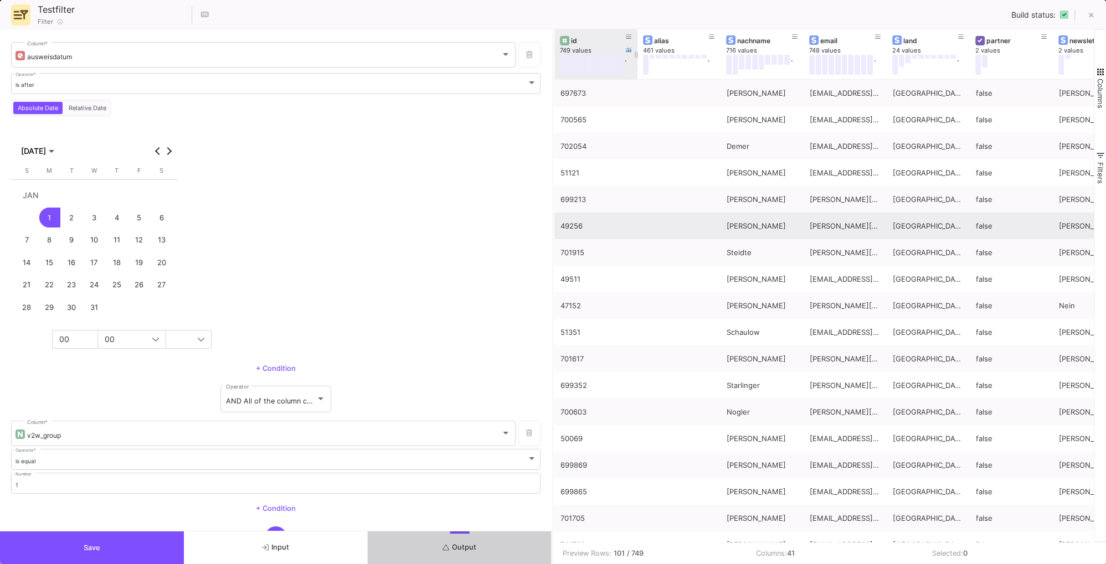
click at [610, 43] on div "id" at bounding box center [598, 41] width 55 height 8
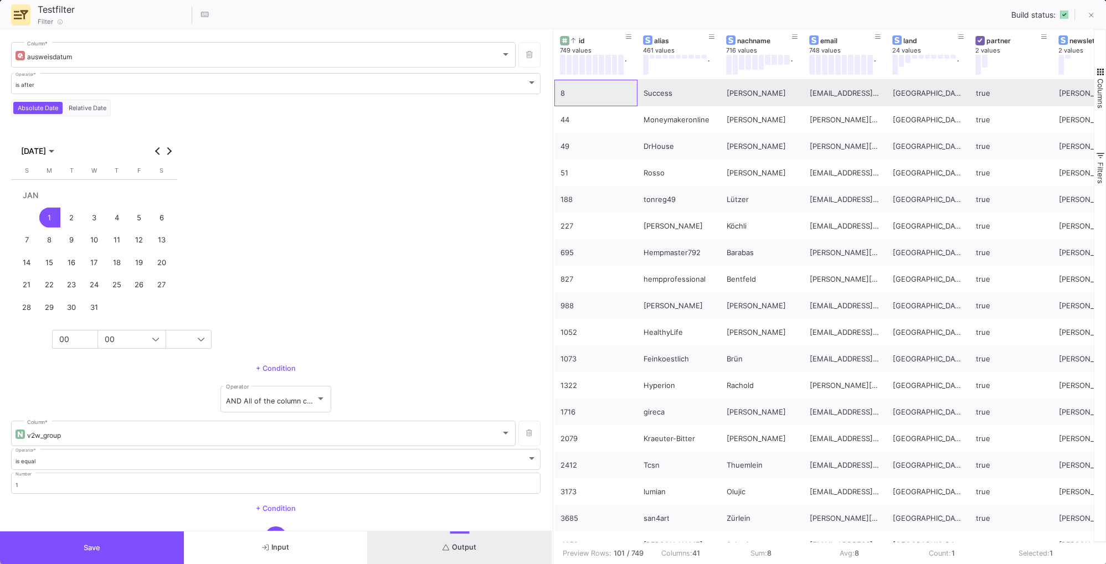
click at [578, 96] on div "8" at bounding box center [596, 93] width 71 height 26
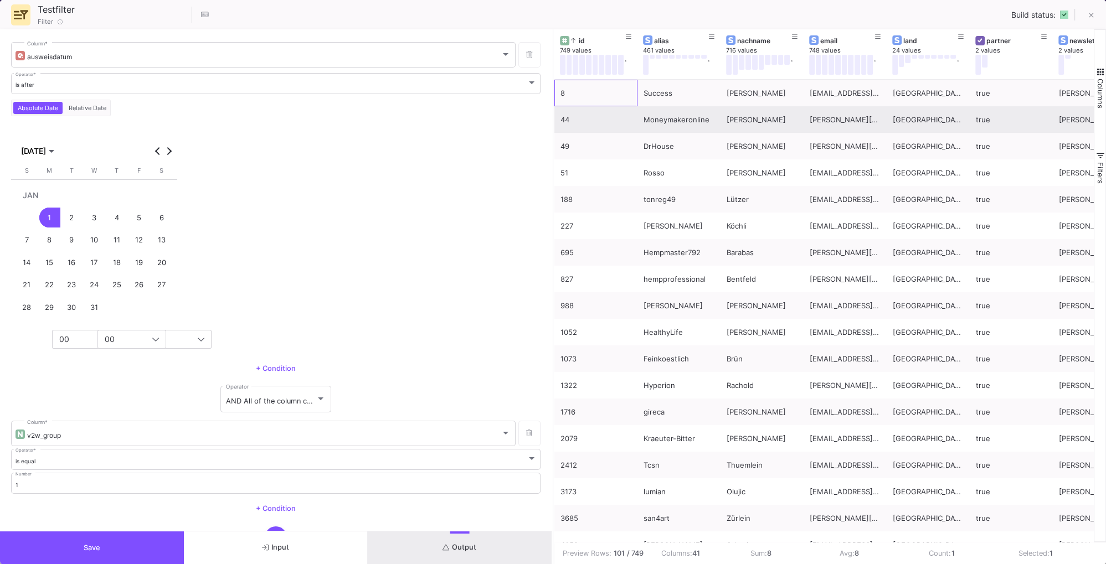
click at [831, 117] on div "rudolf.brandl@yahoo.com" at bounding box center [845, 120] width 71 height 26
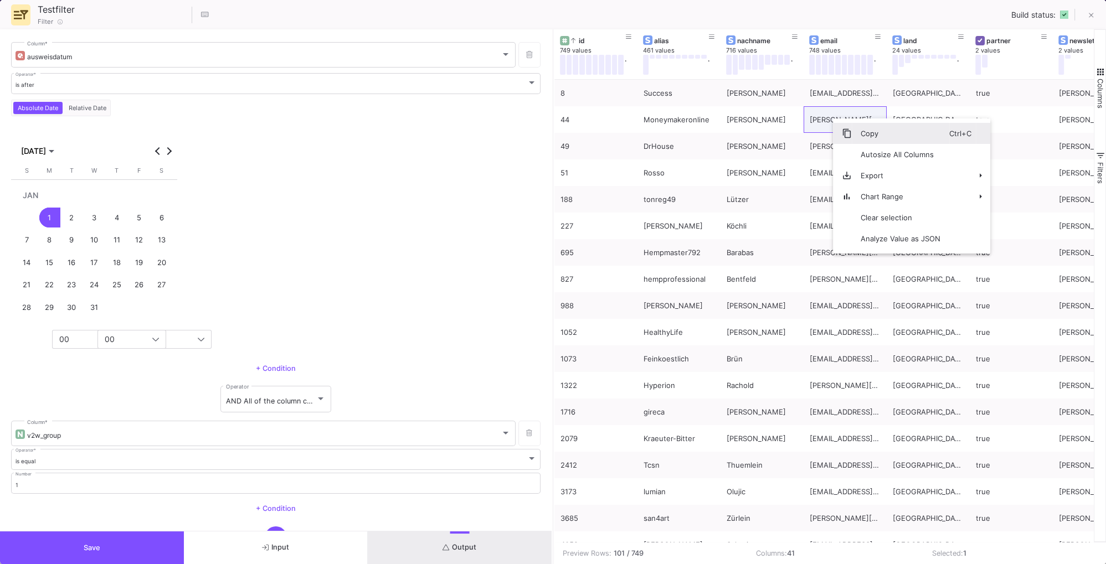
click at [851, 134] on span "Context Menu" at bounding box center [847, 134] width 10 height 10
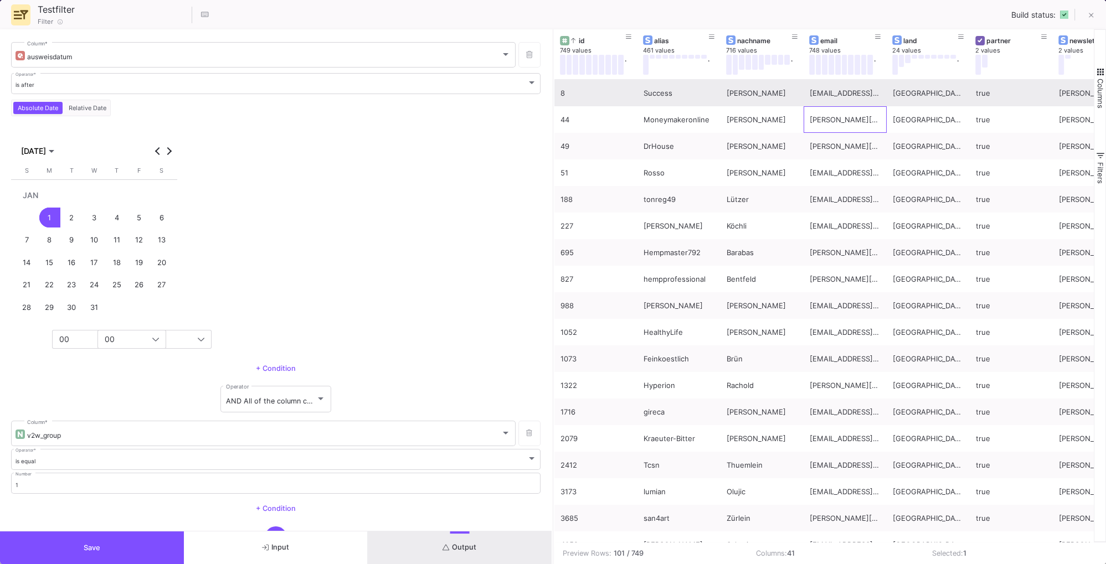
click at [695, 92] on div "Success" at bounding box center [679, 93] width 71 height 26
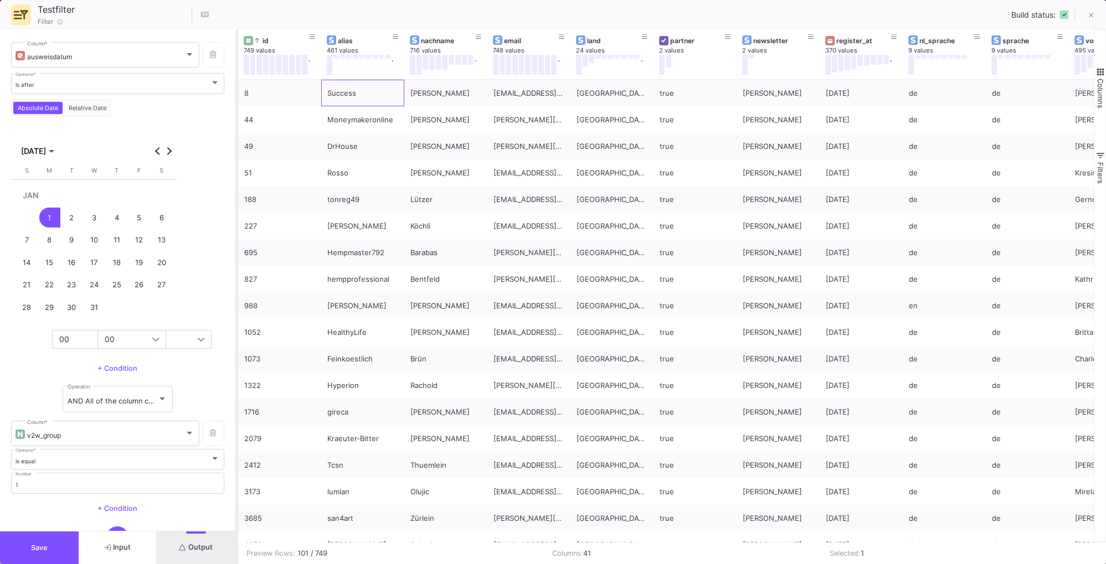
drag, startPoint x: 552, startPoint y: 70, endPoint x: 236, endPoint y: 114, distance: 319.3
click at [236, 114] on div at bounding box center [236, 296] width 3 height 535
click at [299, 37] on div "id" at bounding box center [282, 41] width 55 height 8
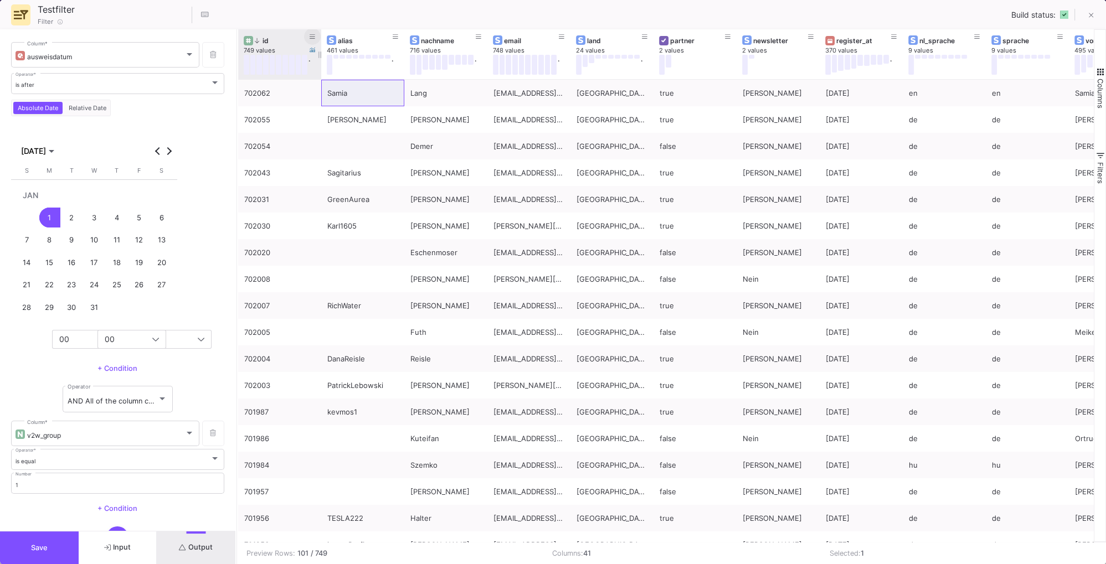
click at [313, 34] on icon at bounding box center [313, 37] width 6 height 6
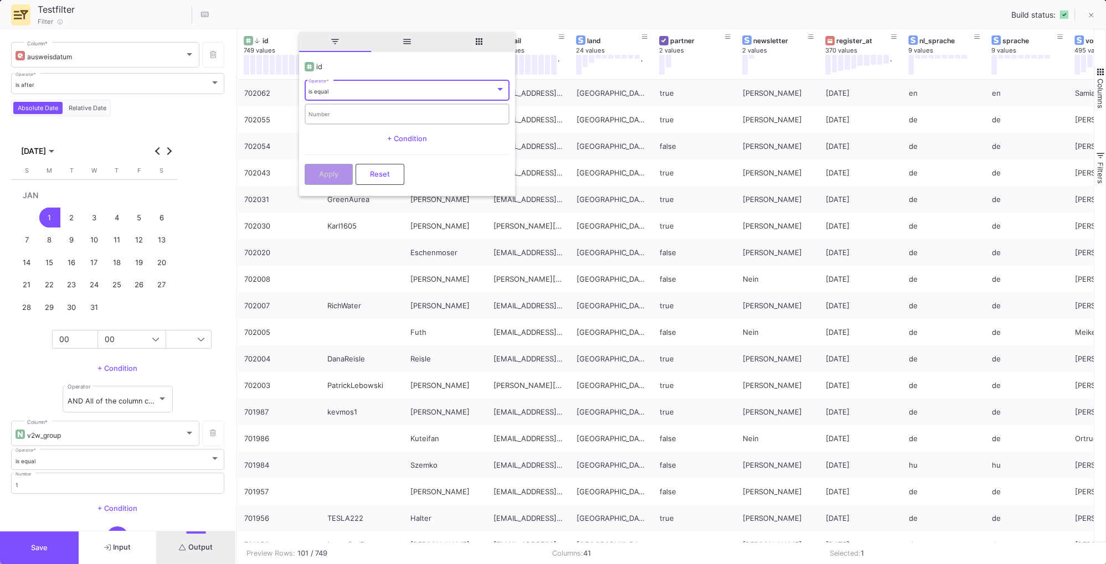
click at [343, 109] on div "Number" at bounding box center [407, 113] width 197 height 23
type input "8"
click at [337, 167] on button "Apply" at bounding box center [329, 173] width 48 height 21
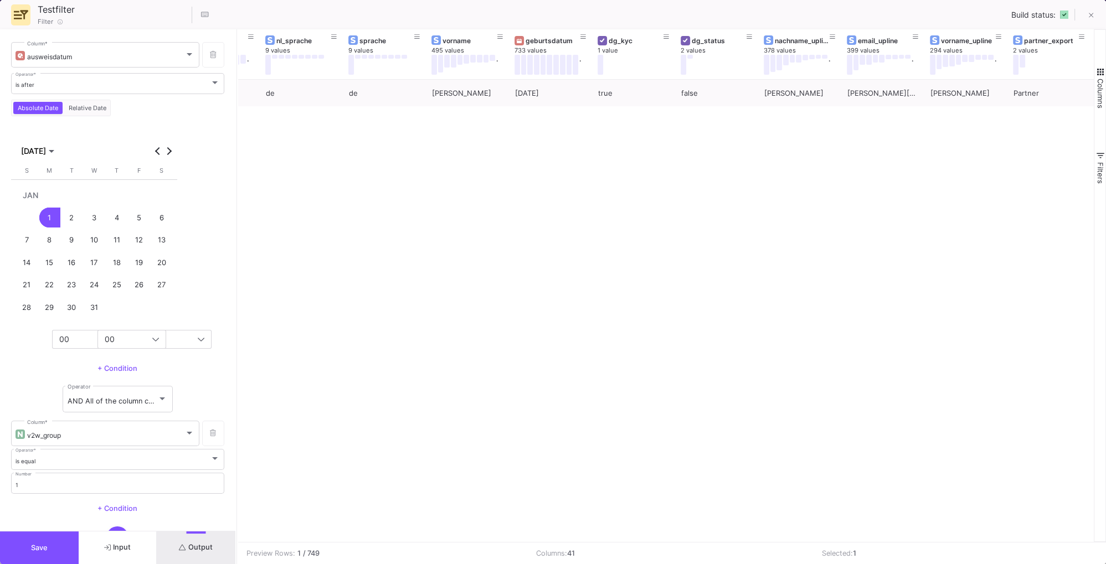
scroll to position [0, 614]
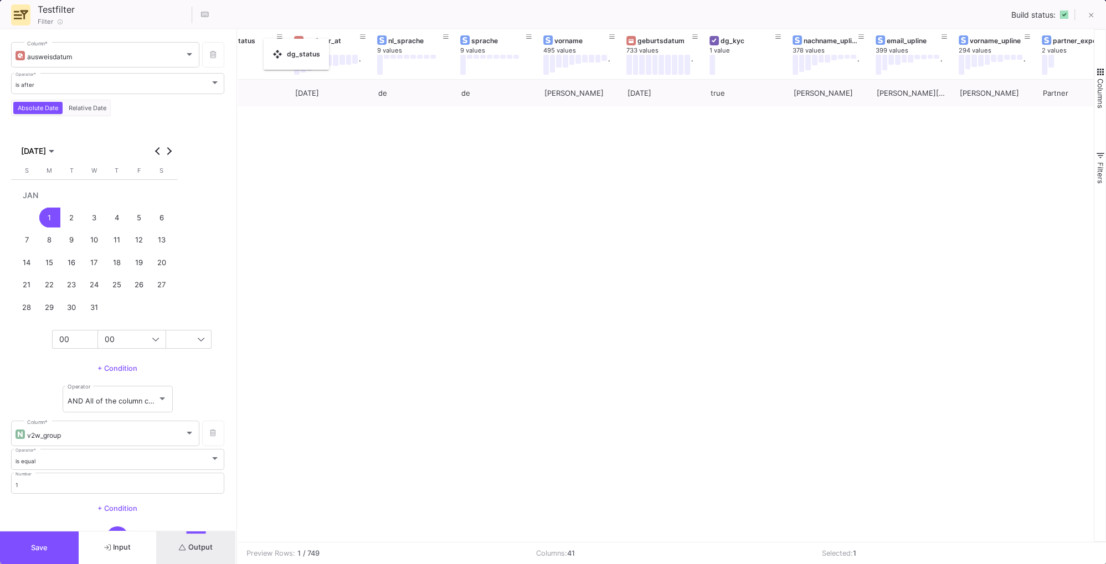
drag, startPoint x: 743, startPoint y: 34, endPoint x: 269, endPoint y: 45, distance: 474.3
click at [269, 45] on body "H HempmateV2 Hempmate Analytics Current branch main Branch Options Last fetched…" at bounding box center [553, 282] width 1106 height 564
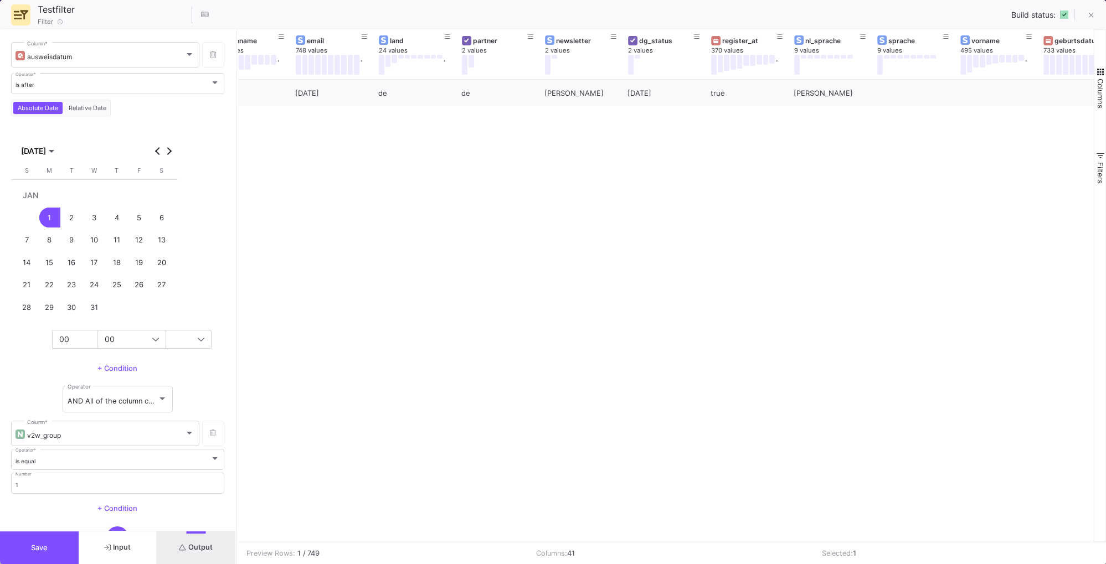
scroll to position [0, 0]
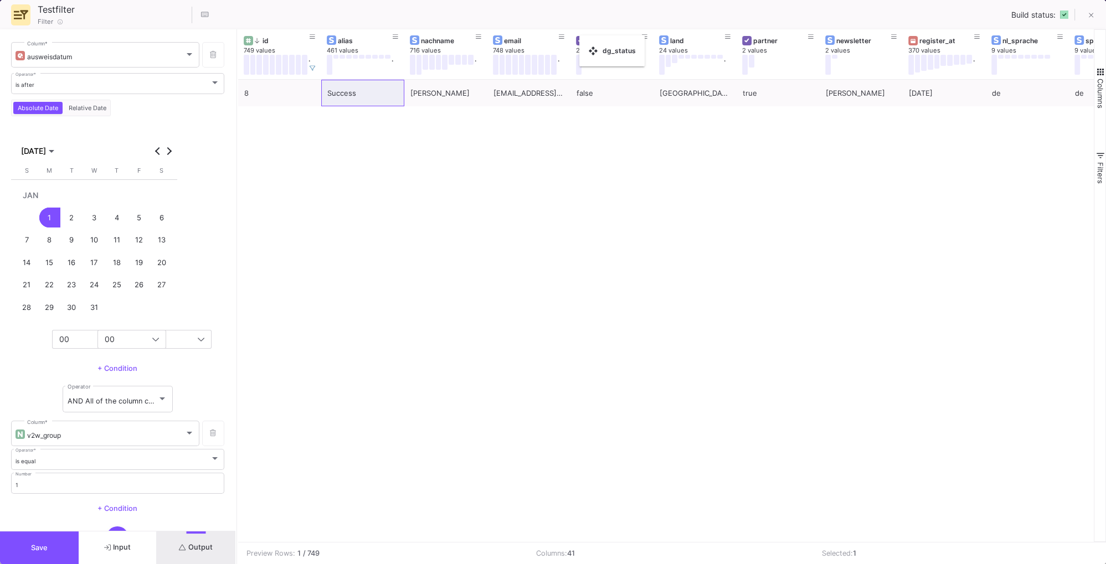
drag, startPoint x: 863, startPoint y: 39, endPoint x: 585, endPoint y: 42, distance: 278.1
click at [585, 42] on body "H HempmateV2 Hempmate Analytics Current branch main Branch Options Last fetched…" at bounding box center [553, 282] width 1106 height 564
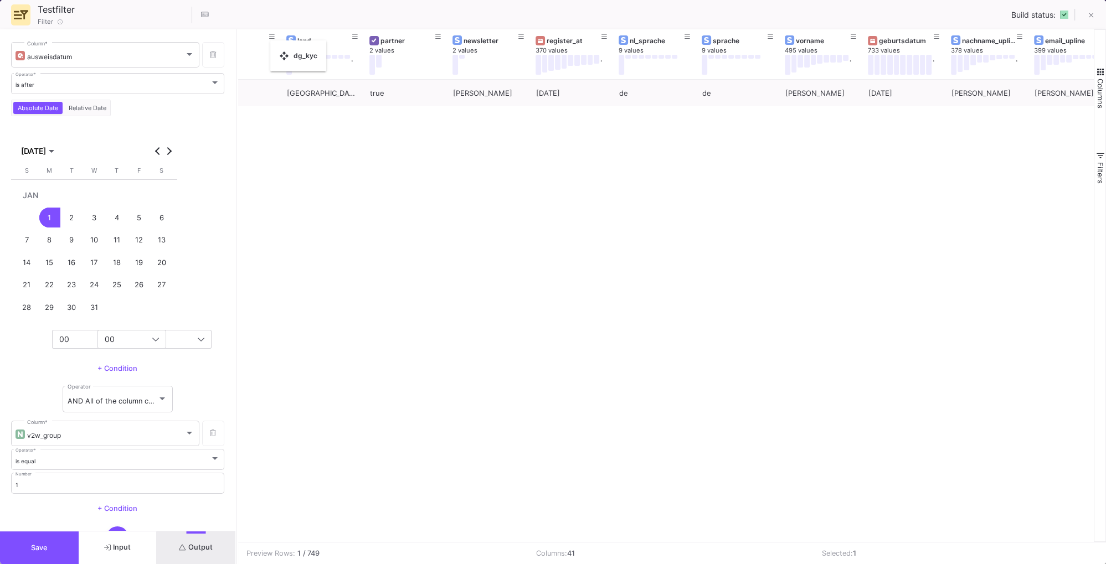
scroll to position [0, 448]
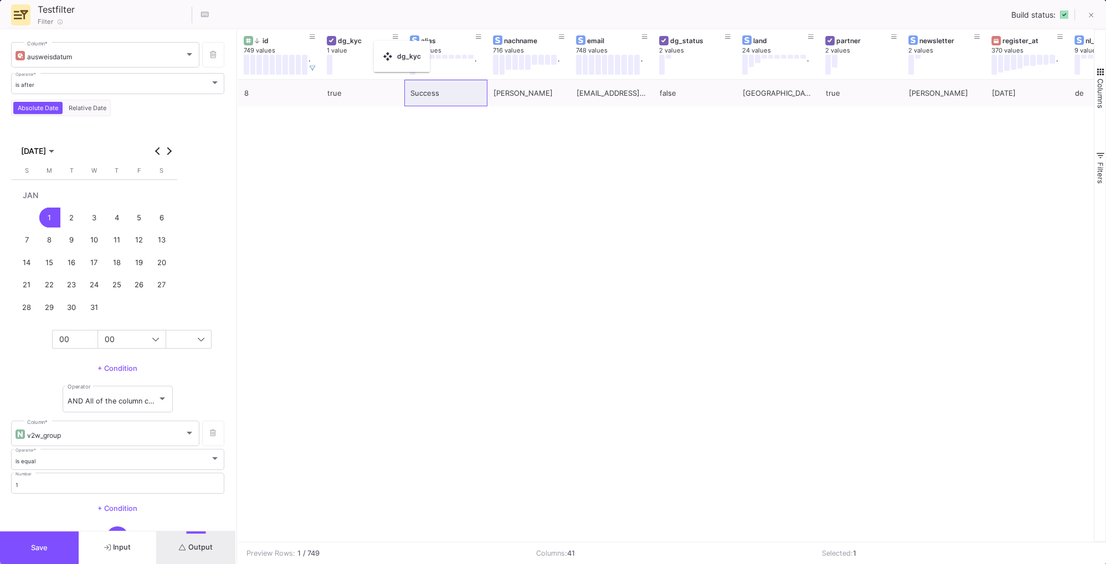
drag, startPoint x: 890, startPoint y: 37, endPoint x: 379, endPoint y: 48, distance: 510.2
click at [379, 48] on body "H HempmateV2 Hempmate Analytics Current branch main Branch Options Last fetched…" at bounding box center [553, 282] width 1106 height 564
click at [479, 222] on div "Success de de false 25.07.18 Ja true Austria true antonw@aon.at Wieser 8" at bounding box center [666, 311] width 856 height 462
click at [1093, 15] on icon at bounding box center [1091, 16] width 5 height 8
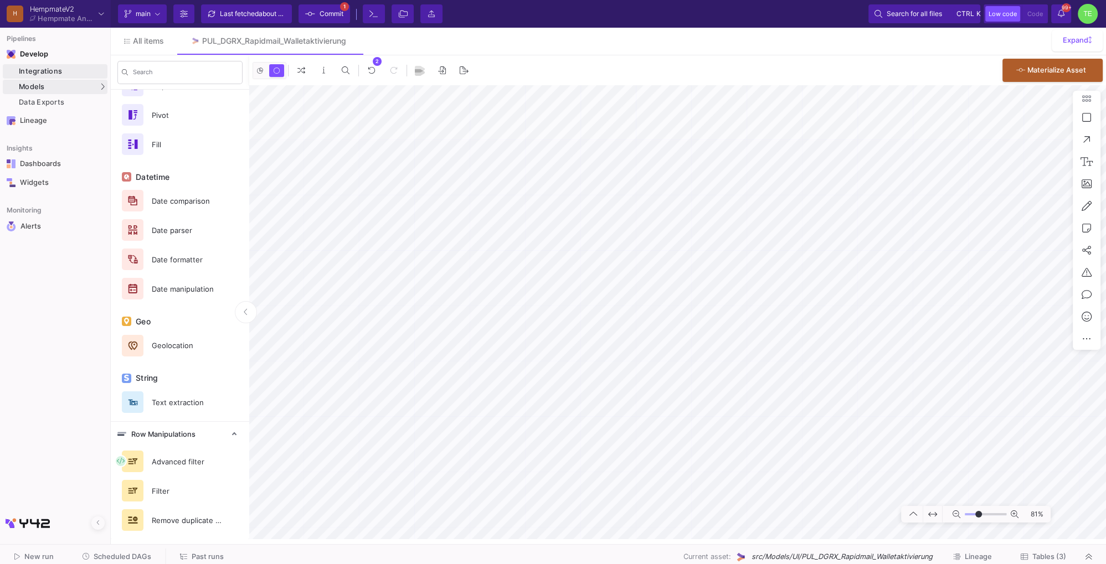
click at [49, 74] on div "Integrations" at bounding box center [62, 71] width 86 height 9
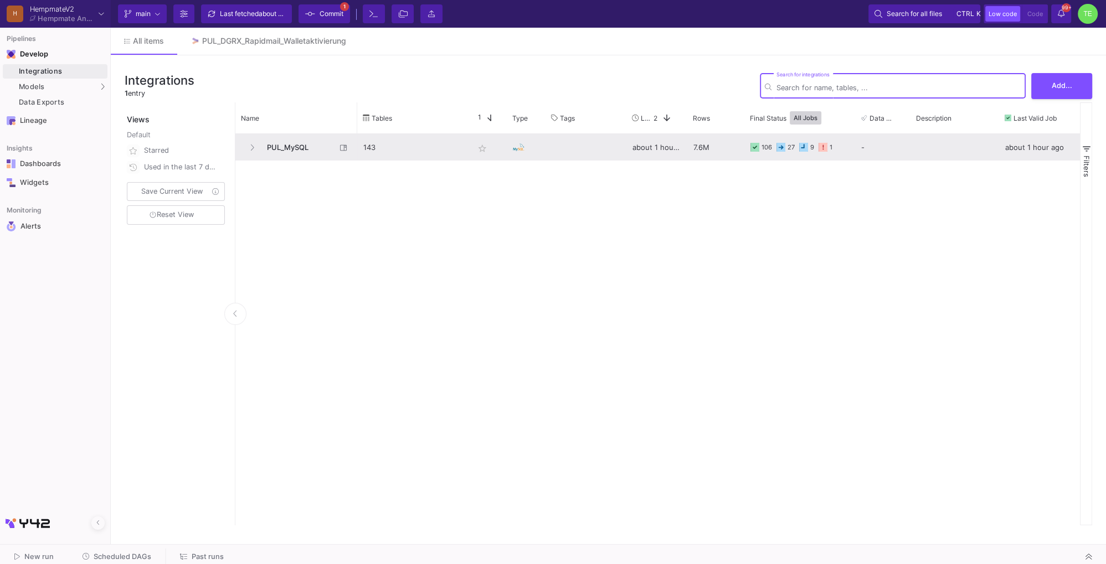
click at [382, 146] on p "143" at bounding box center [412, 148] width 99 height 26
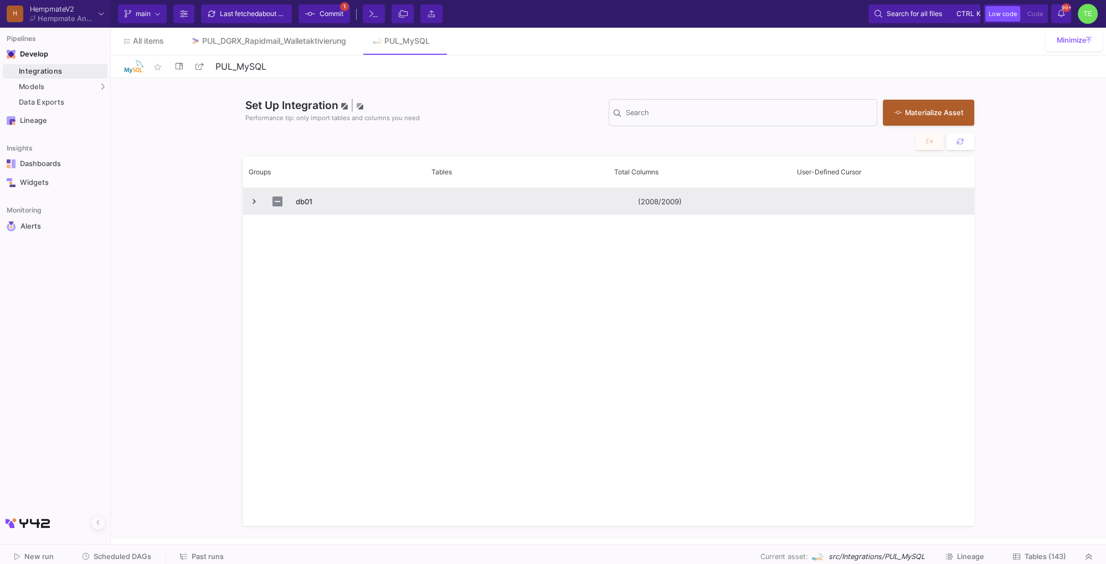
click at [309, 203] on span "db01" at bounding box center [357, 202] width 123 height 26
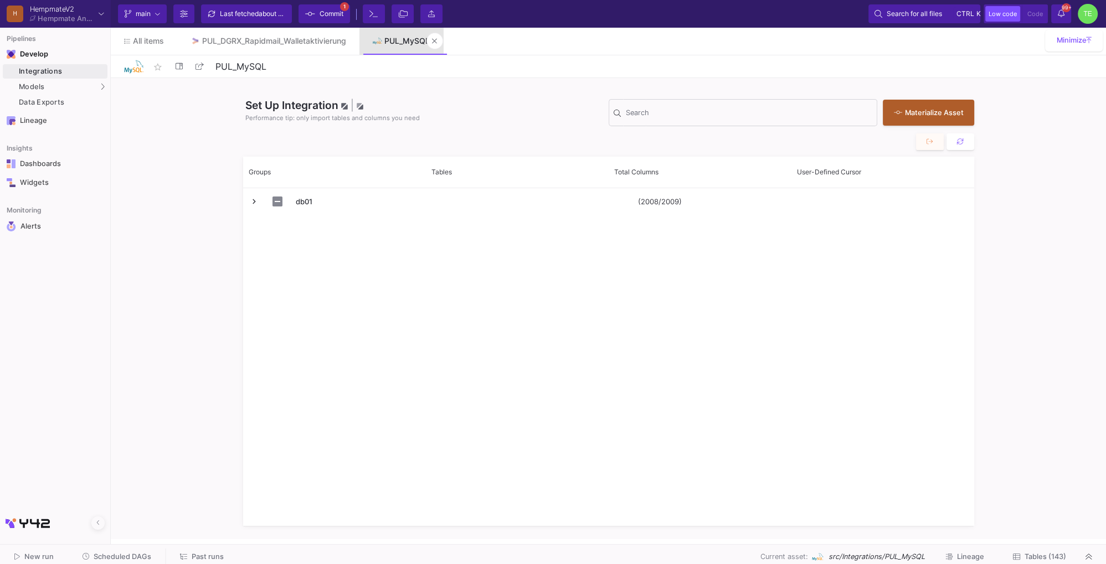
click at [411, 42] on div "PUL_MySQL" at bounding box center [406, 41] width 45 height 9
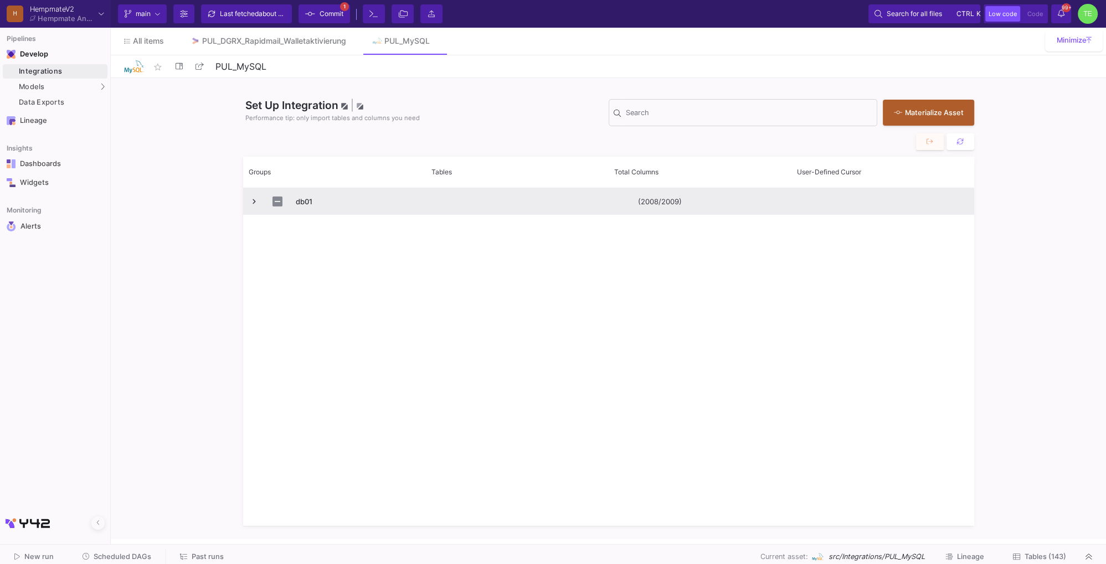
click at [258, 197] on span "Press SPACE to select this row." at bounding box center [254, 202] width 10 height 10
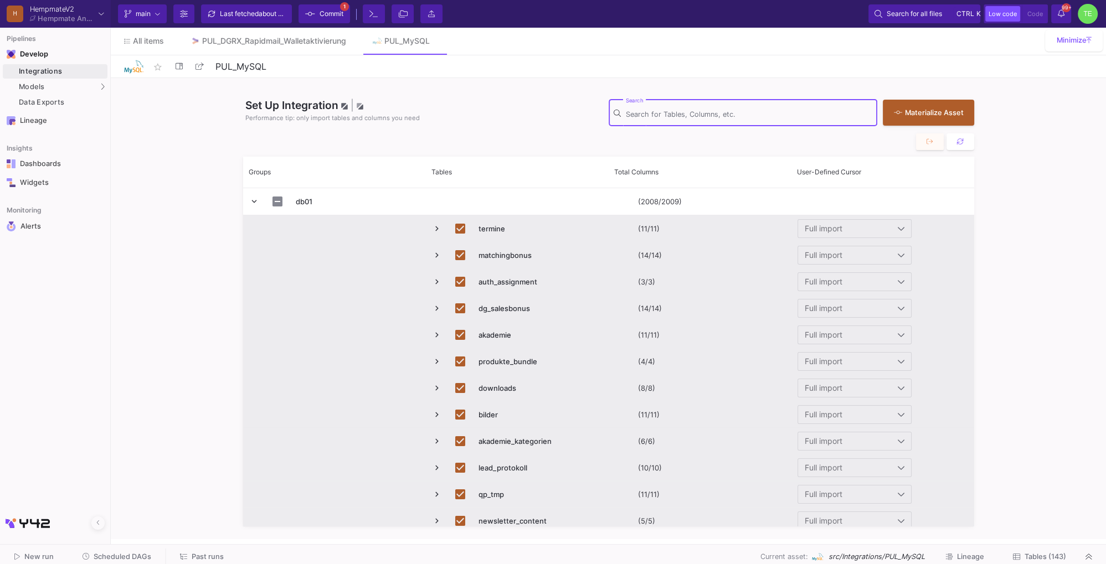
click at [657, 115] on input "Search" at bounding box center [749, 114] width 246 height 9
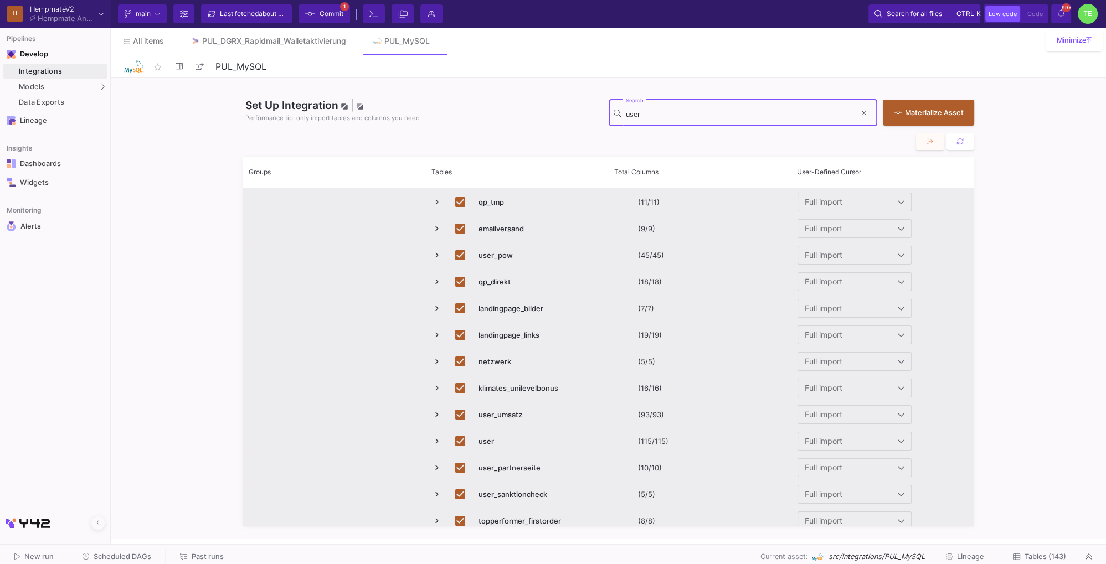
scroll to position [213, 0]
click at [435, 386] on span "Press SPACE to deselect this row." at bounding box center [437, 388] width 10 height 10
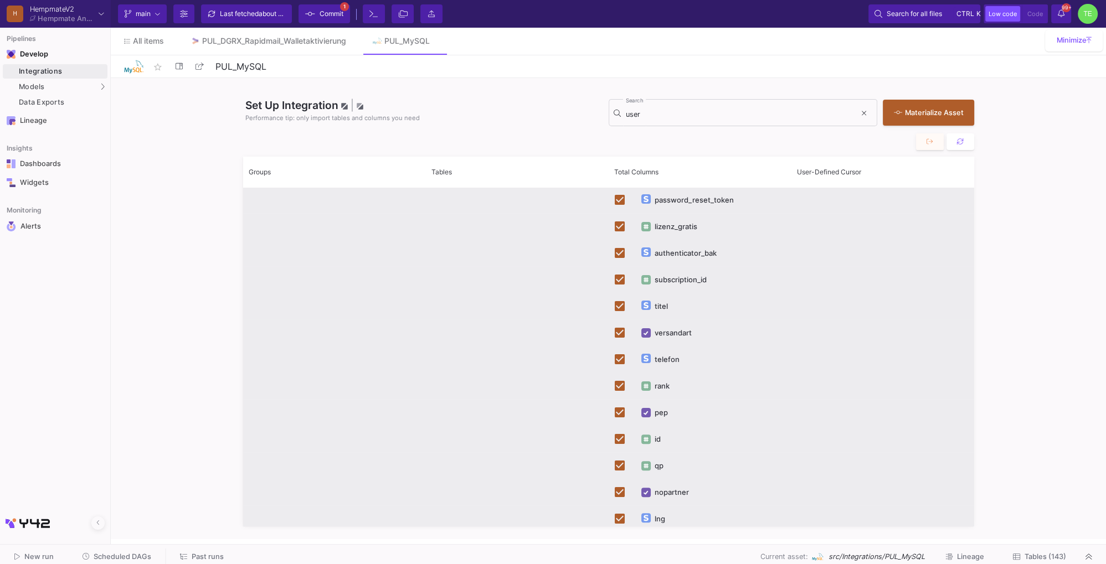
scroll to position [479, 0]
click at [670, 111] on input "user" at bounding box center [741, 114] width 230 height 9
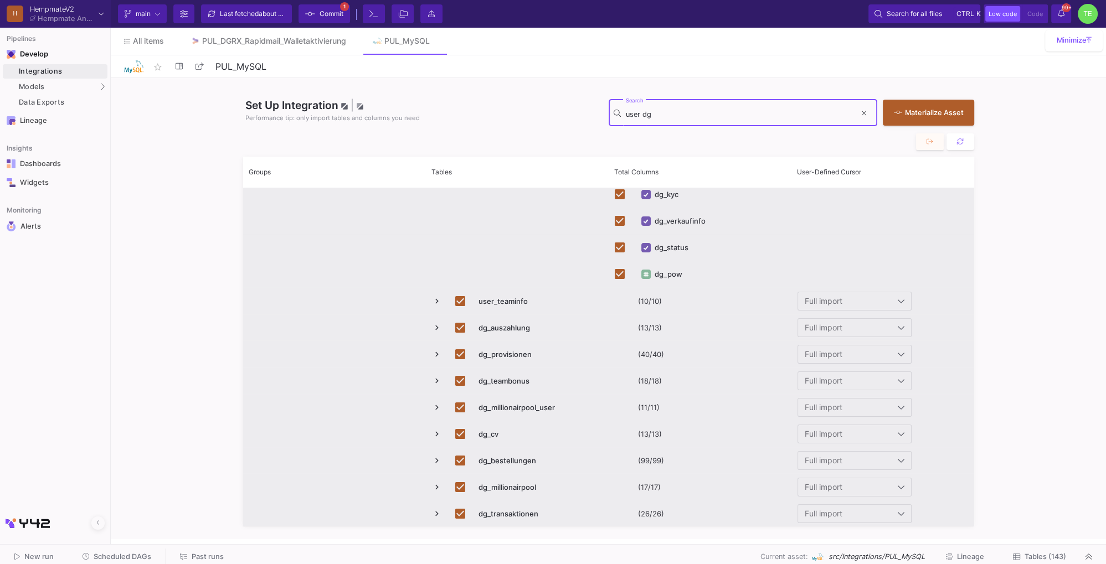
scroll to position [140, 0]
type input "user dg"
click at [659, 249] on div "dg_kyc" at bounding box center [667, 248] width 24 height 26
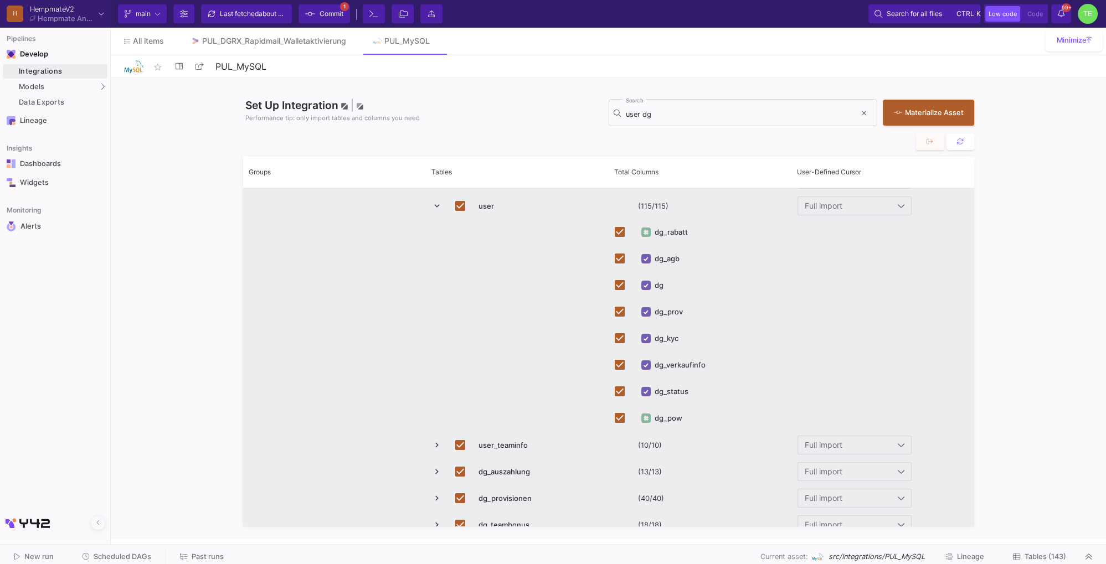
scroll to position [34, 0]
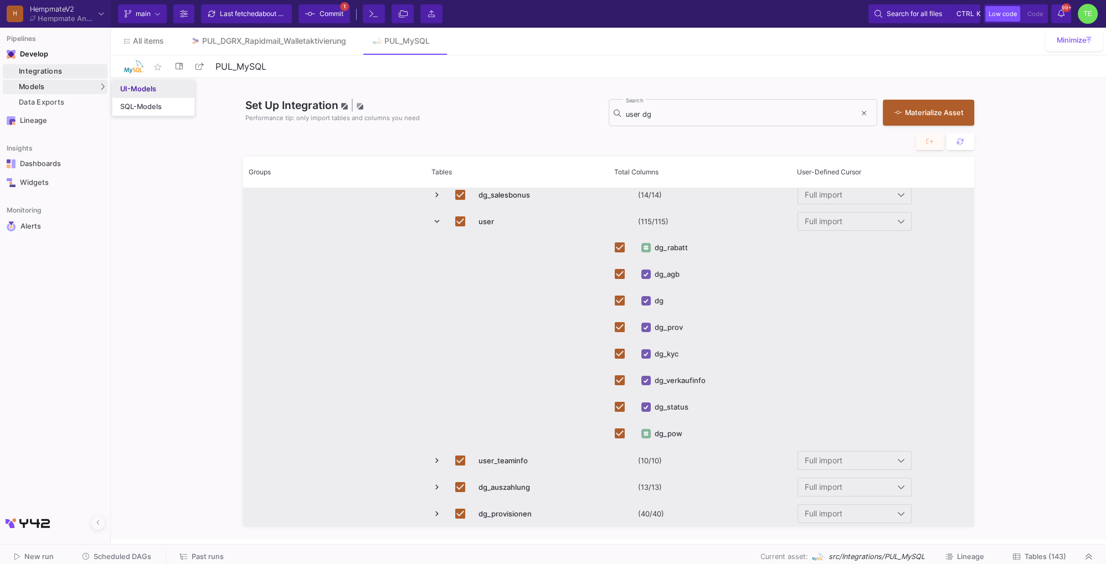
click at [131, 88] on div "UI-Models" at bounding box center [138, 89] width 36 height 9
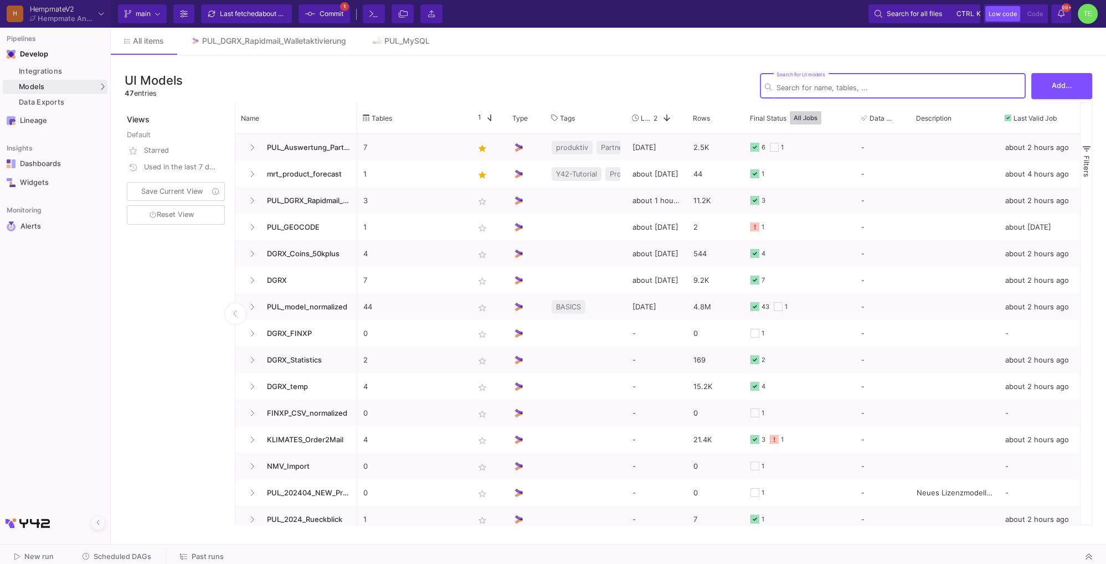
click at [823, 85] on input "Search for UI models" at bounding box center [899, 88] width 244 height 8
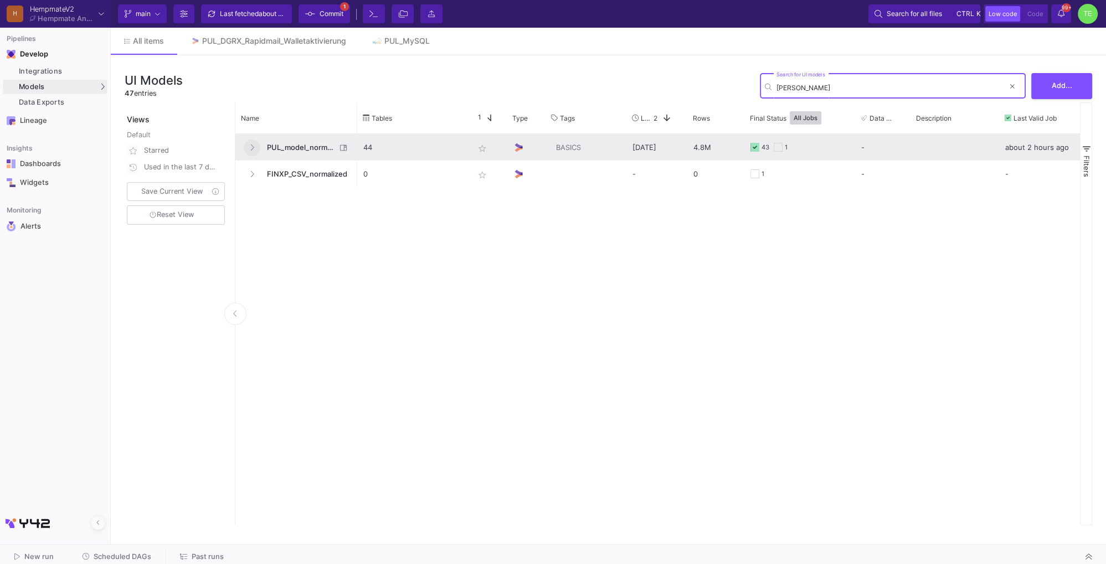
type input "norma"
click at [253, 150] on icon at bounding box center [252, 147] width 4 height 7
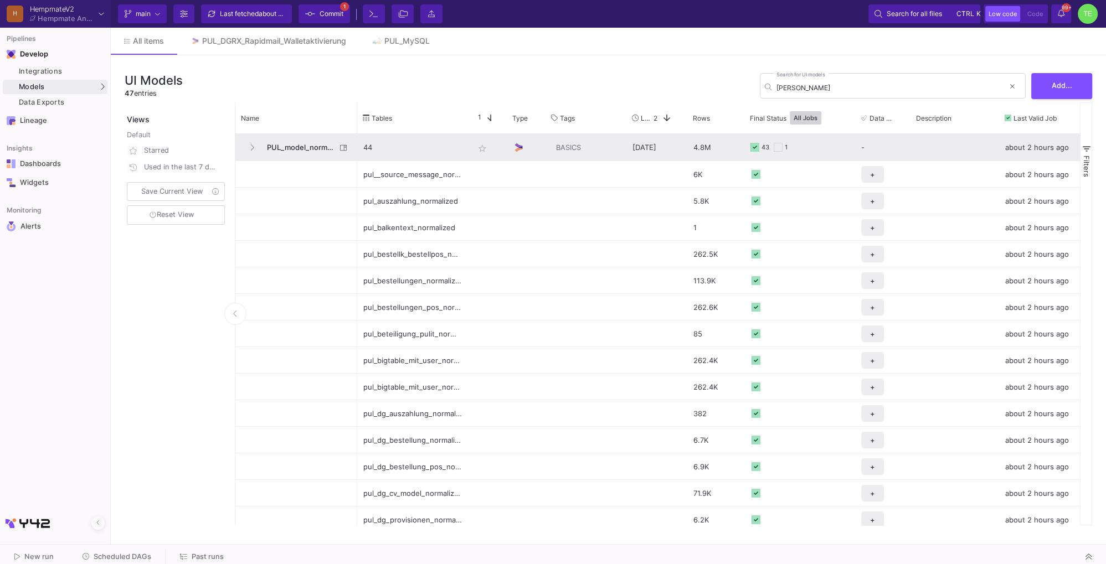
click at [291, 151] on span "PUL_model_normalized" at bounding box center [298, 148] width 76 height 26
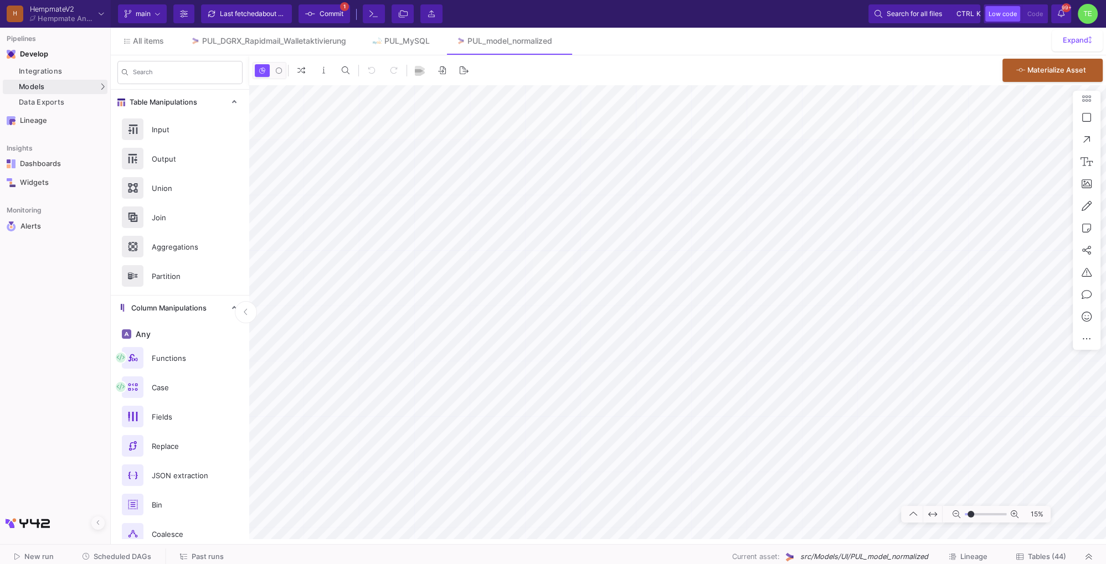
type input "7"
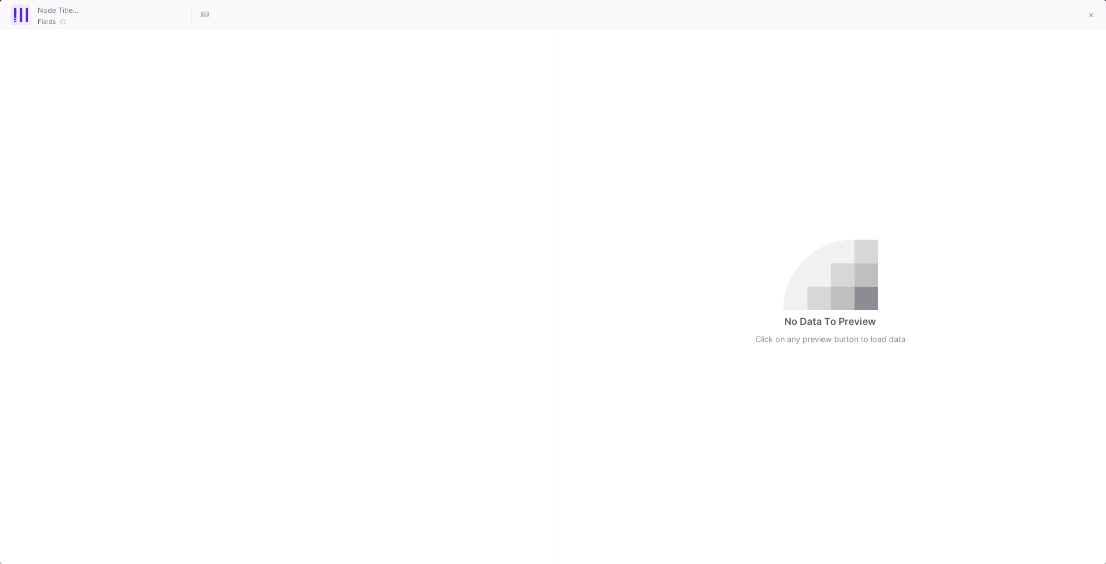
checkbox input "true"
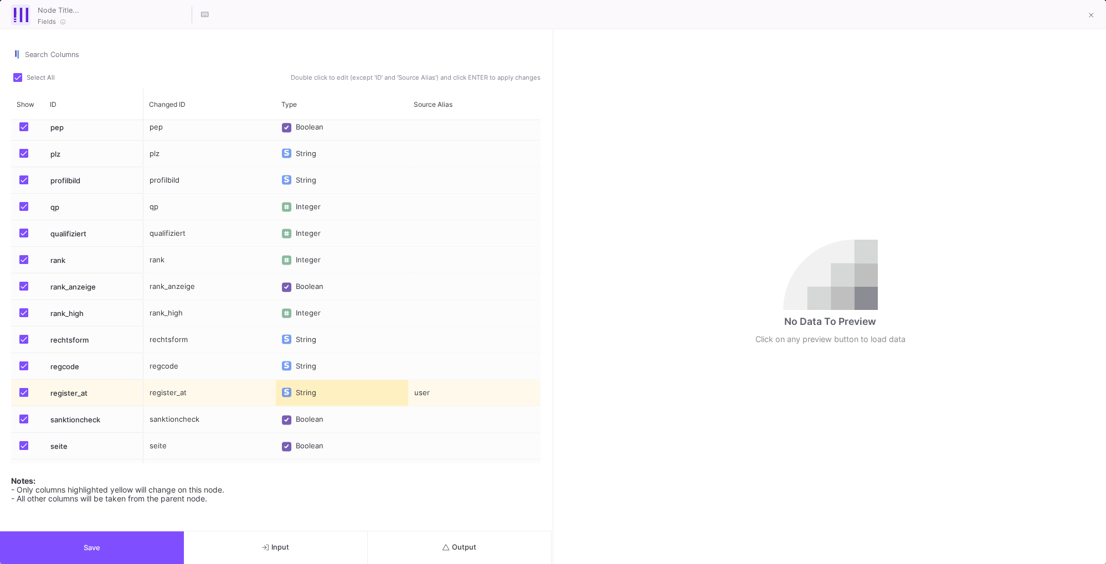
scroll to position [2207, 0]
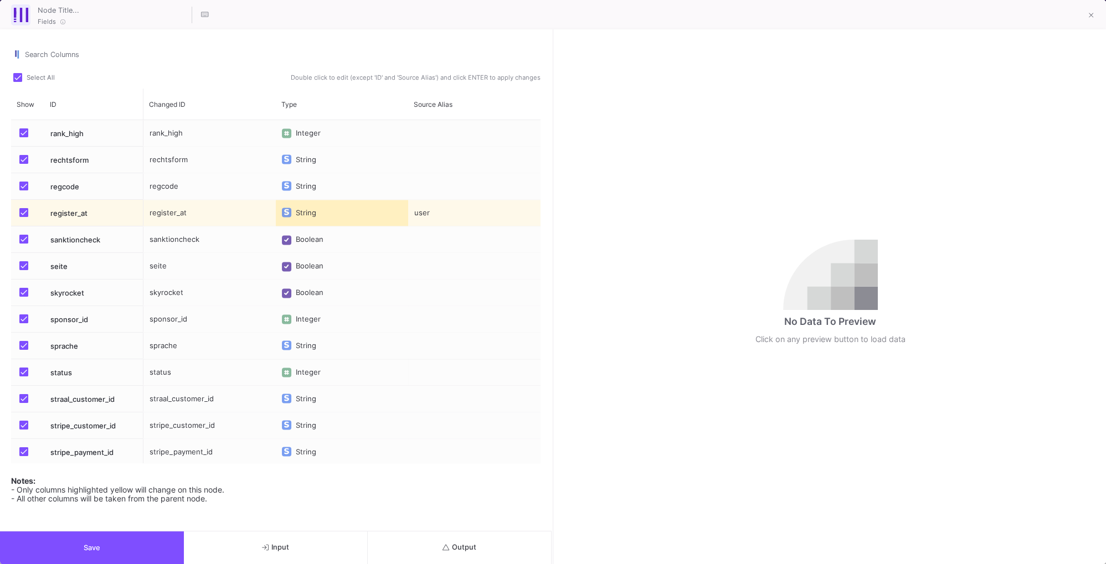
click at [311, 373] on div "Integer" at bounding box center [311, 372] width 30 height 27
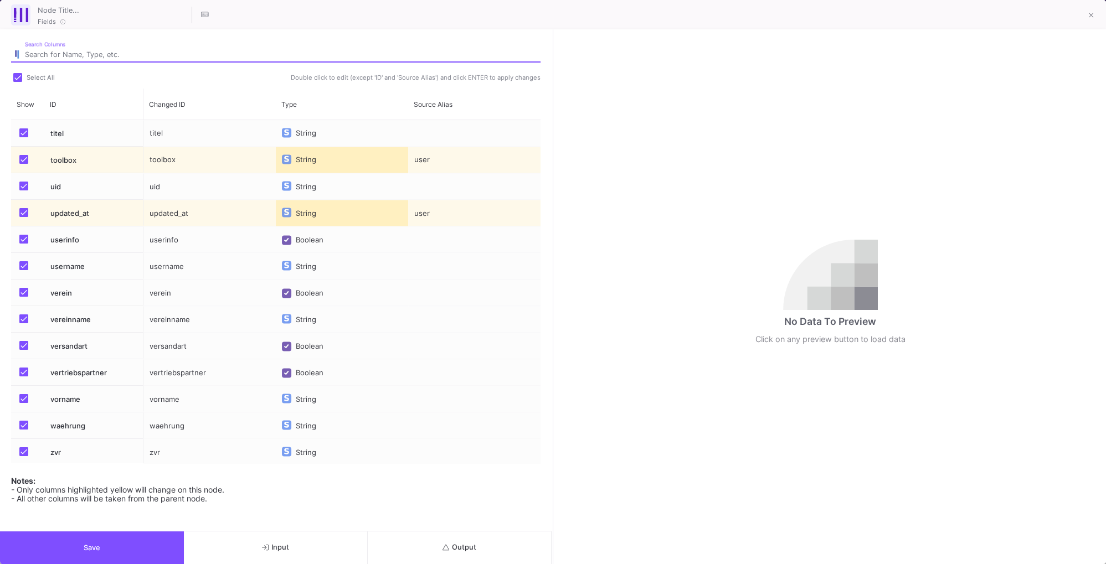
click at [102, 52] on input "Search Columns" at bounding box center [283, 54] width 516 height 9
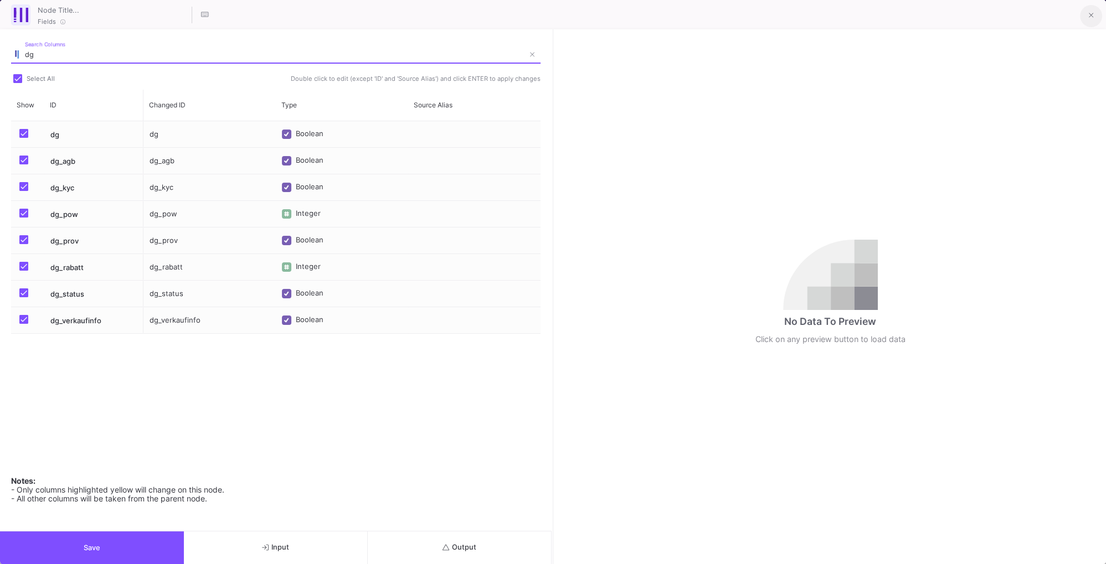
type input "dg"
click at [1091, 18] on icon at bounding box center [1091, 16] width 5 height 8
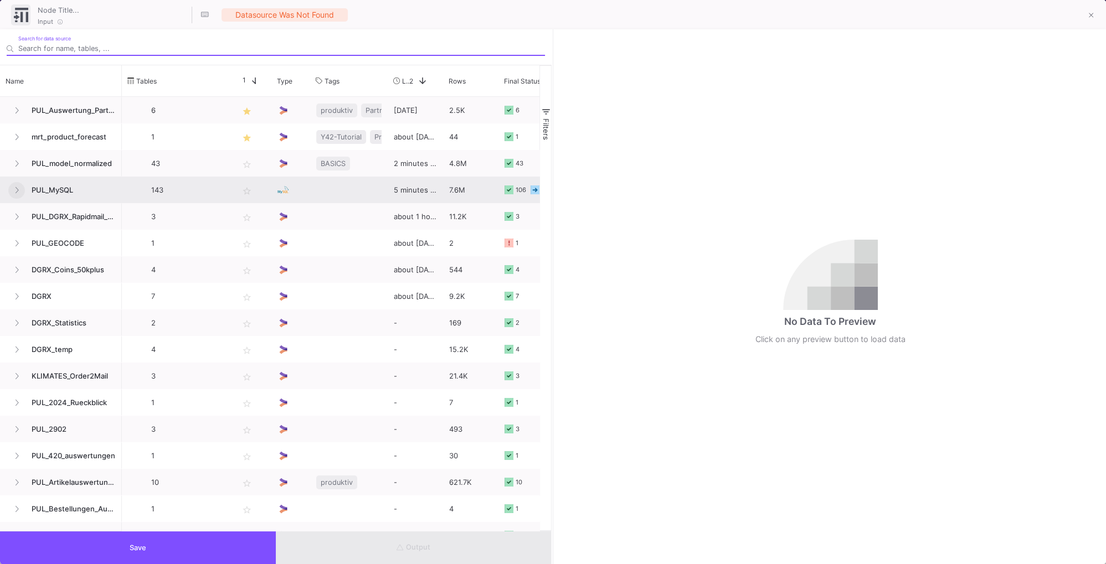
click at [21, 187] on button at bounding box center [16, 190] width 17 height 17
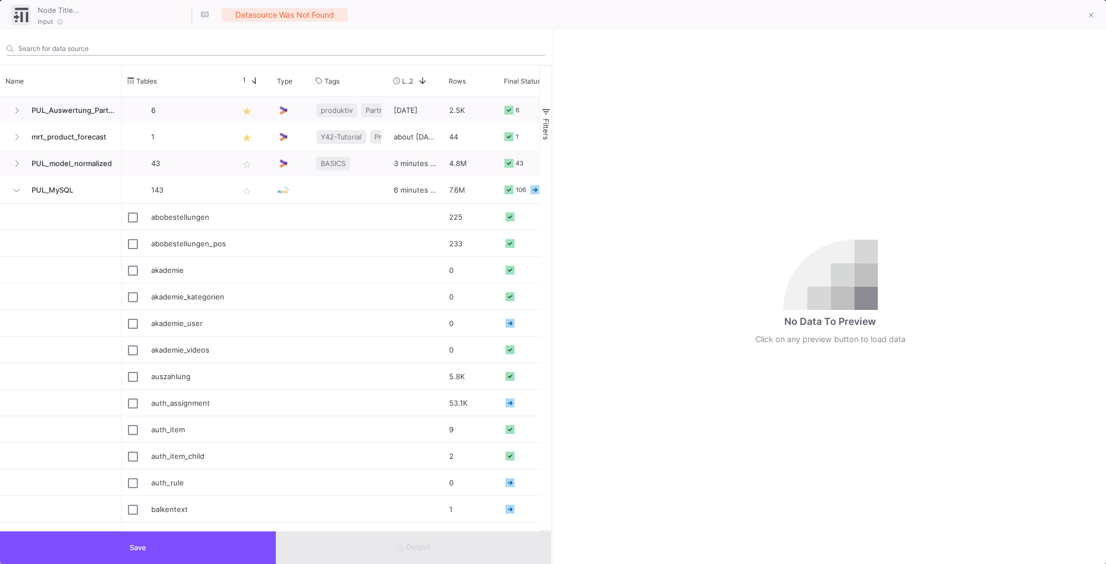
click at [116, 46] on input "Search for data source" at bounding box center [281, 48] width 527 height 8
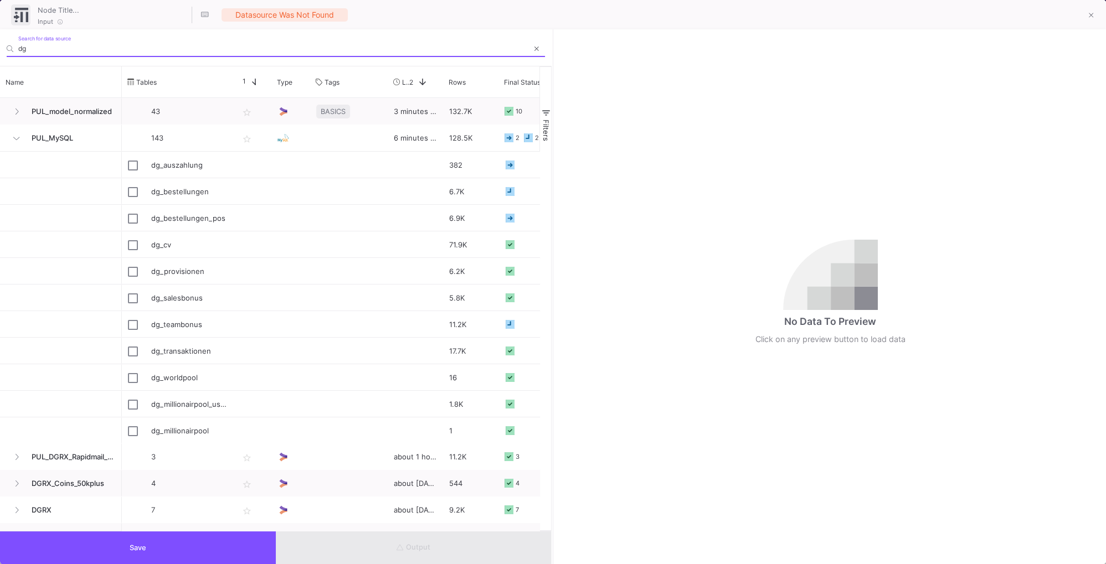
drag, startPoint x: 48, startPoint y: 50, endPoint x: -25, endPoint y: 53, distance: 73.2
click at [18, 53] on input "dg" at bounding box center [273, 48] width 510 height 8
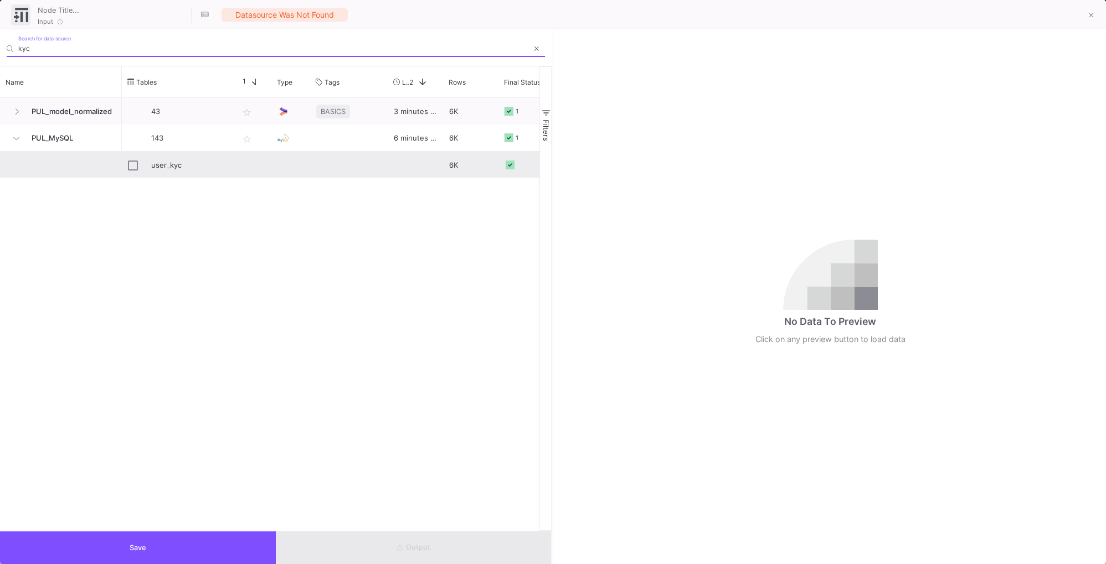
type input "kyc"
click at [129, 166] on input "Press Space to toggle row selection (unchecked)" at bounding box center [133, 166] width 10 height 10
checkbox input "true"
type input "user_kyc"
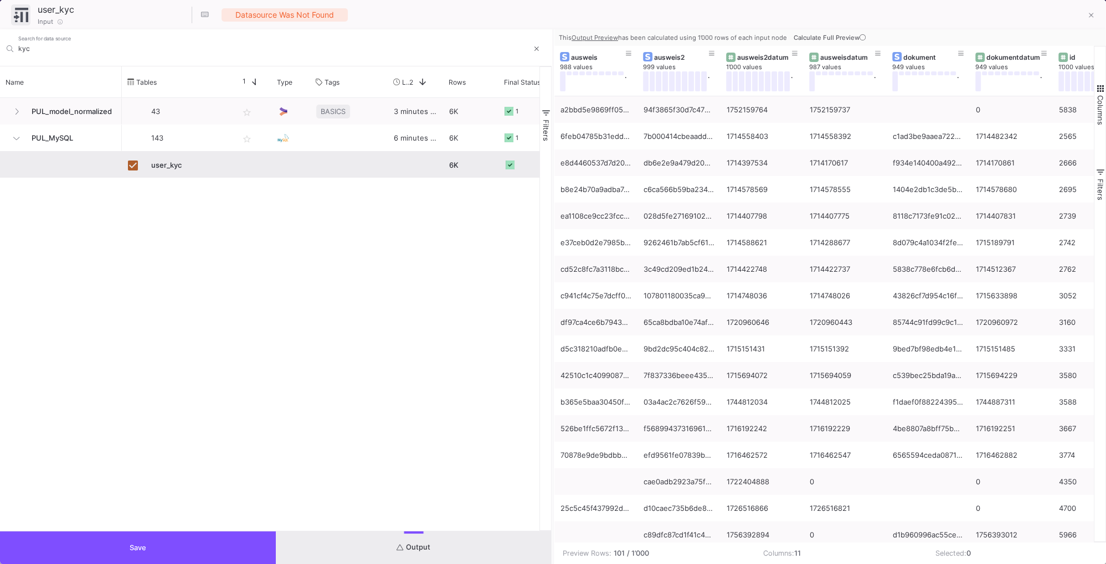
click at [347, 554] on button "Output" at bounding box center [414, 548] width 276 height 33
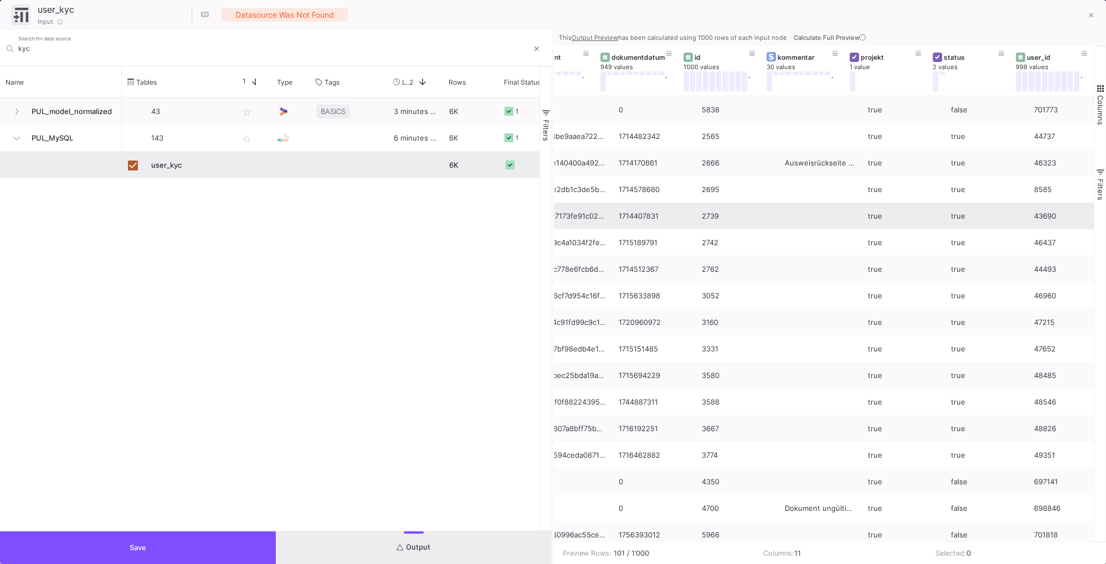
scroll to position [0, 374]
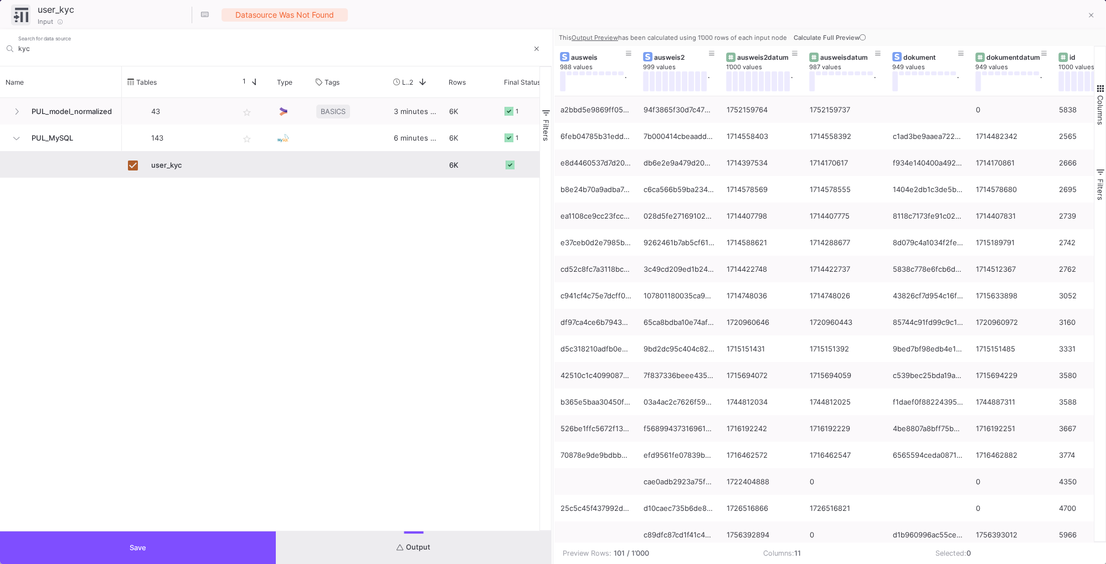
click at [823, 38] on span "Calculate Full Preview" at bounding box center [831, 38] width 74 height 8
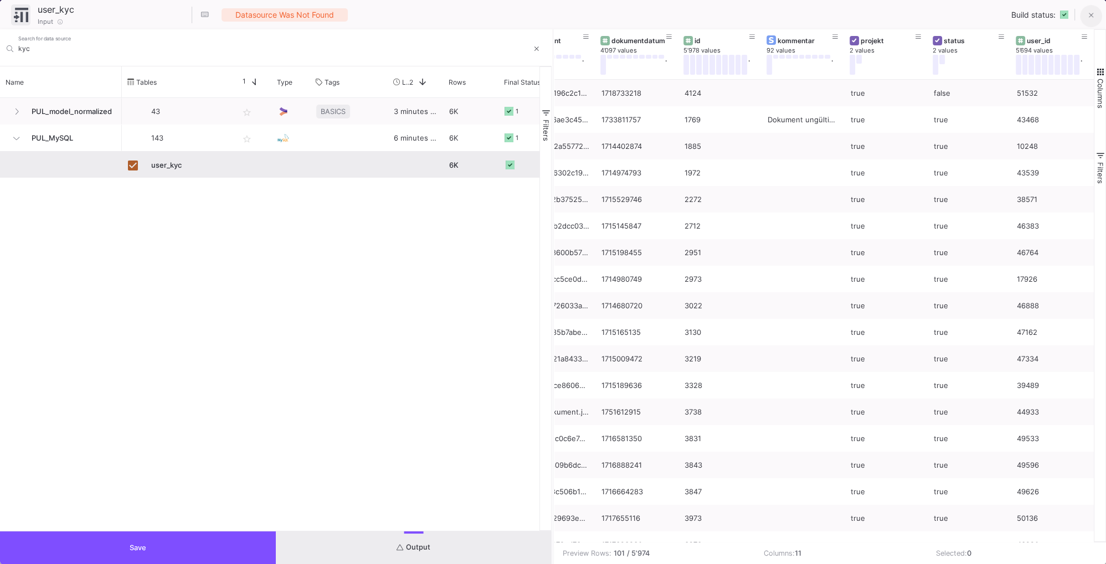
click at [1087, 12] on button at bounding box center [1091, 16] width 22 height 22
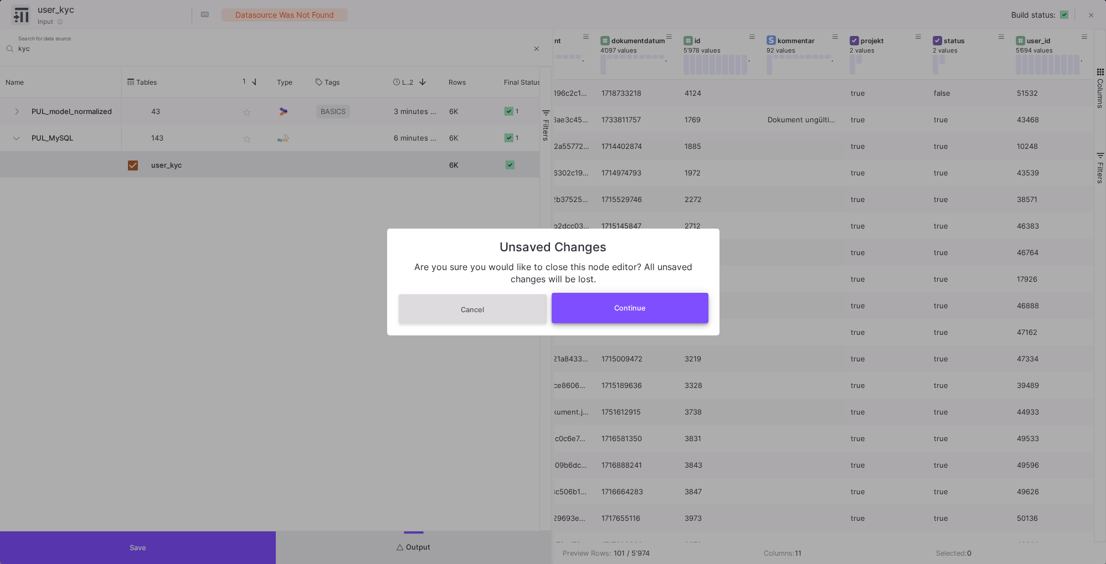
click at [613, 313] on button "Continue" at bounding box center [630, 308] width 157 height 30
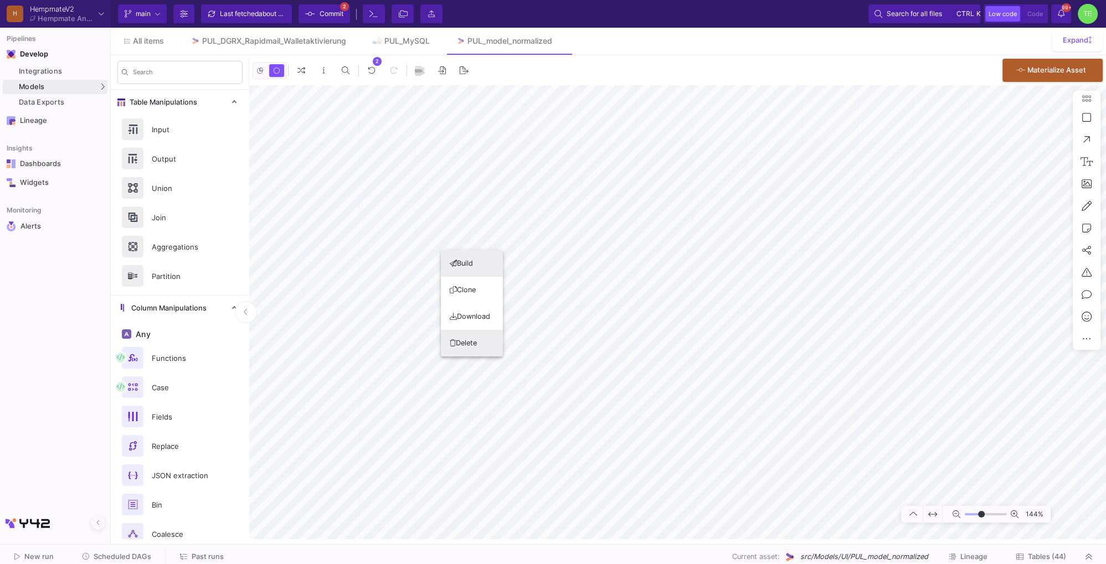
click at [471, 341] on button "Delete" at bounding box center [472, 343] width 62 height 27
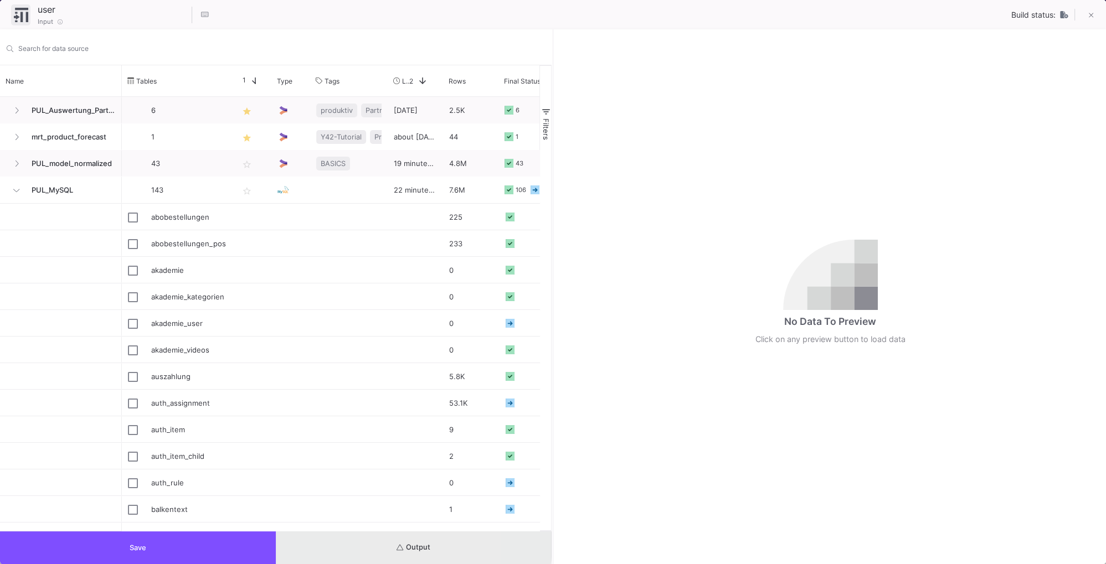
click at [386, 544] on button "Output" at bounding box center [414, 548] width 276 height 33
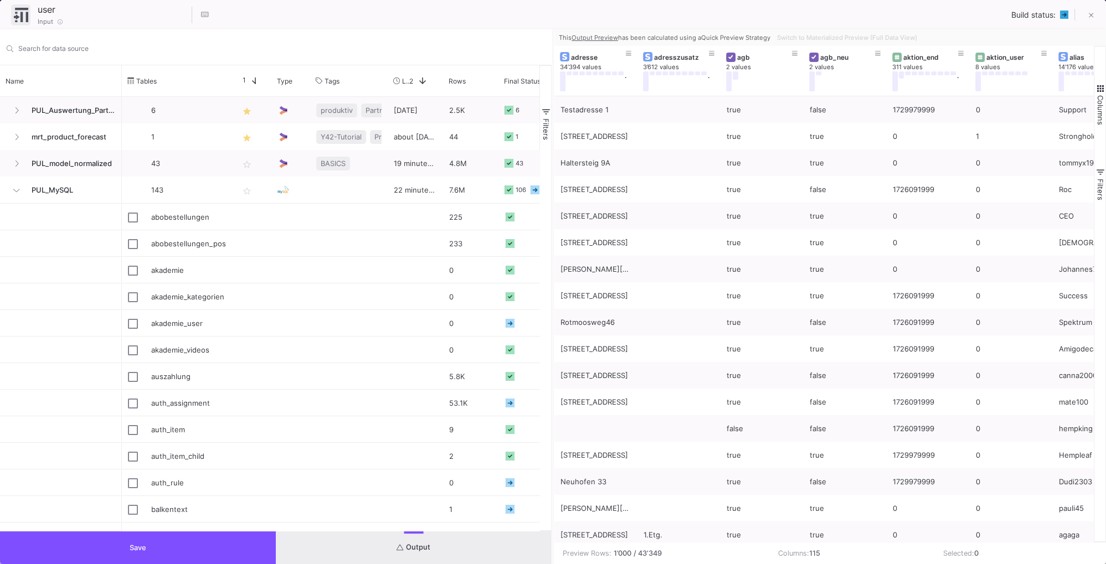
click at [1100, 88] on span "button" at bounding box center [1101, 89] width 10 height 10
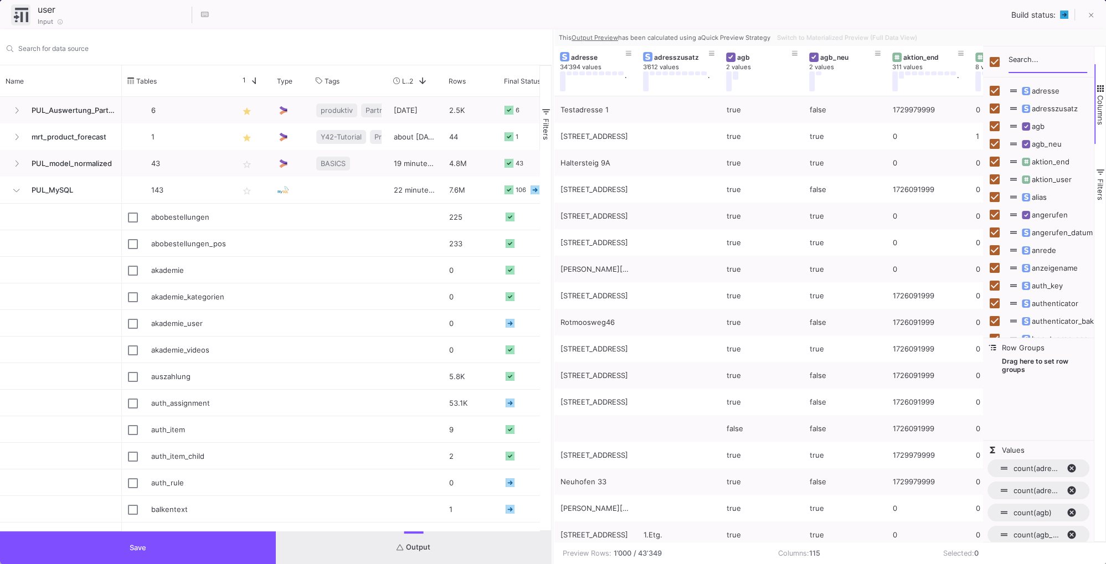
click at [1011, 61] on input "Filter Columns Input" at bounding box center [1048, 62] width 79 height 22
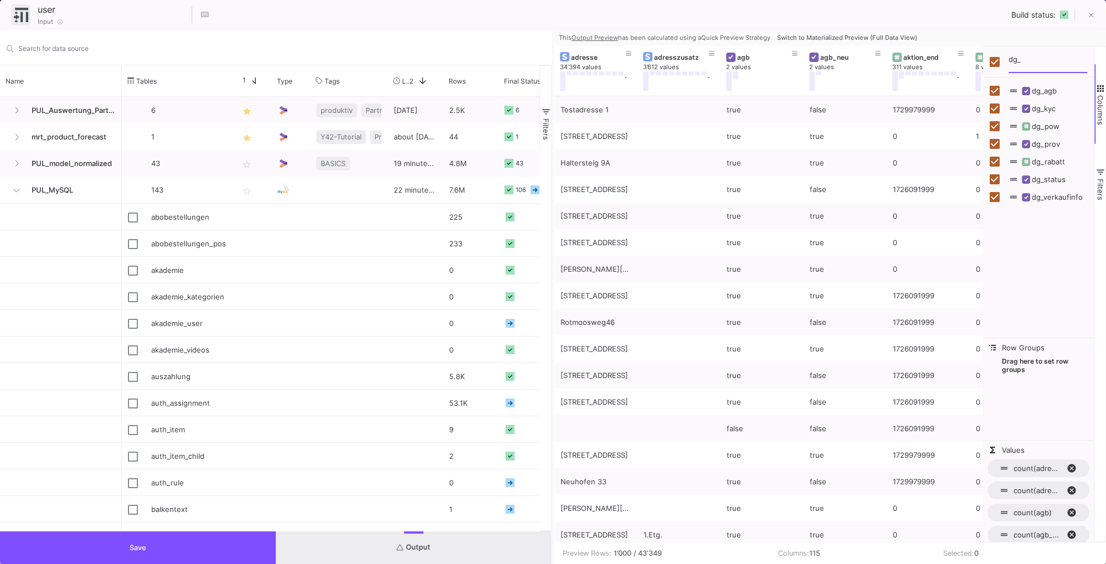
type input "dg_"
click at [996, 59] on input "Toggle Select All Columns" at bounding box center [995, 62] width 10 height 10
checkbox input "false"
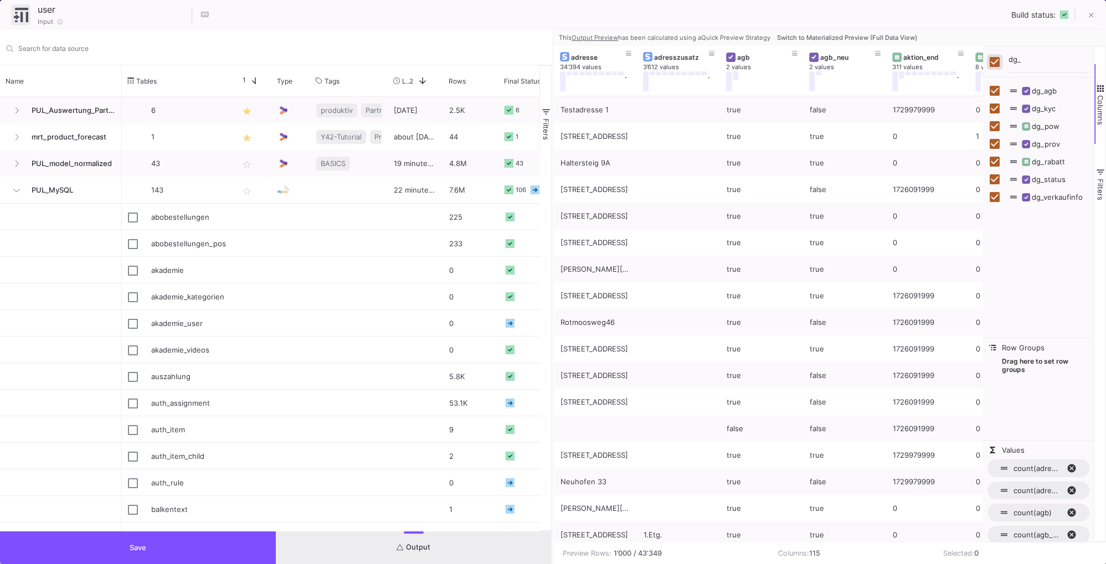
checkbox input "false"
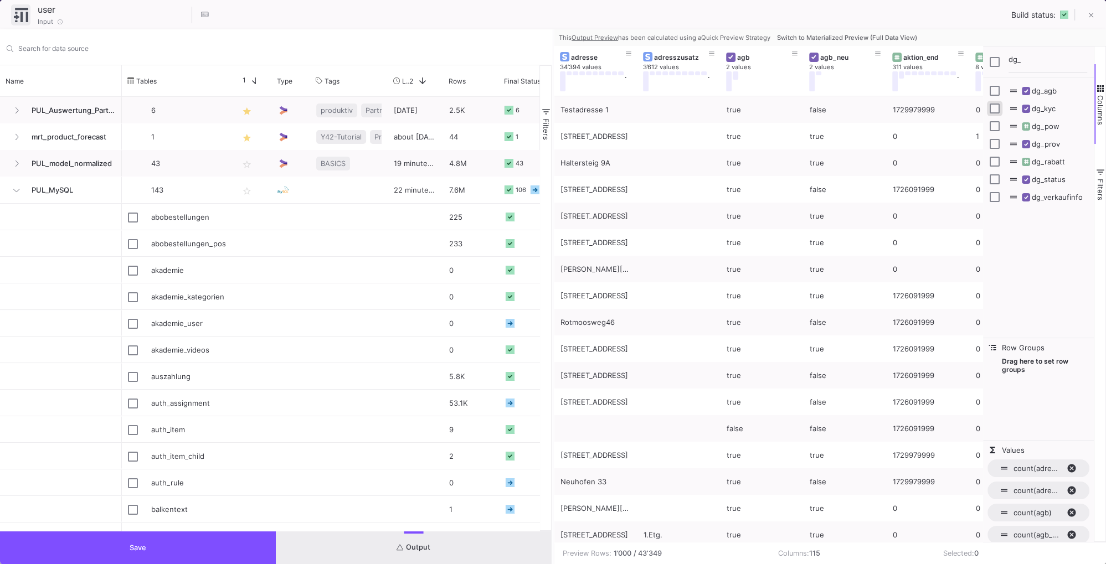
click at [995, 107] on input "Press SPACE to toggle visibility (hidden)" at bounding box center [995, 109] width 10 height 10
checkbox input "true"
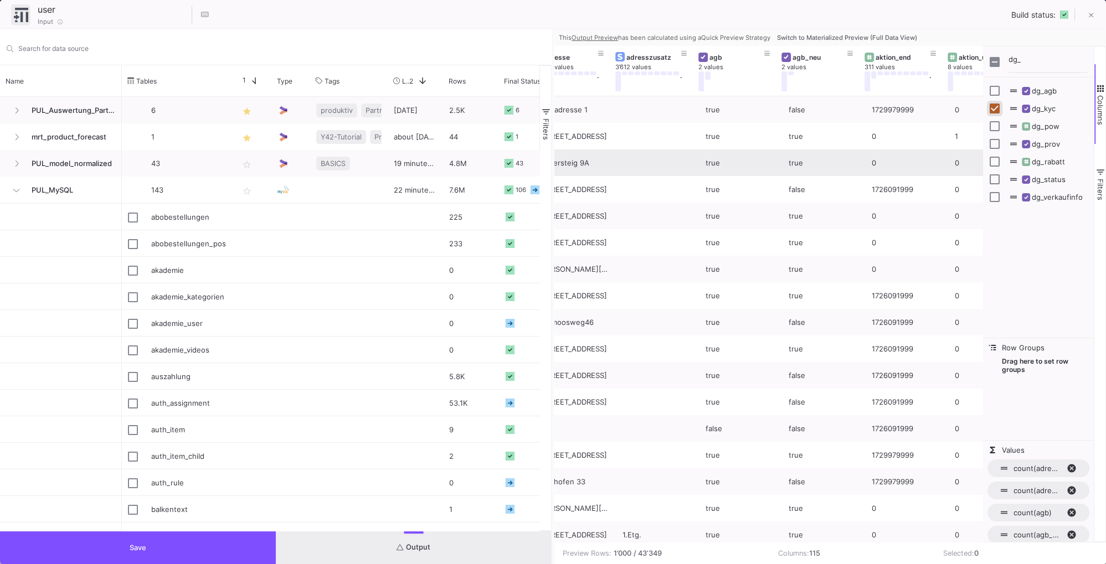
scroll to position [0, 29]
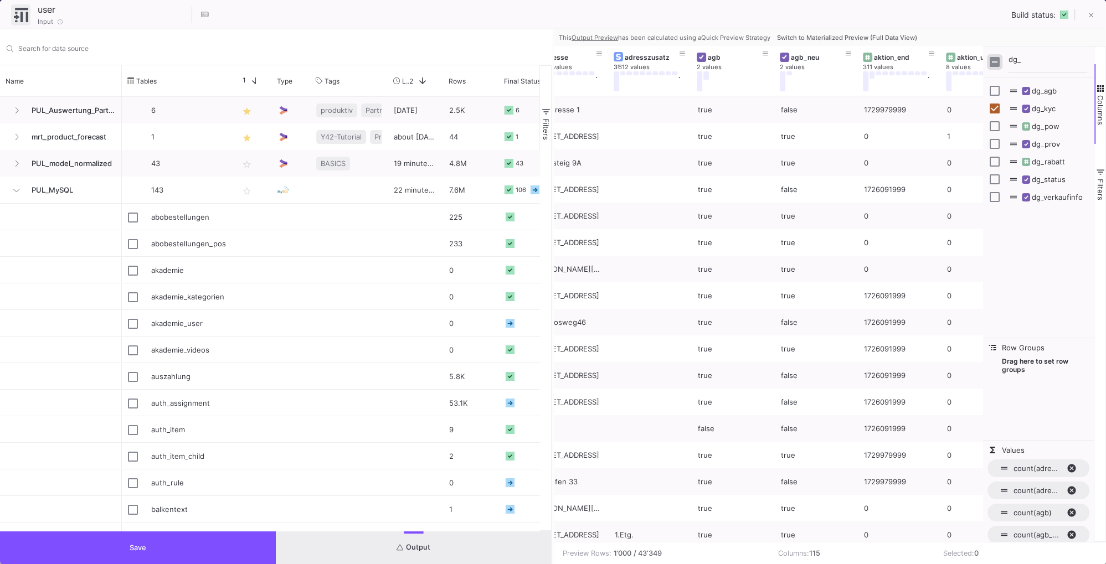
click at [996, 61] on input "Toggle Select All Columns" at bounding box center [995, 62] width 10 height 10
checkbox input "true"
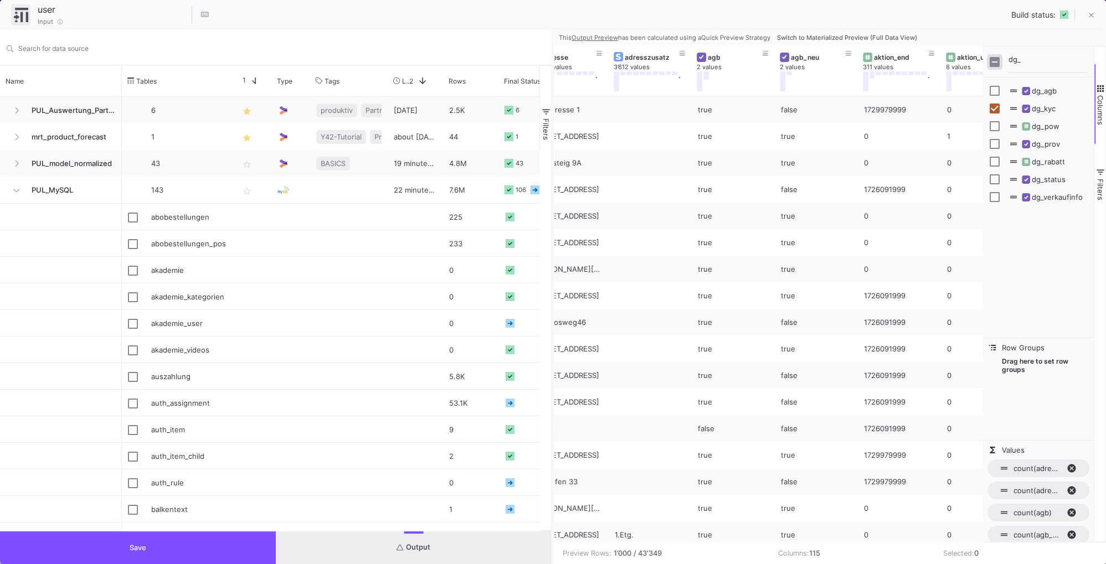
checkbox input "true"
click at [1028, 59] on input "dg_" at bounding box center [1048, 62] width 79 height 22
type input "d"
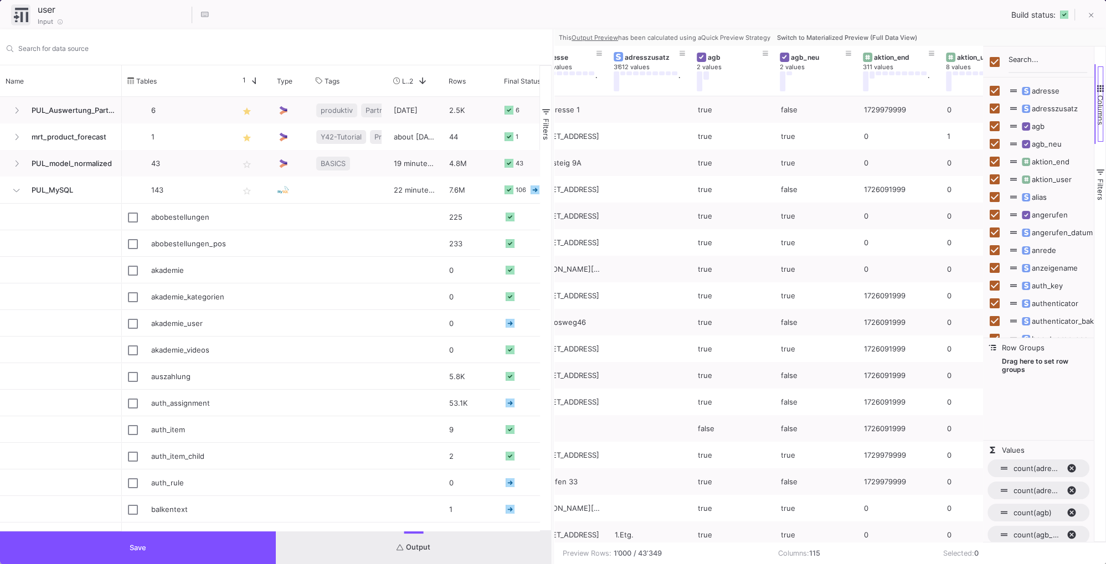
click at [1098, 84] on span "button" at bounding box center [1101, 89] width 10 height 10
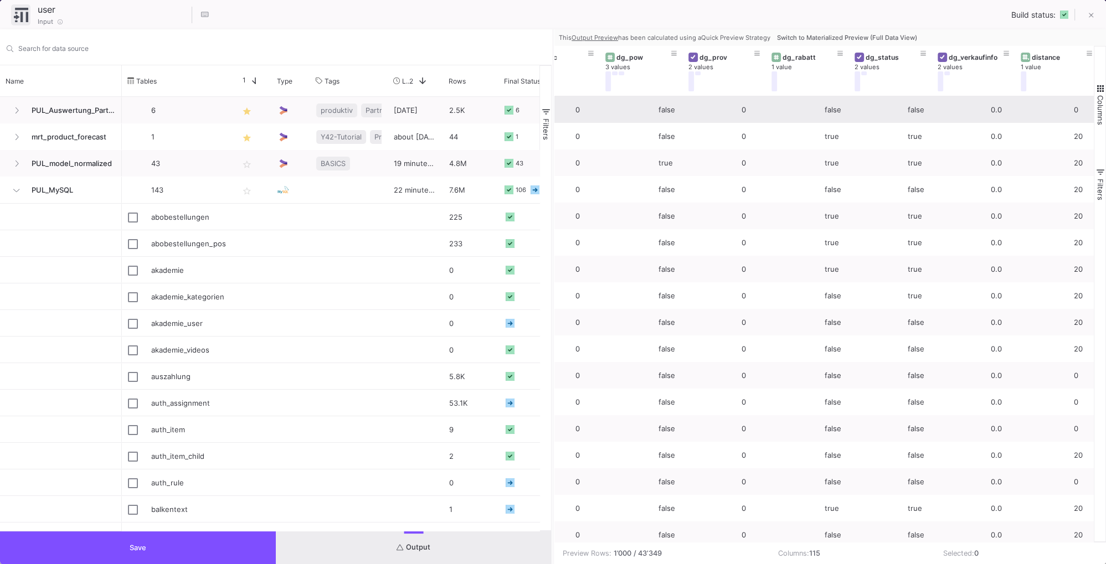
scroll to position [0, 1725]
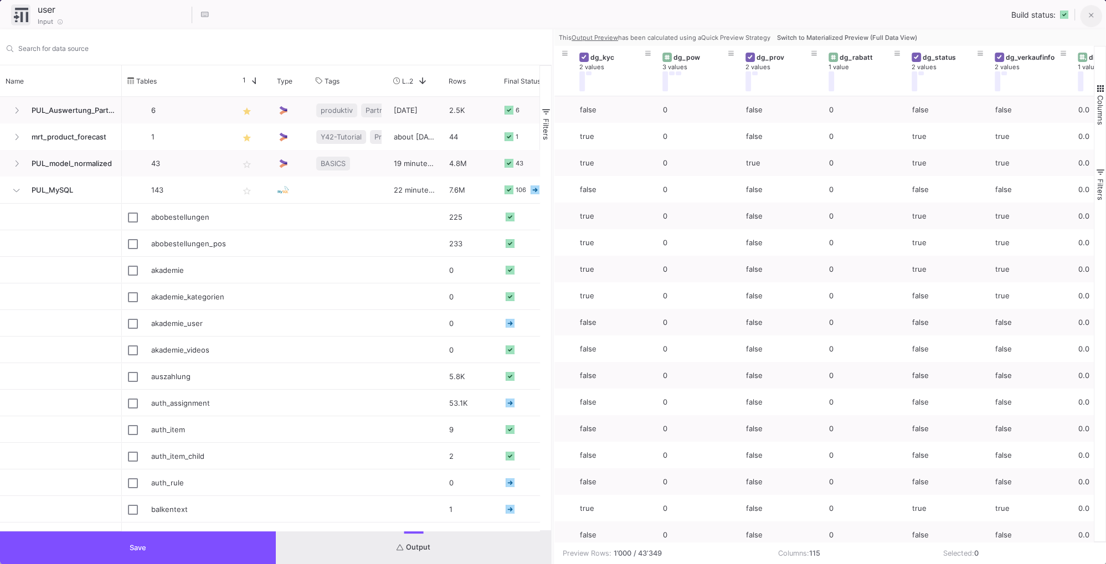
click at [1091, 17] on icon at bounding box center [1090, 15] width 5 height 5
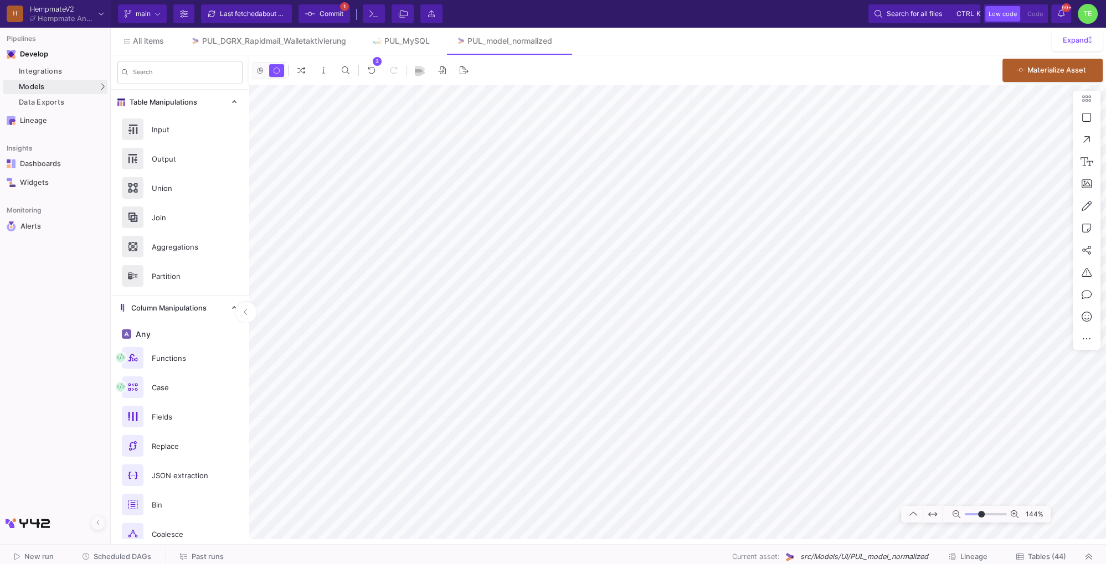
click at [329, 12] on span "Commit" at bounding box center [332, 14] width 24 height 17
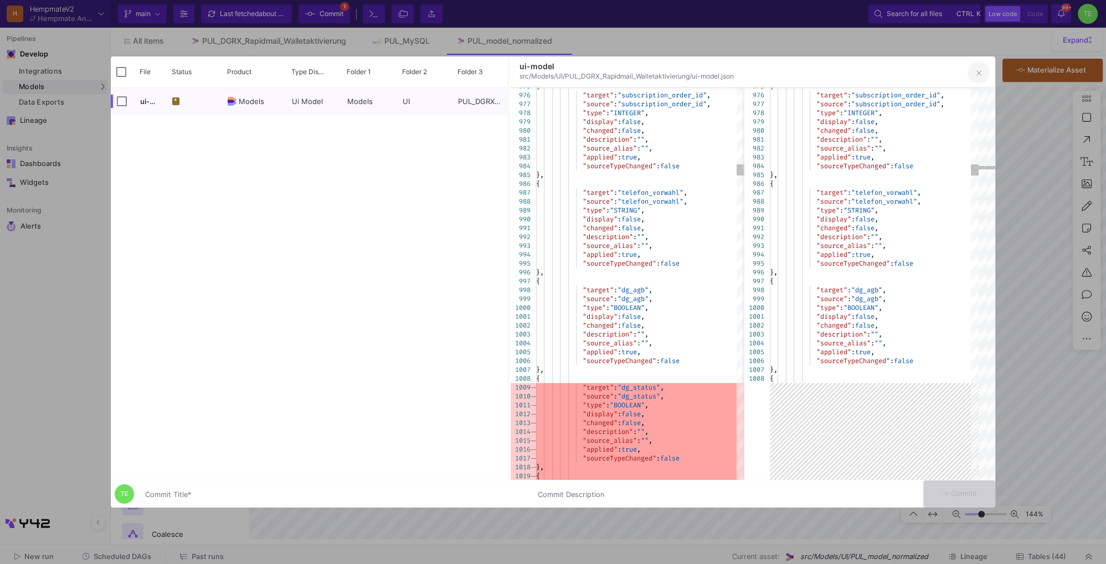
click at [980, 70] on icon "button" at bounding box center [979, 73] width 5 height 8
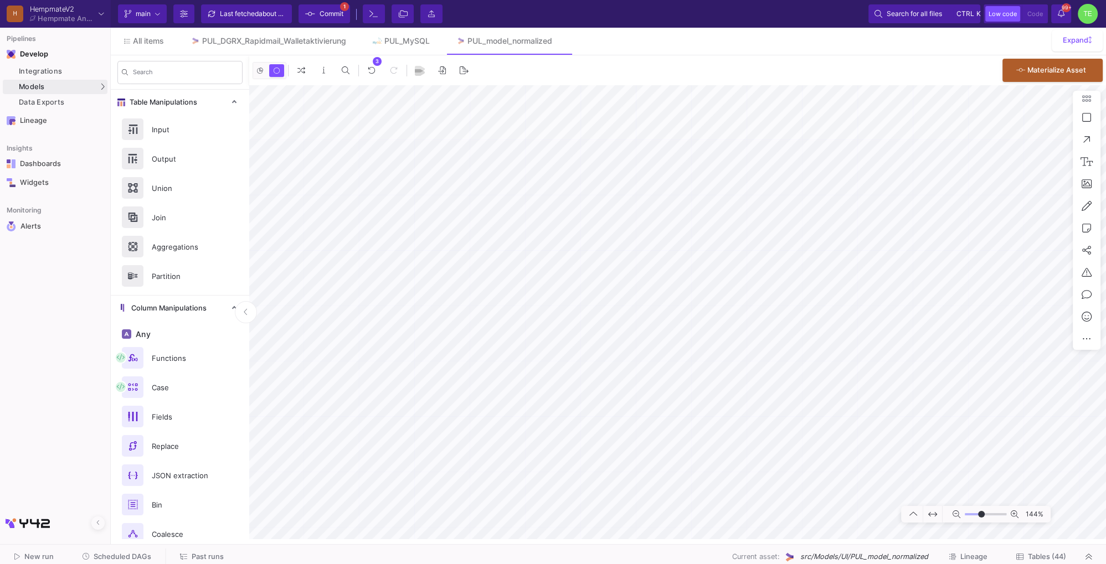
click at [332, 17] on span "Commit" at bounding box center [332, 14] width 24 height 17
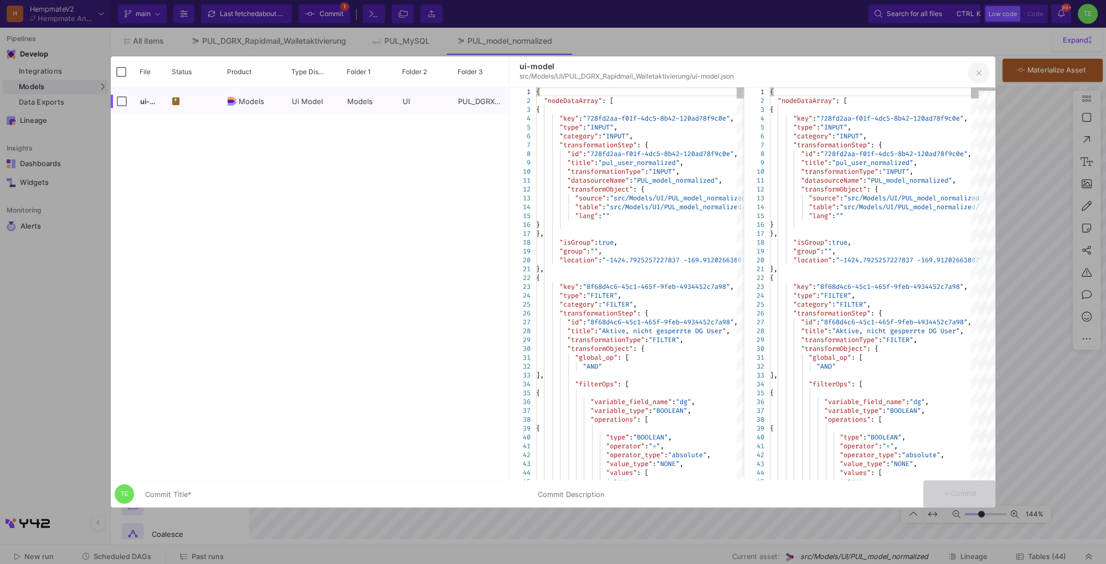
click at [978, 76] on icon "button" at bounding box center [979, 73] width 5 height 8
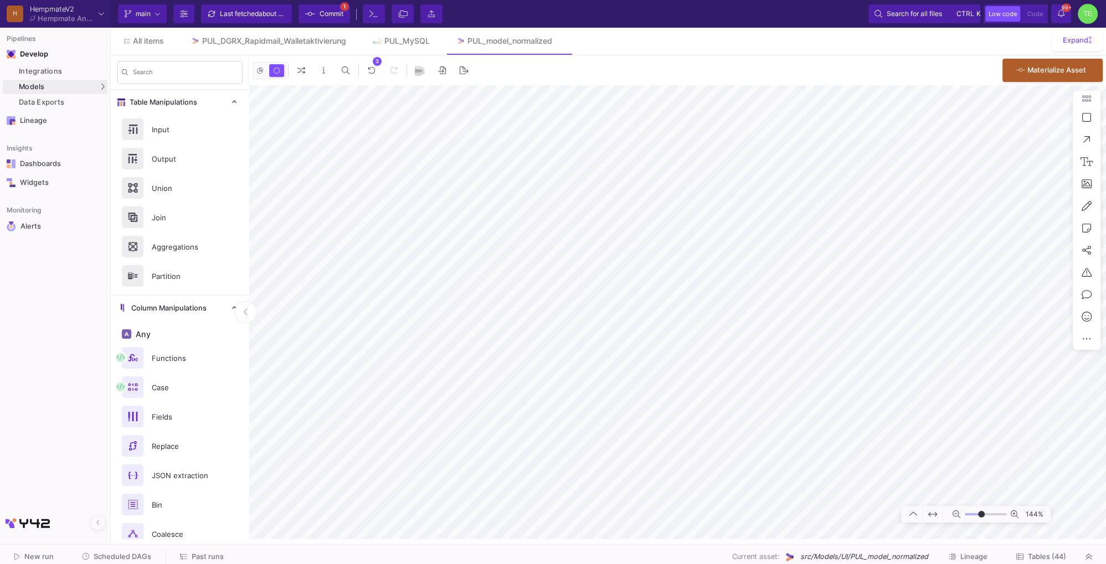
click at [320, 12] on span "Commit" at bounding box center [332, 14] width 24 height 17
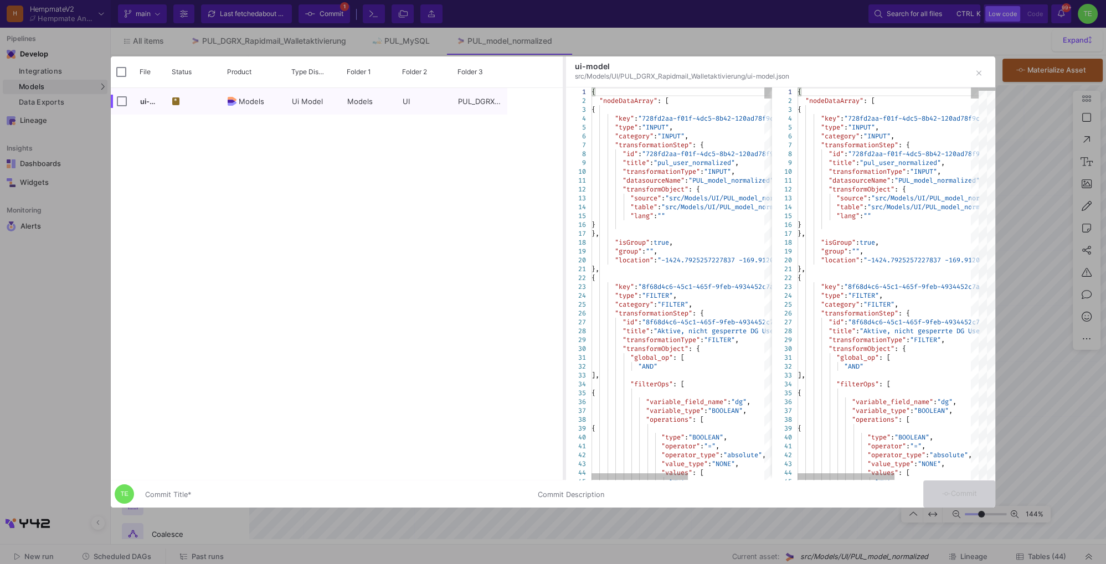
drag, startPoint x: 508, startPoint y: 75, endPoint x: 564, endPoint y: 90, distance: 57.5
click at [564, 90] on div at bounding box center [564, 268] width 3 height 424
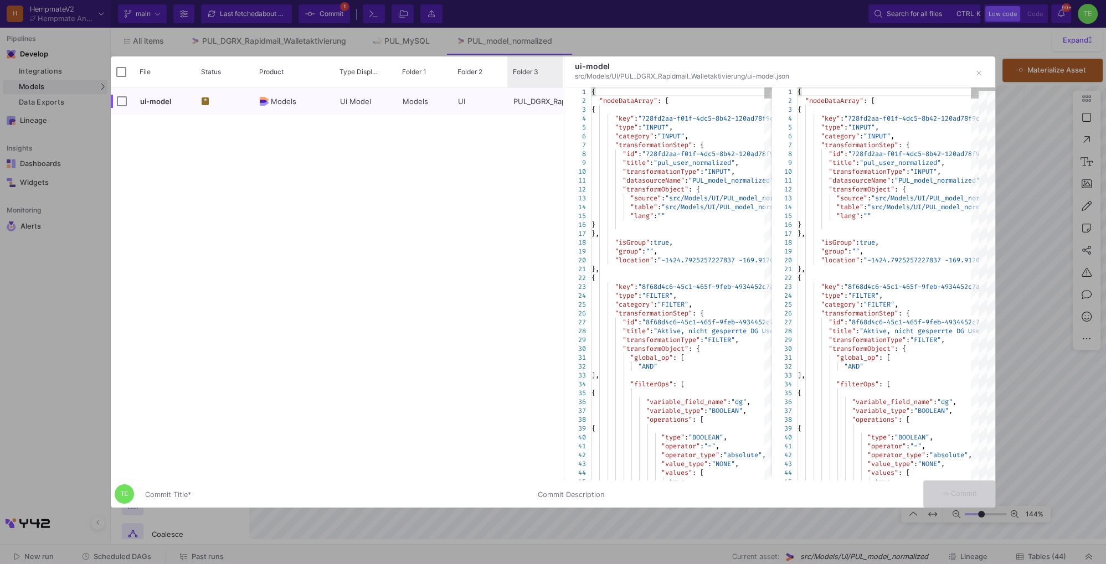
drag, startPoint x: 562, startPoint y: 74, endPoint x: 679, endPoint y: 85, distance: 117.4
click at [679, 85] on as-split "Drag here to set row groups Drag here to set column labels File Status Product …" at bounding box center [553, 268] width 885 height 424
click at [131, 105] on div "*" at bounding box center [108, 101] width 58 height 27
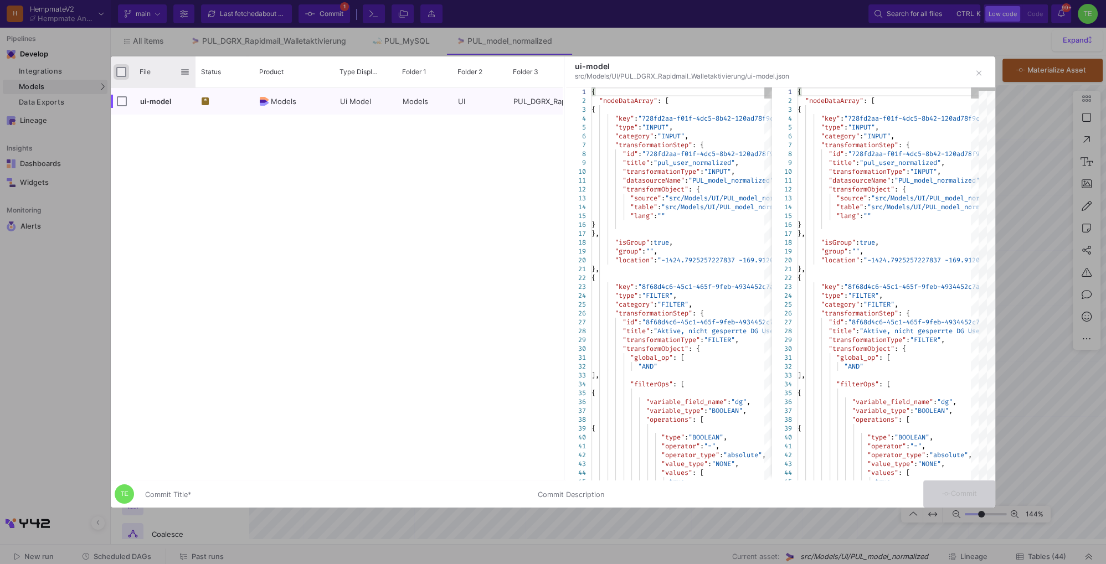
click at [122, 72] on input "Press Space to toggle all rows selection (unchecked)" at bounding box center [121, 72] width 10 height 10
checkbox input "true"
click at [221, 490] on div "Commit Title *" at bounding box center [334, 492] width 379 height 20
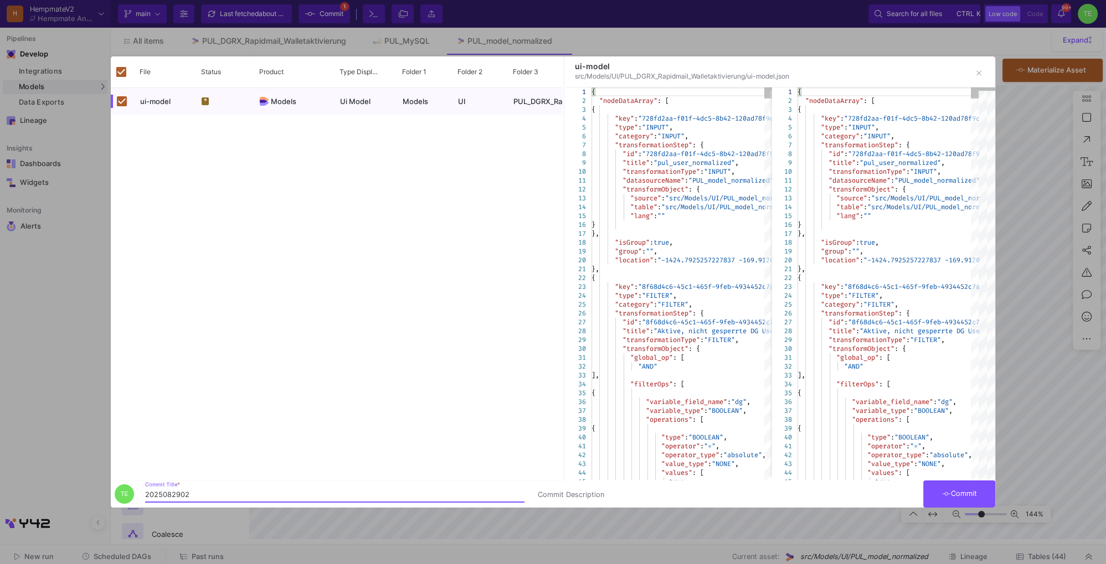
type input "2025082902"
click at [968, 494] on span "Commit" at bounding box center [959, 494] width 35 height 8
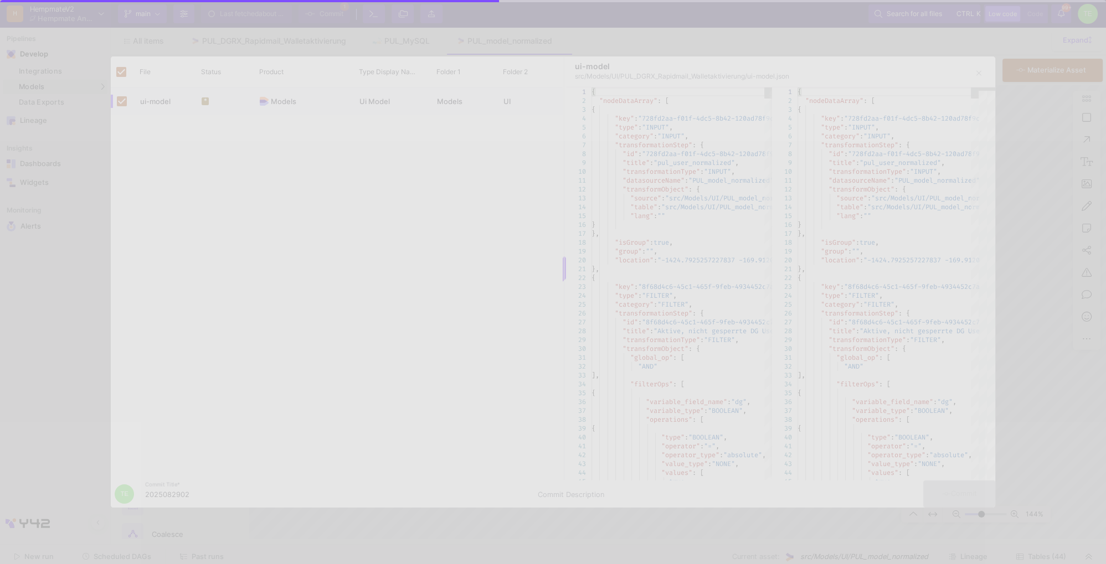
checkbox input "false"
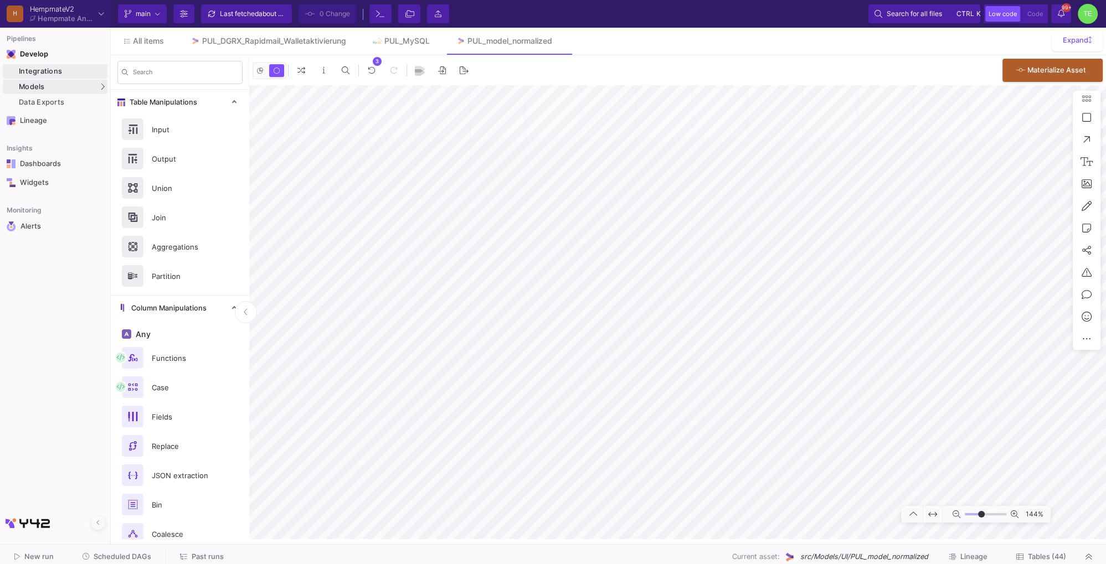
click at [50, 72] on div "Integrations" at bounding box center [62, 71] width 86 height 9
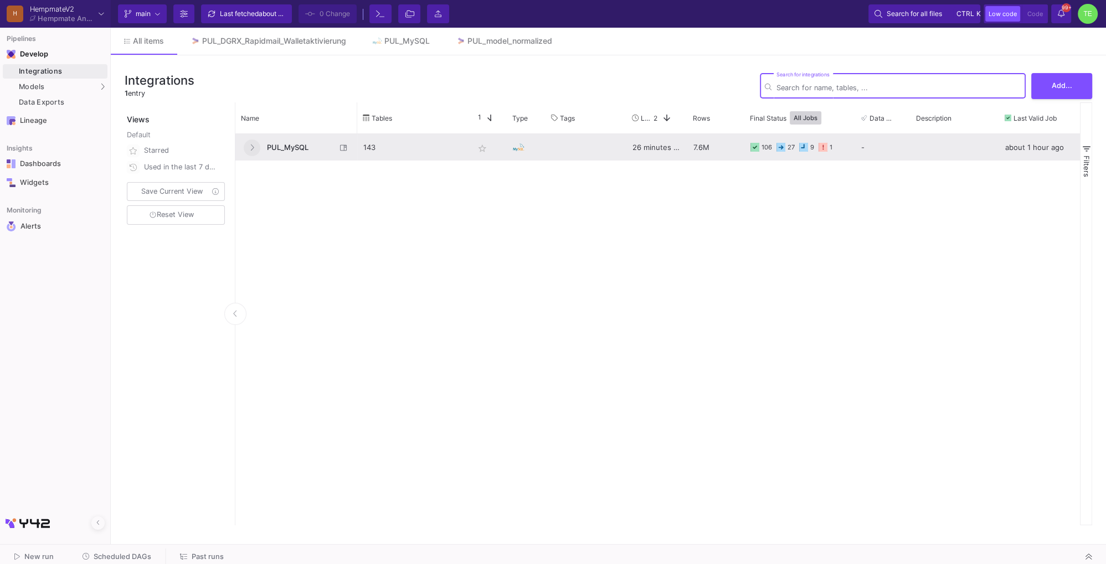
click at [251, 150] on icon at bounding box center [252, 147] width 4 height 7
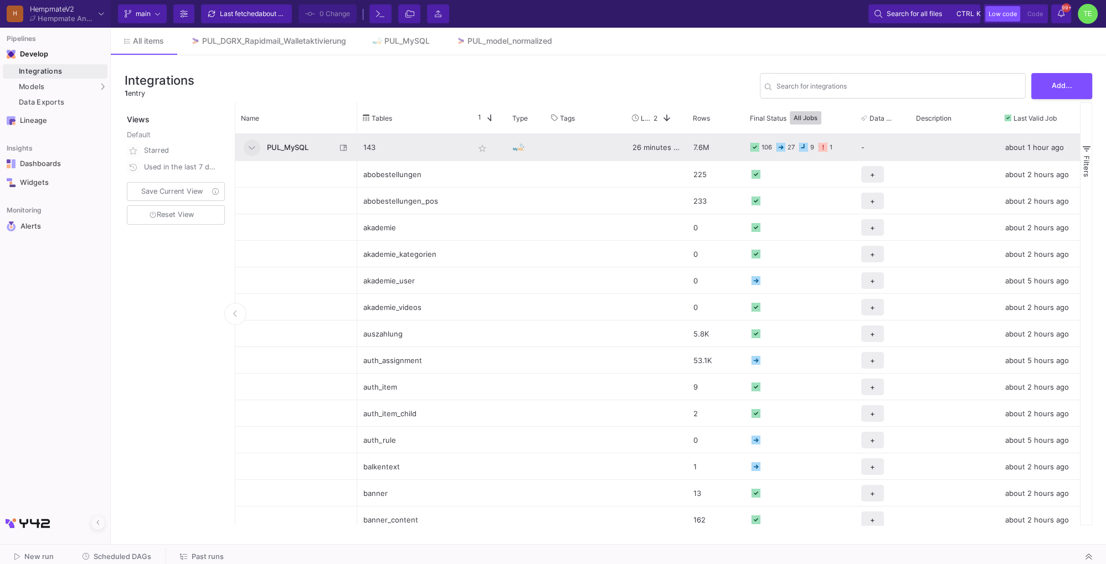
click at [825, 147] on icon at bounding box center [823, 147] width 9 height 9
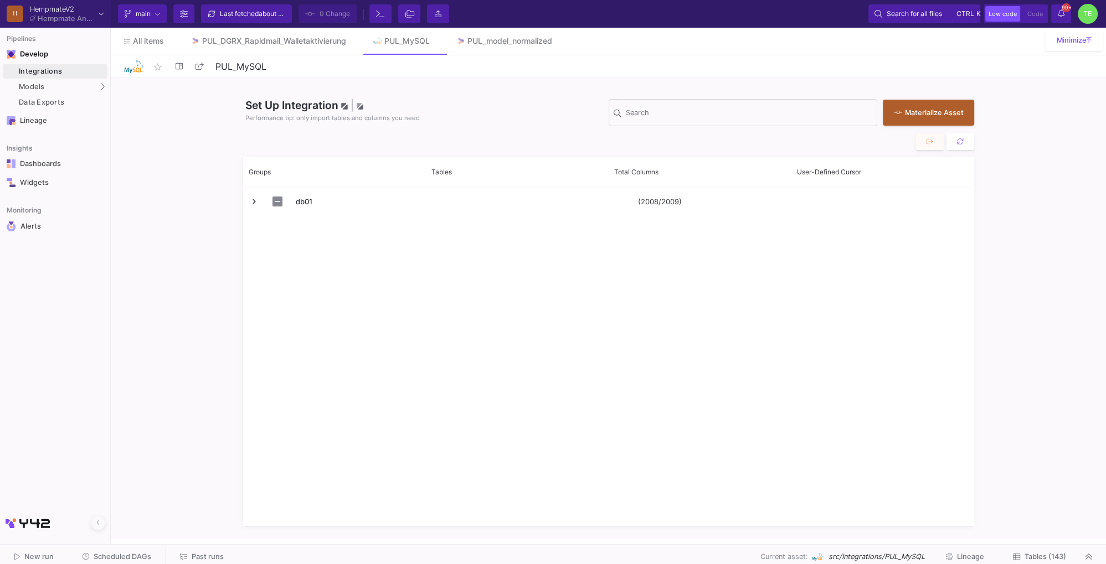
click at [1063, 17] on icon at bounding box center [1061, 13] width 7 height 8
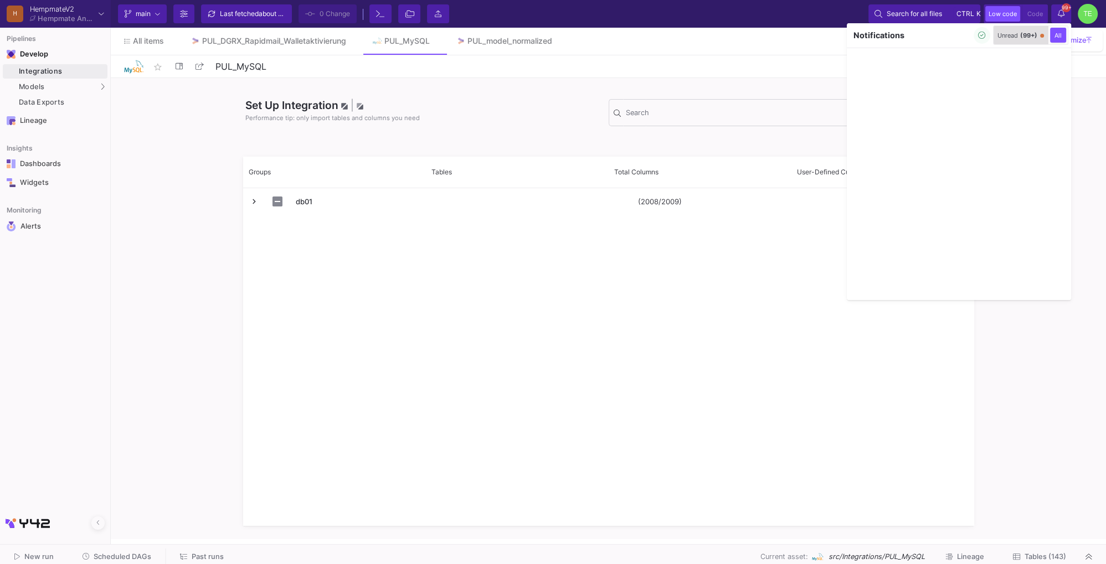
click at [1019, 38] on div "Unread (99+)" at bounding box center [1018, 36] width 40 height 8
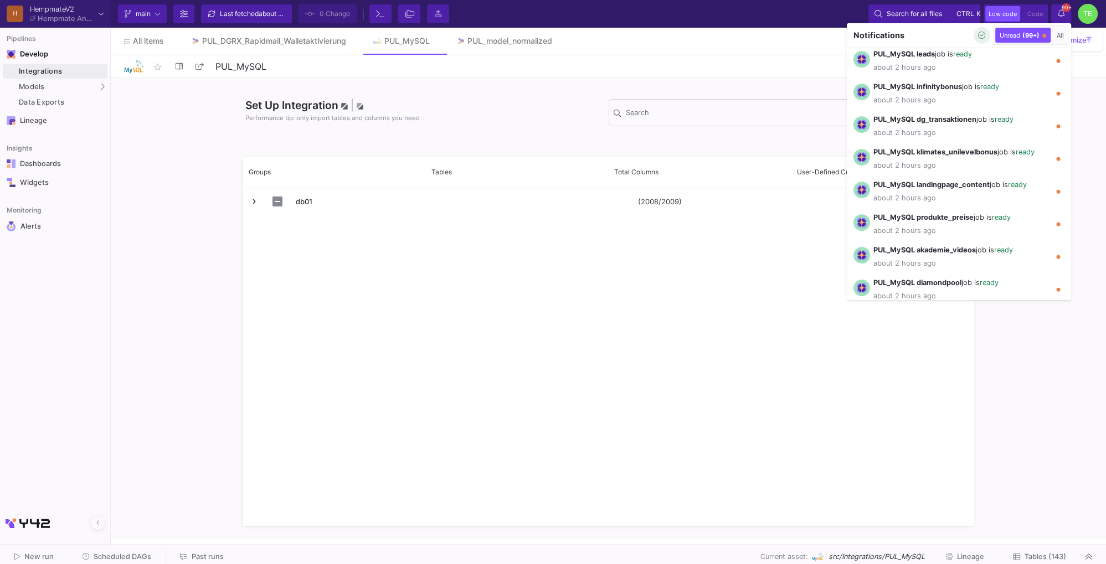
scroll to position [733, 0]
click at [983, 35] on icon "button" at bounding box center [981, 35] width 7 height 7
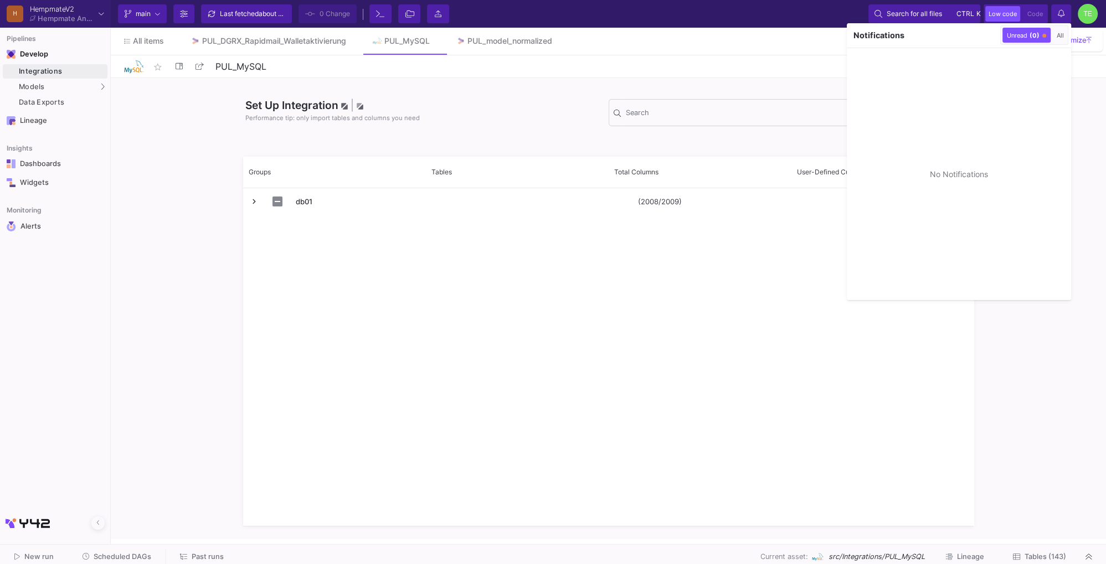
click at [757, 61] on div at bounding box center [553, 282] width 1106 height 564
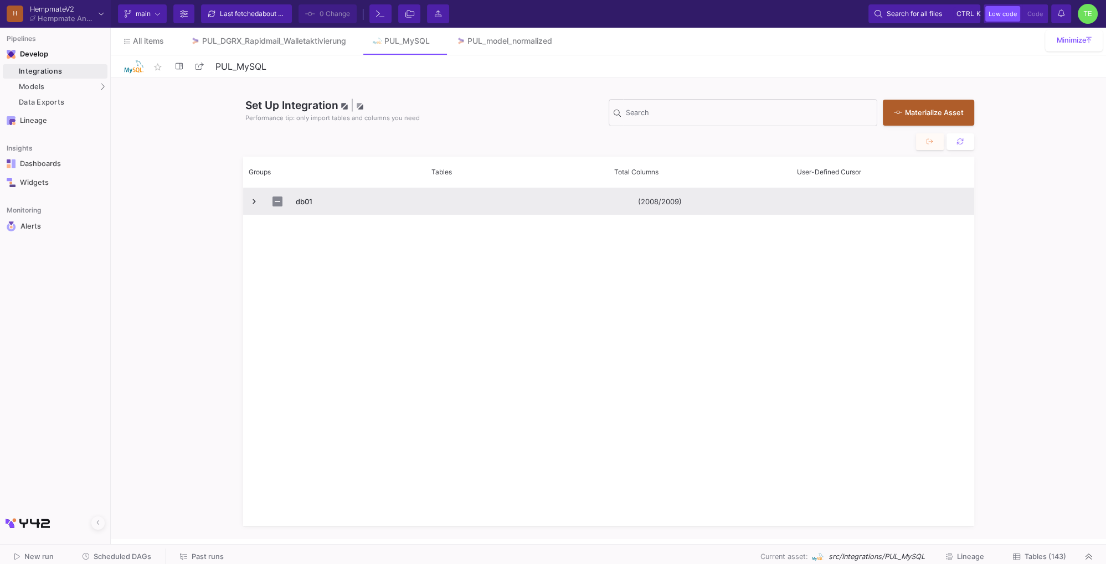
click at [255, 200] on span "Press SPACE to select this row." at bounding box center [254, 202] width 10 height 10
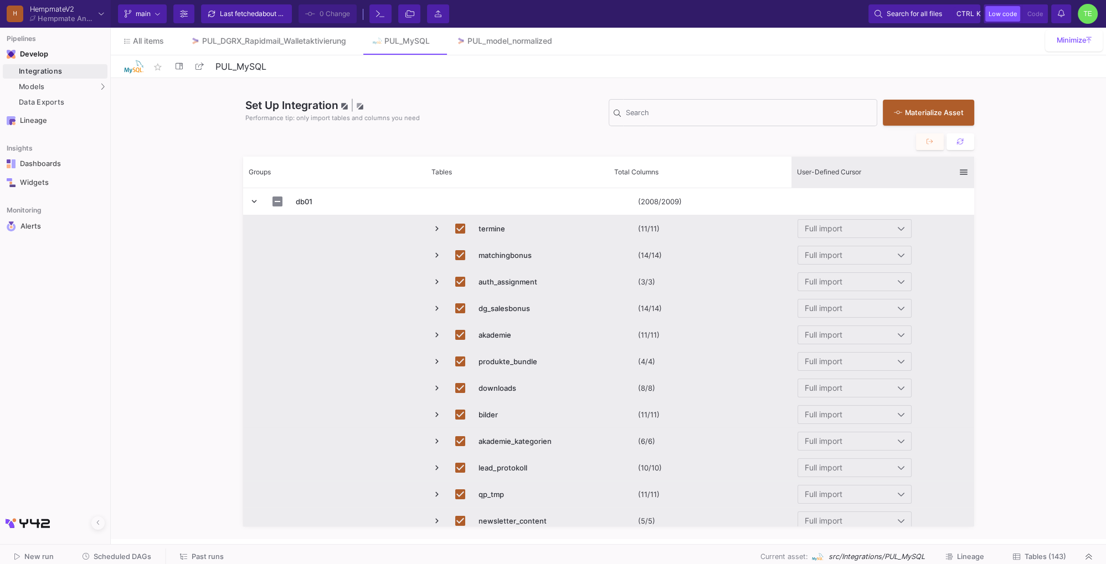
click at [852, 169] on span "User-Defined Cursor" at bounding box center [829, 172] width 64 height 8
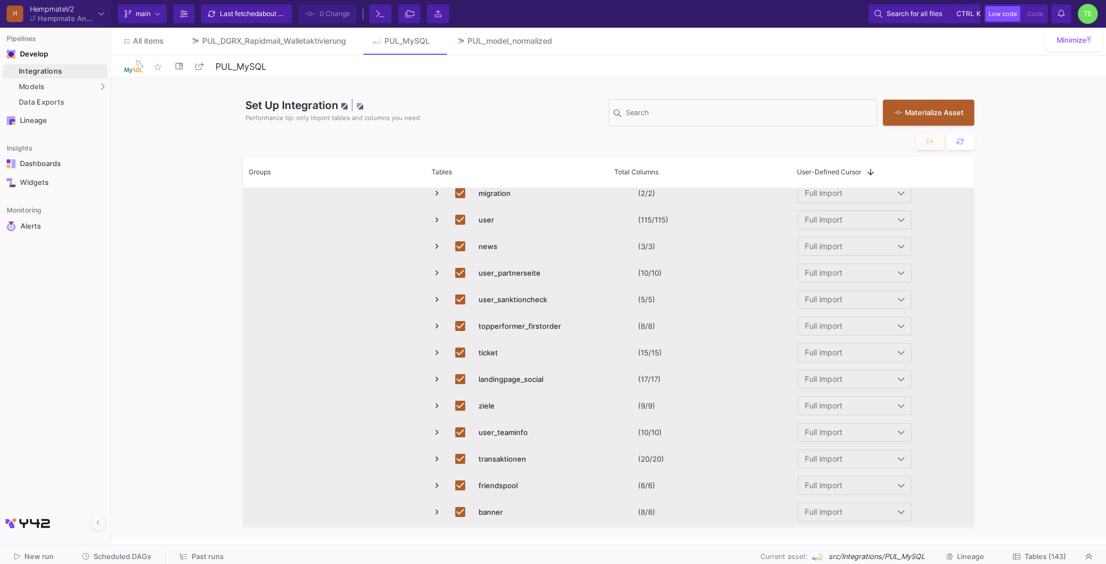
scroll to position [1259, 0]
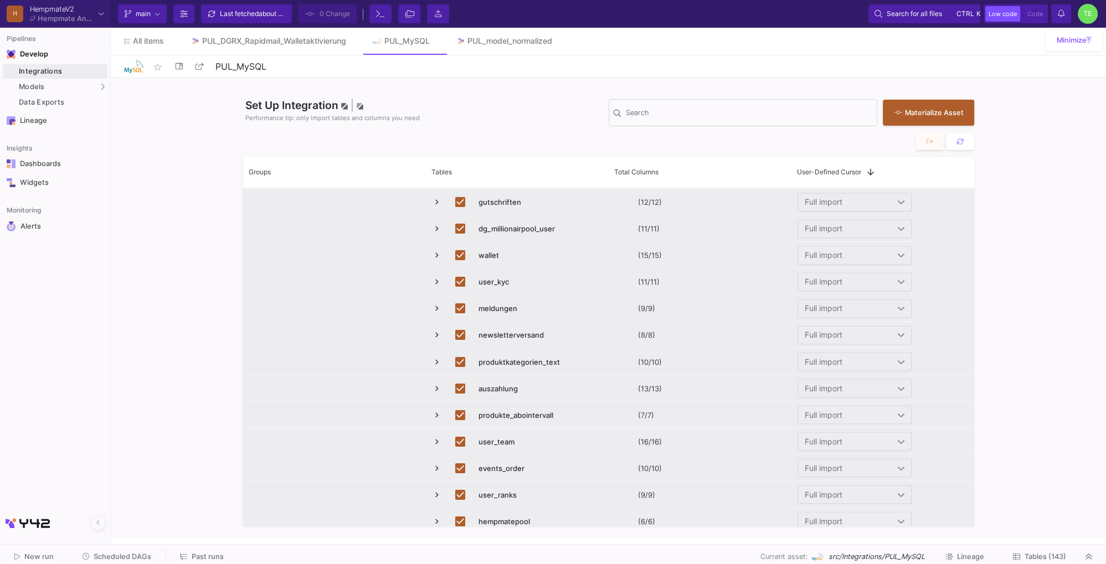
click at [436, 279] on span "Press SPACE to deselect this row." at bounding box center [437, 282] width 10 height 10
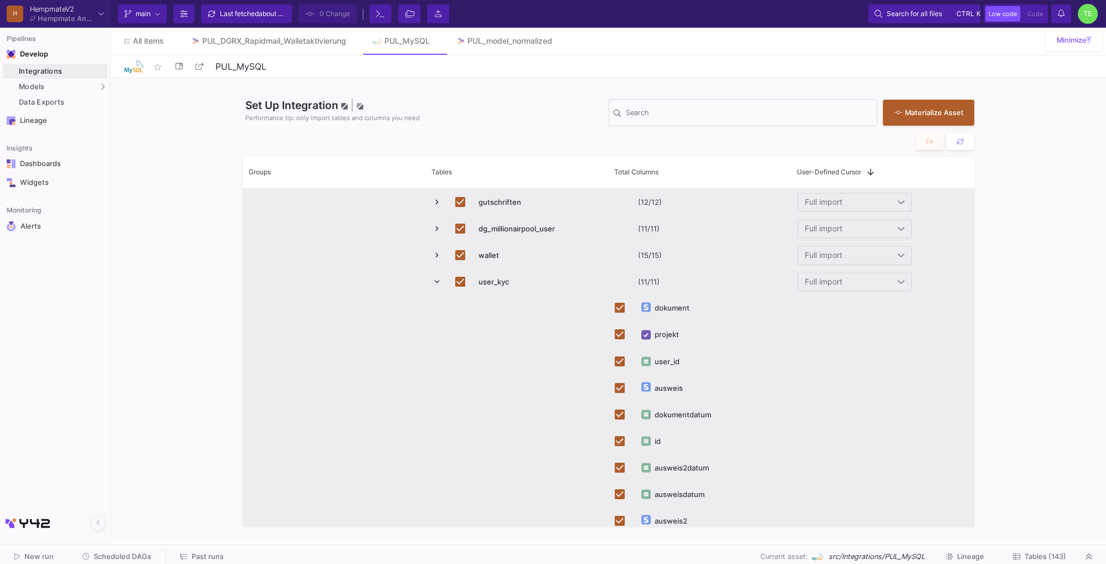
click at [438, 280] on span "Press SPACE to deselect this row." at bounding box center [437, 282] width 10 height 10
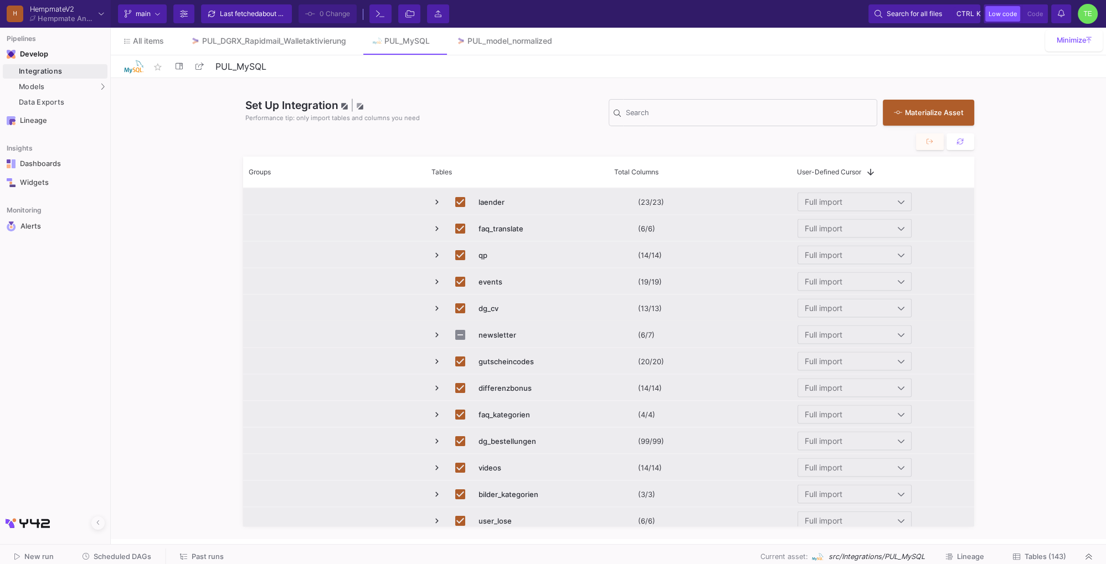
click at [439, 335] on span "Press SPACE to select this row." at bounding box center [437, 335] width 10 height 10
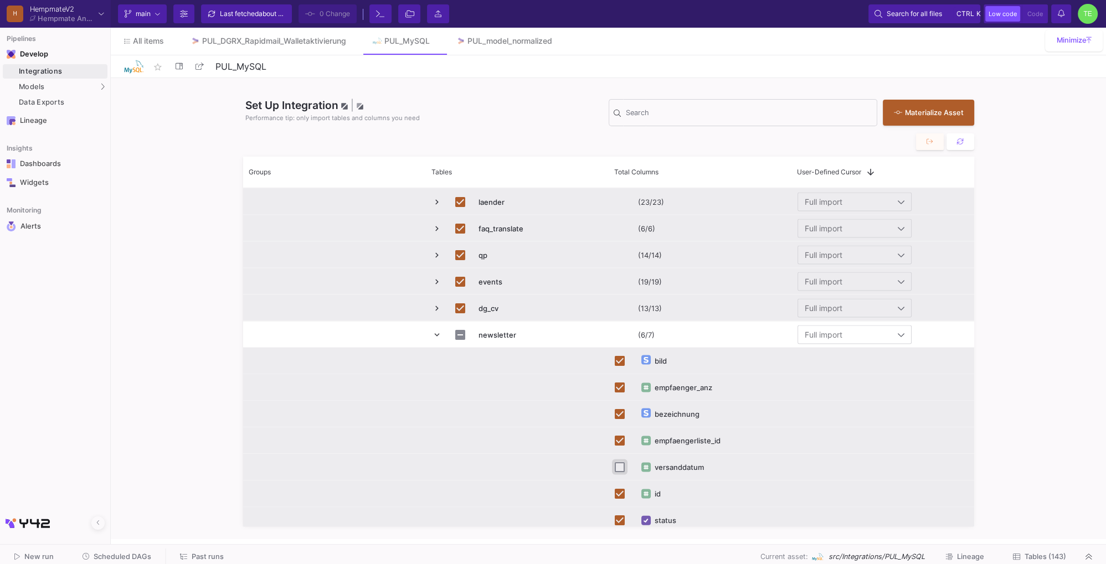
click at [621, 465] on input "Press Space to toggle row selection (unchecked)" at bounding box center [620, 467] width 10 height 10
checkbox input "true"
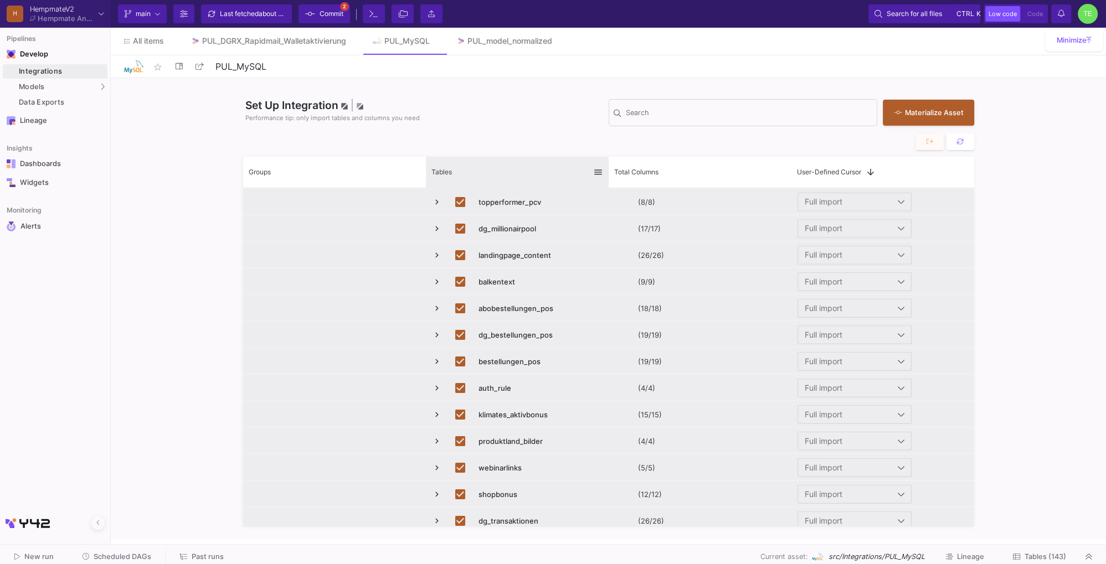
click at [467, 171] on div "Tables" at bounding box center [512, 172] width 162 height 25
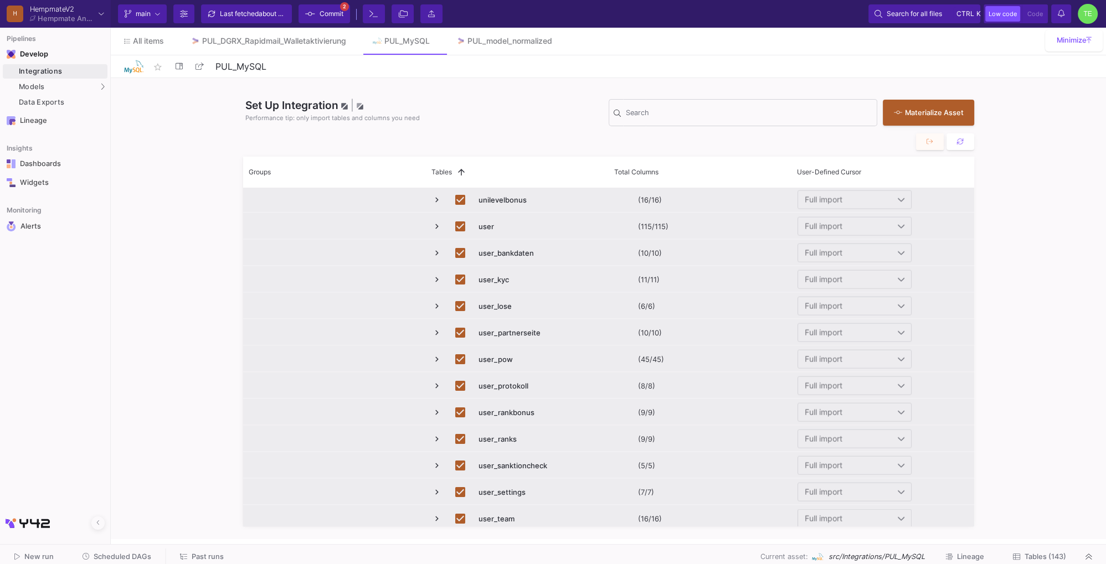
scroll to position [3403, 0]
click at [436, 227] on span "Press SPACE to deselect this row." at bounding box center [437, 229] width 10 height 10
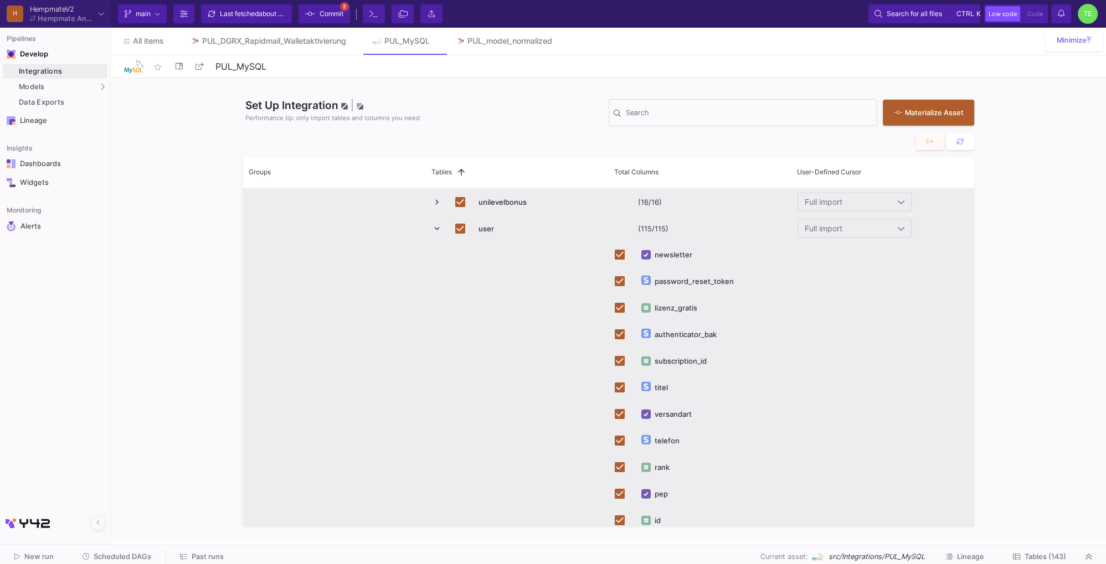
click at [672, 333] on div "authenticator_bak" at bounding box center [686, 335] width 62 height 26
click at [649, 331] on div "Press SPACE to deselect this row." at bounding box center [645, 333] width 9 height 9
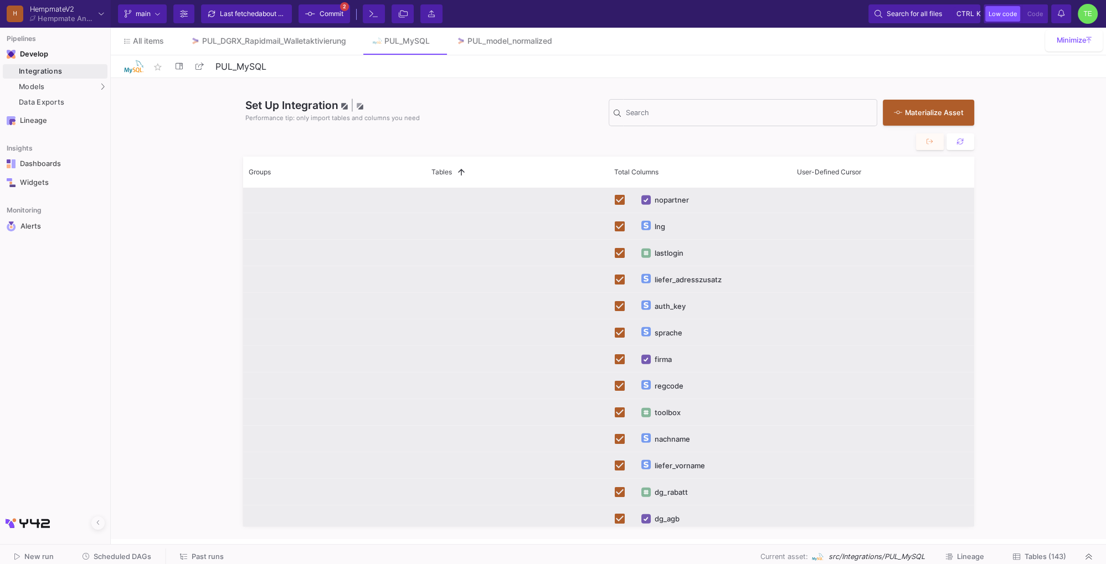
scroll to position [0, 0]
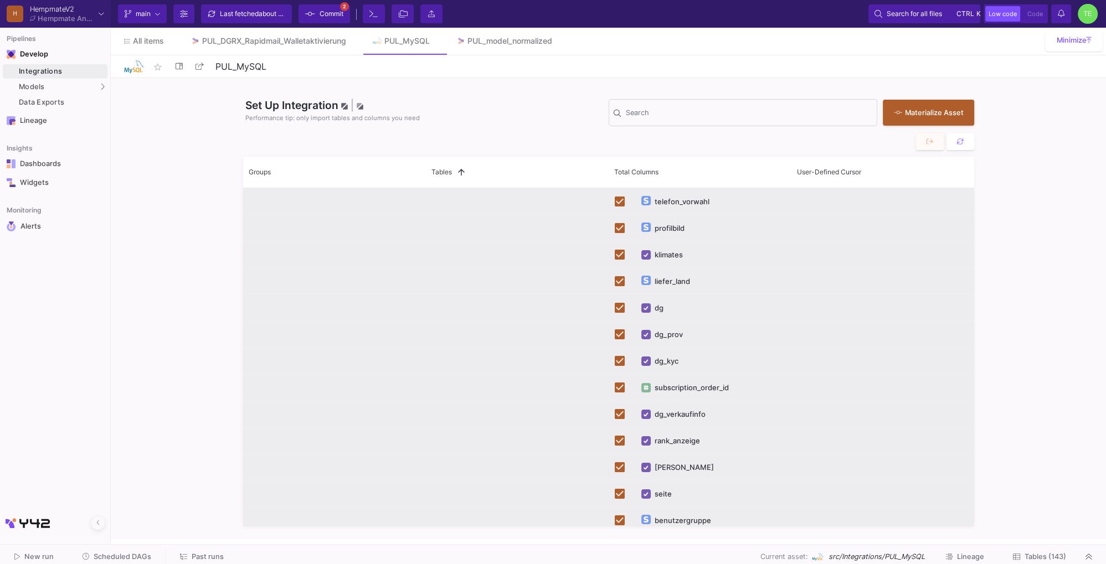
click at [648, 361] on img "Press SPACE to deselect this row." at bounding box center [646, 361] width 5 height 4
click at [619, 362] on input "Press Space to toggle row selection (checked)" at bounding box center [620, 361] width 10 height 10
click at [654, 362] on div "Press SPACE to select this row." at bounding box center [646, 361] width 17 height 26
click at [619, 362] on input "Press Space to toggle row selection (unchecked)" at bounding box center [620, 361] width 10 height 10
checkbox input "true"
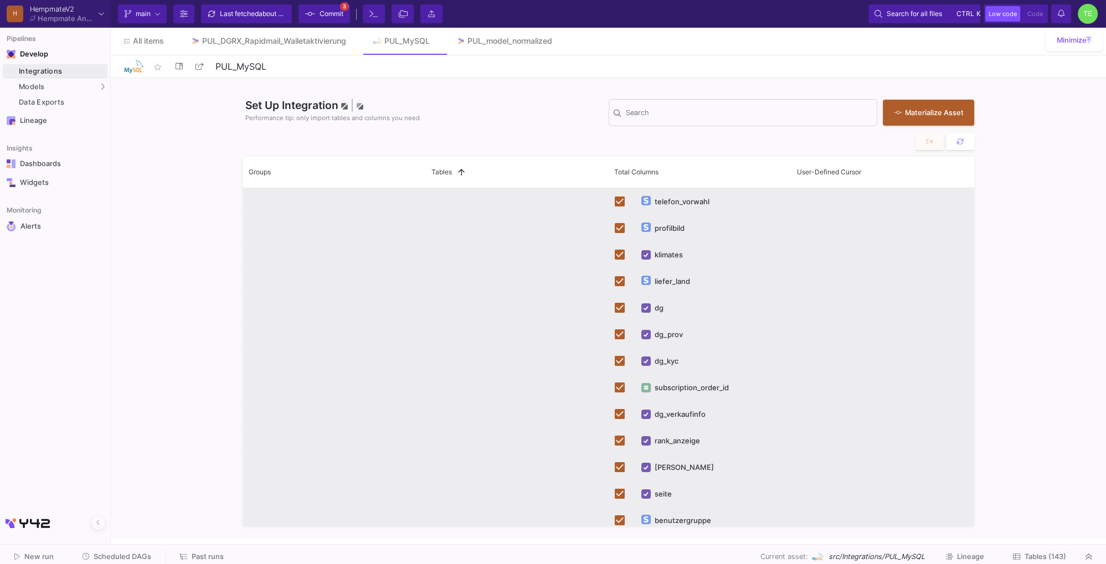
click at [653, 362] on div "Press SPACE to deselect this row." at bounding box center [646, 361] width 17 height 26
click at [1024, 558] on span "Tables (143)" at bounding box center [1039, 557] width 53 height 8
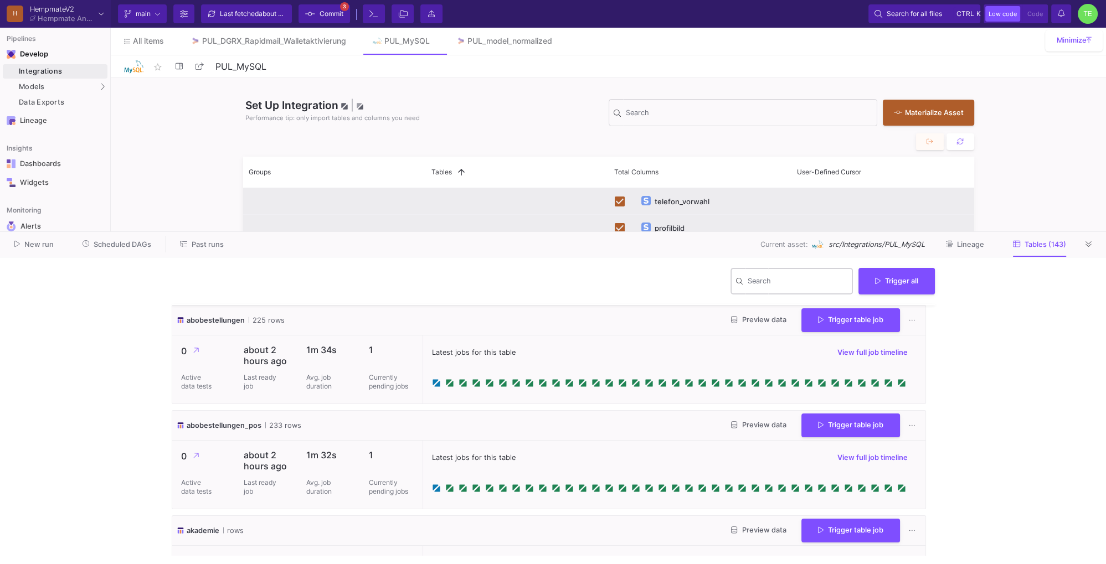
click at [772, 279] on div "Search" at bounding box center [798, 280] width 100 height 29
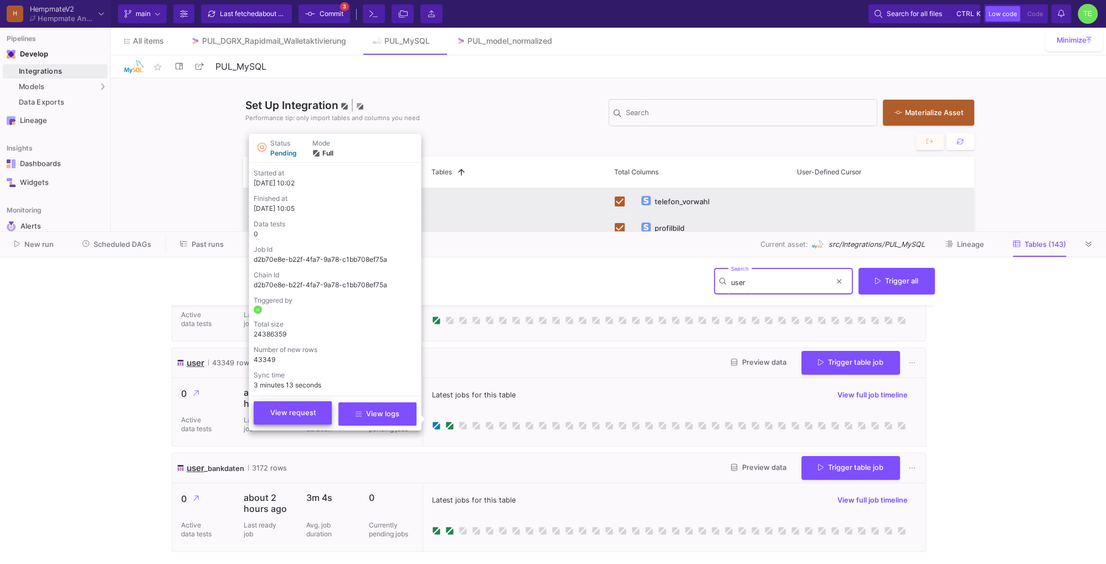
type input "user"
click at [286, 413] on span "View request" at bounding box center [293, 413] width 46 height 8
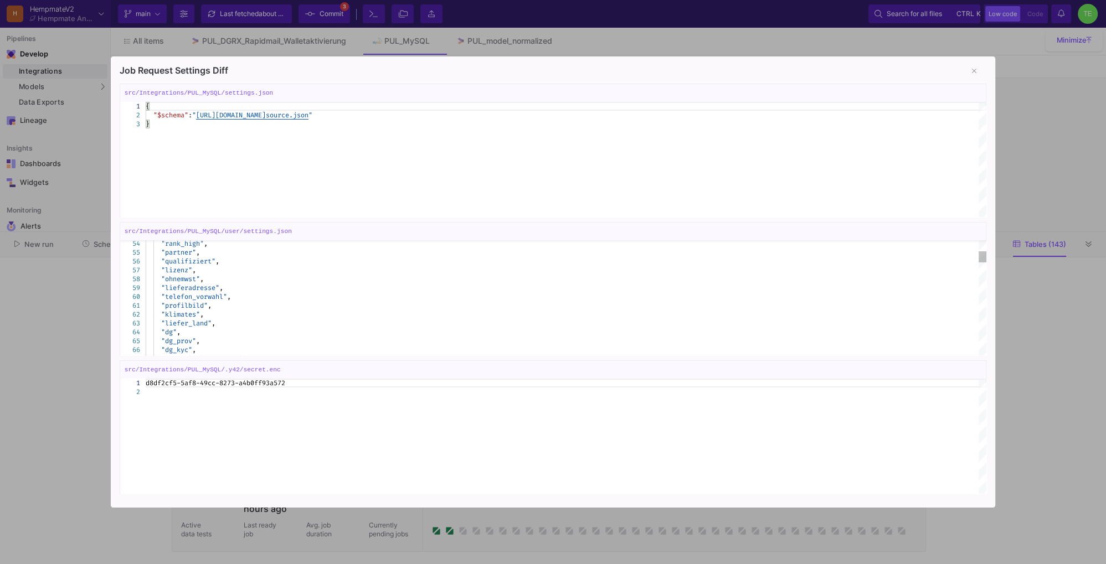
click at [972, 72] on button at bounding box center [974, 71] width 22 height 22
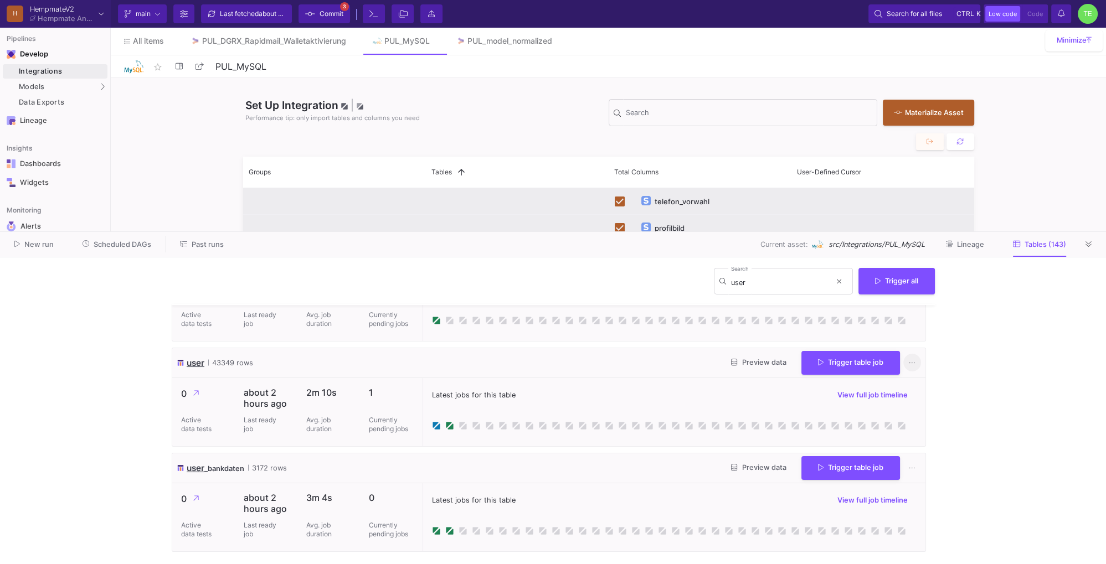
click at [914, 362] on icon at bounding box center [912, 362] width 6 height 7
click at [945, 470] on button "View table in DWH" at bounding box center [948, 469] width 70 height 27
click at [952, 438] on button "View full job history" at bounding box center [948, 442] width 88 height 27
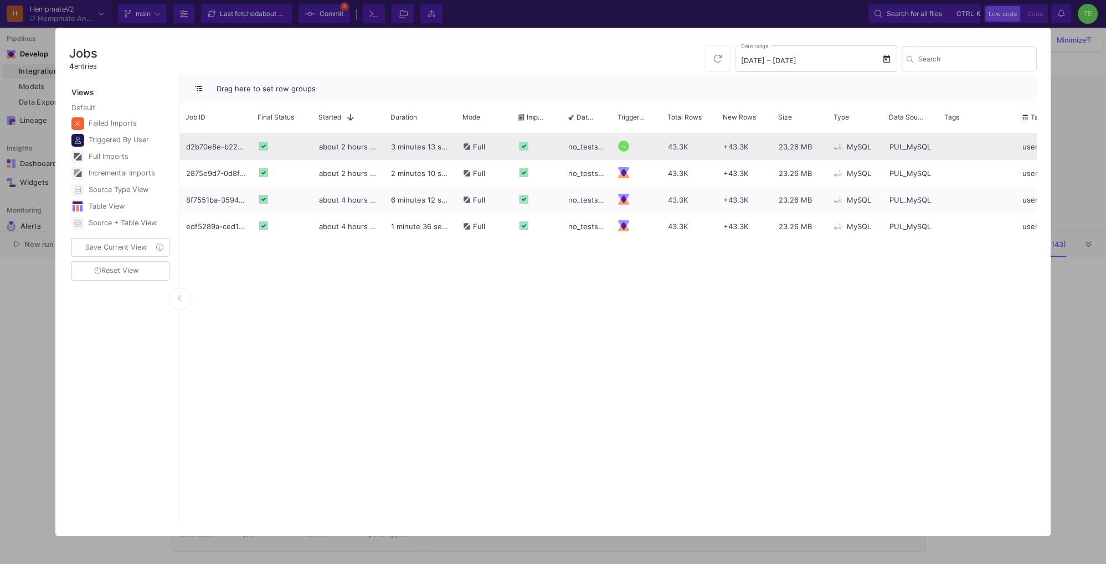
click at [885, 149] on div "PUL_MySQL" at bounding box center [910, 146] width 55 height 27
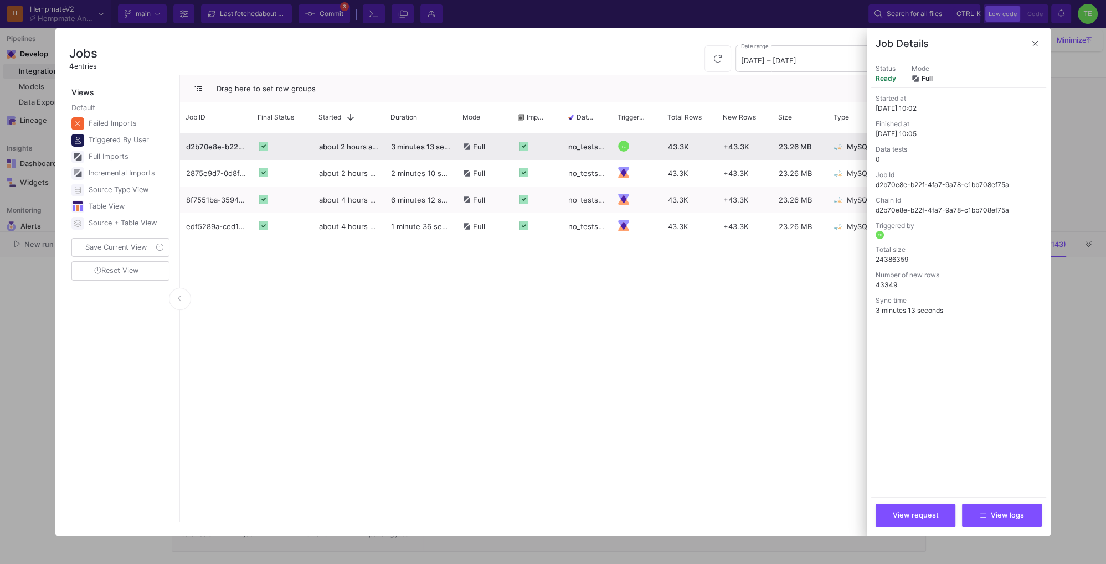
click at [885, 149] on div "PUL_MySQL" at bounding box center [910, 146] width 55 height 27
click at [1004, 515] on span "View logs" at bounding box center [1002, 514] width 44 height 8
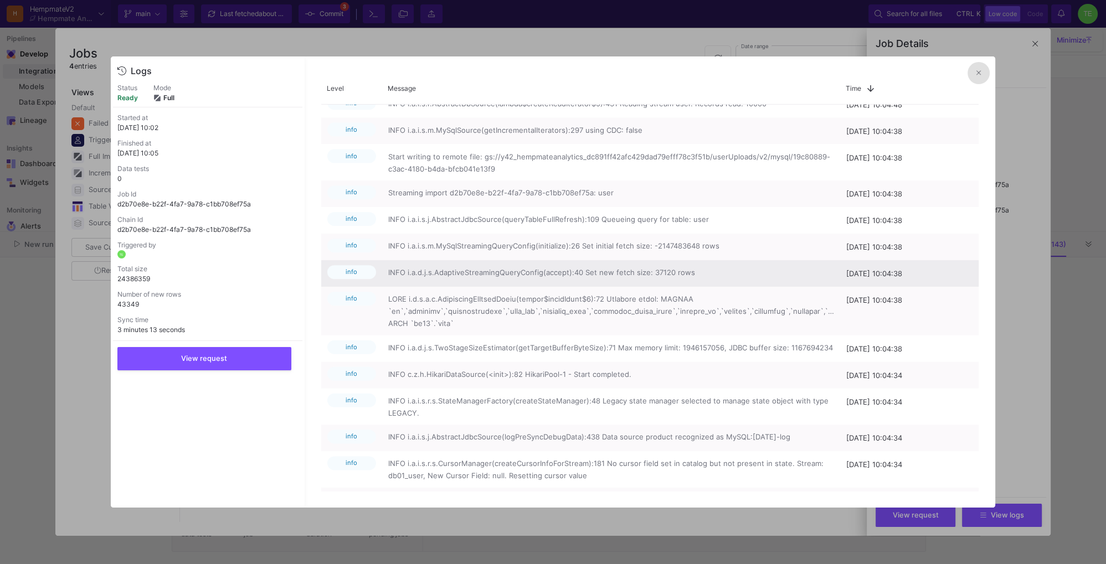
scroll to position [786, 0]
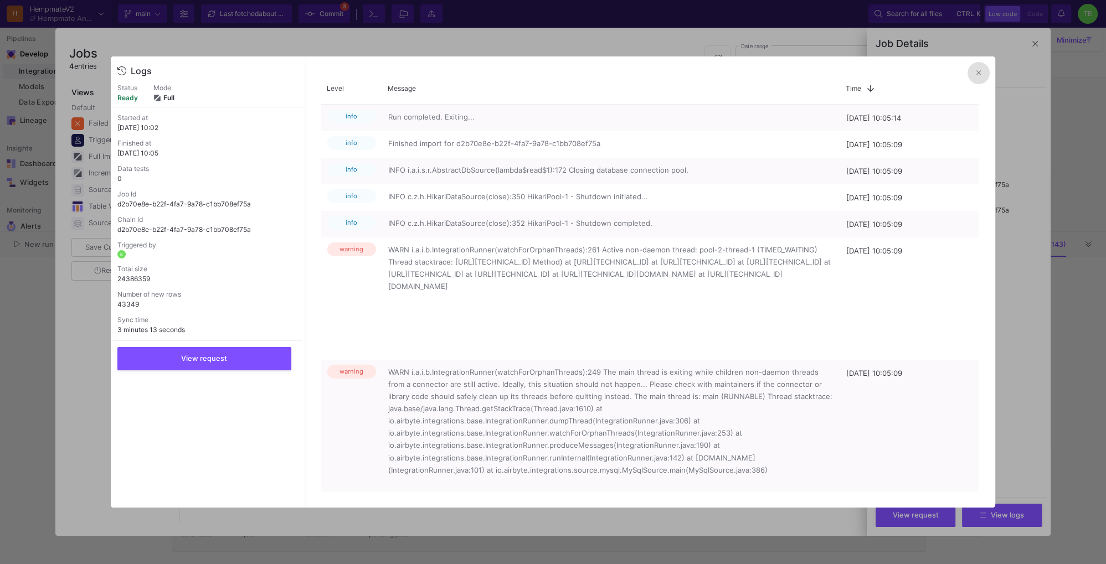
click at [978, 72] on icon at bounding box center [979, 72] width 4 height 7
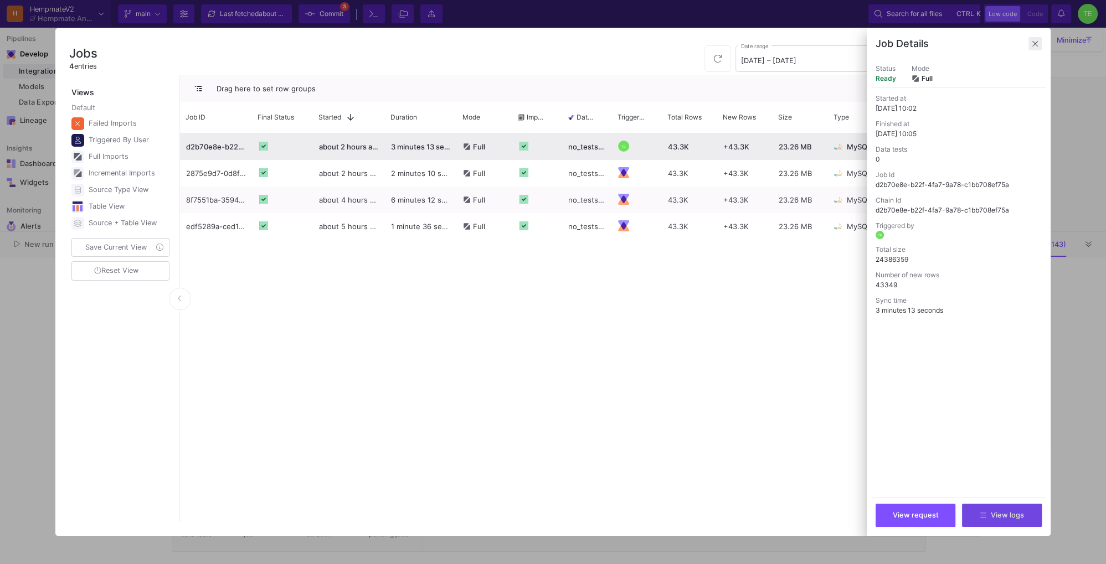
click at [1035, 43] on span at bounding box center [1035, 43] width 13 height 13
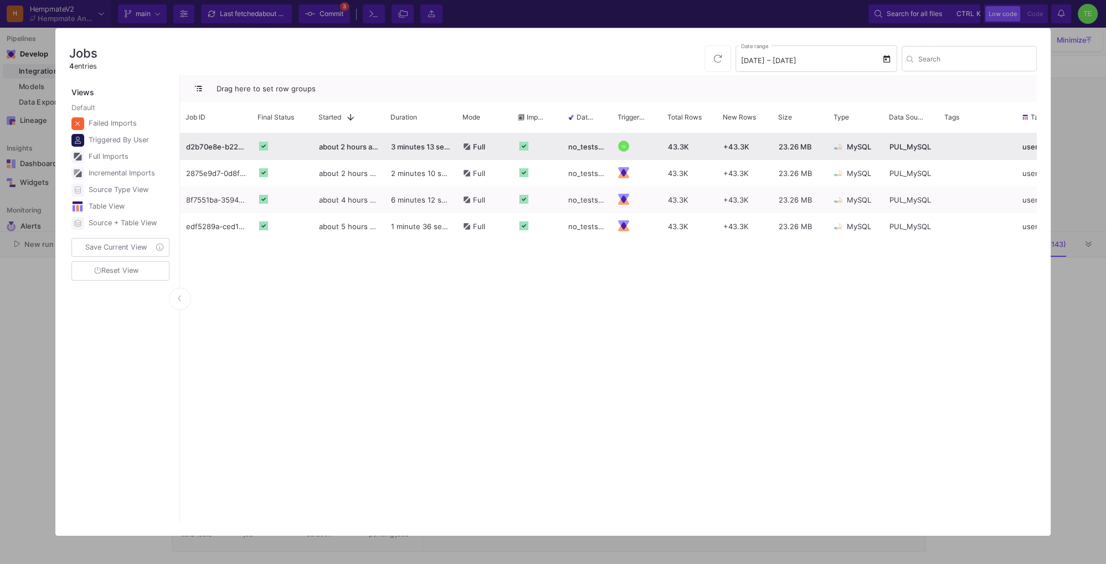
click at [13, 332] on div at bounding box center [553, 282] width 1106 height 564
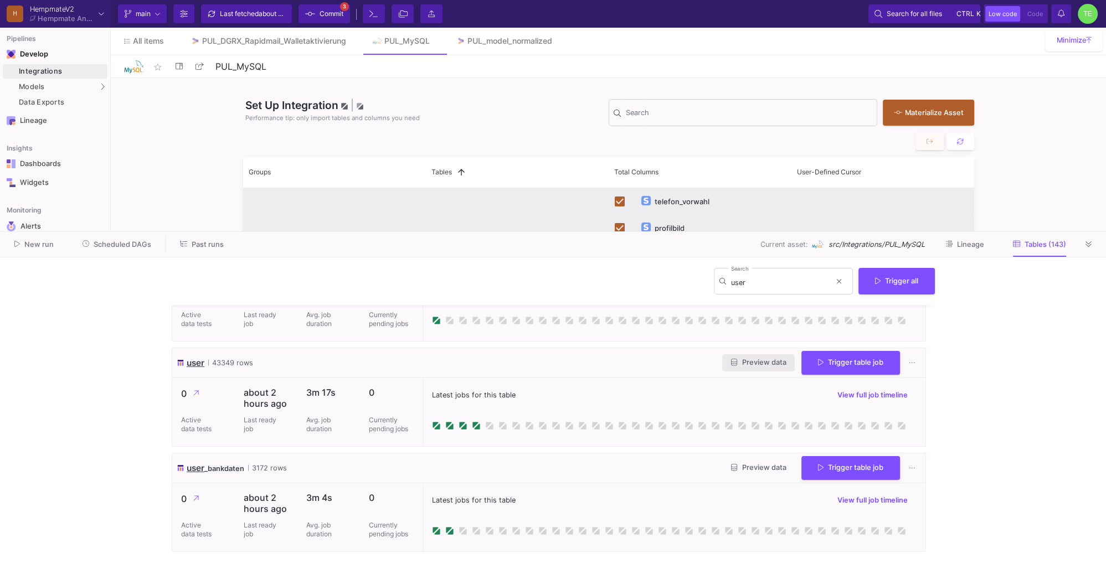
click at [759, 364] on span "Preview data" at bounding box center [758, 362] width 55 height 8
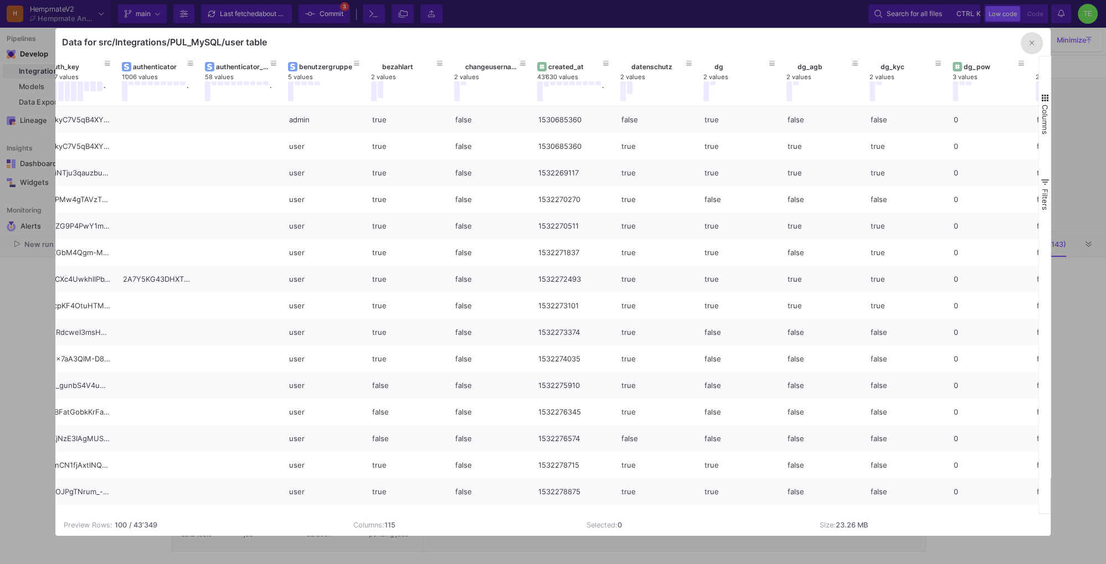
click at [1035, 43] on button "button" at bounding box center [1032, 43] width 22 height 22
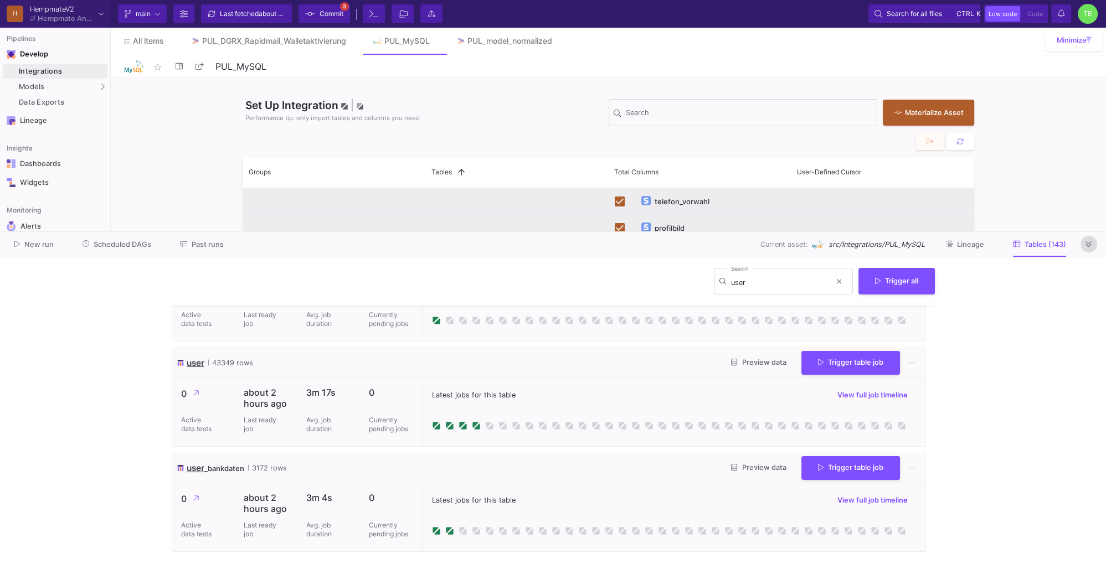
click at [1089, 248] on icon at bounding box center [1089, 244] width 6 height 7
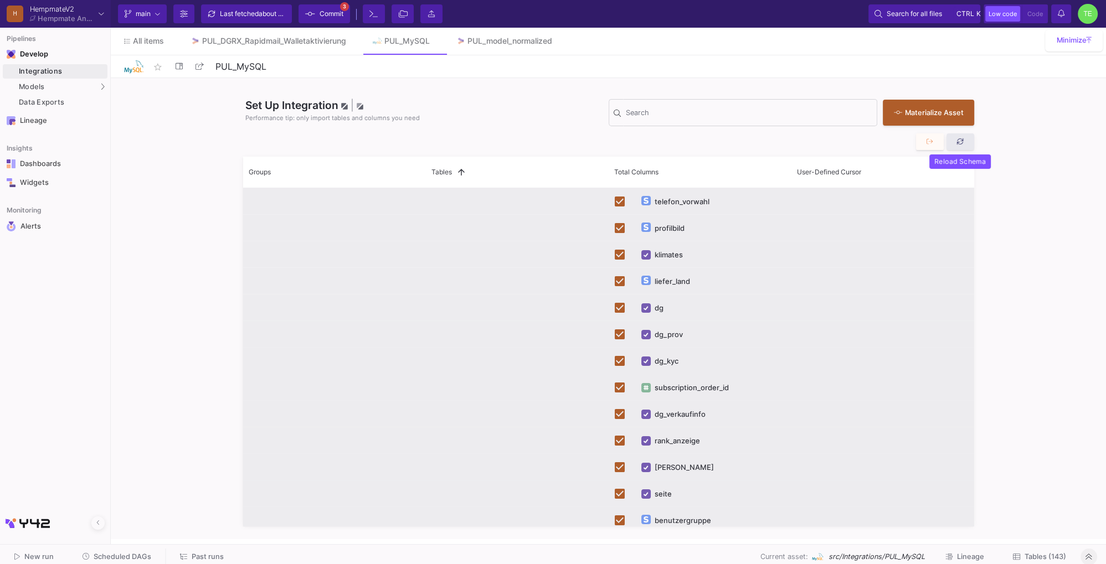
click at [962, 142] on icon at bounding box center [960, 141] width 6 height 6
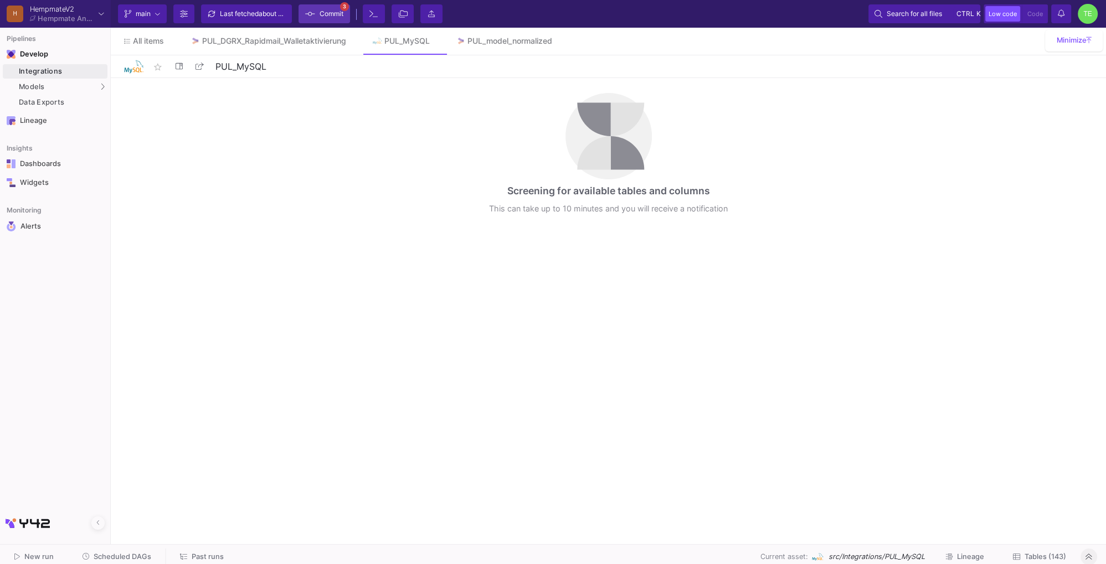
click at [318, 18] on span "Commit" at bounding box center [324, 14] width 38 height 17
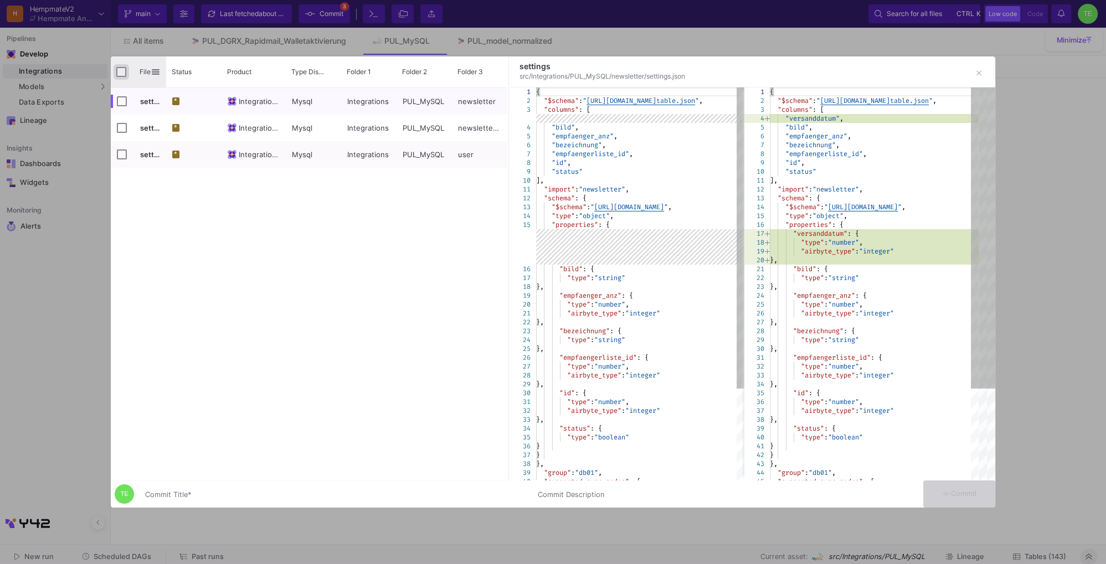
click at [122, 69] on input "Press Space to toggle all rows selection (unchecked)" at bounding box center [121, 72] width 10 height 10
checkbox input "true"
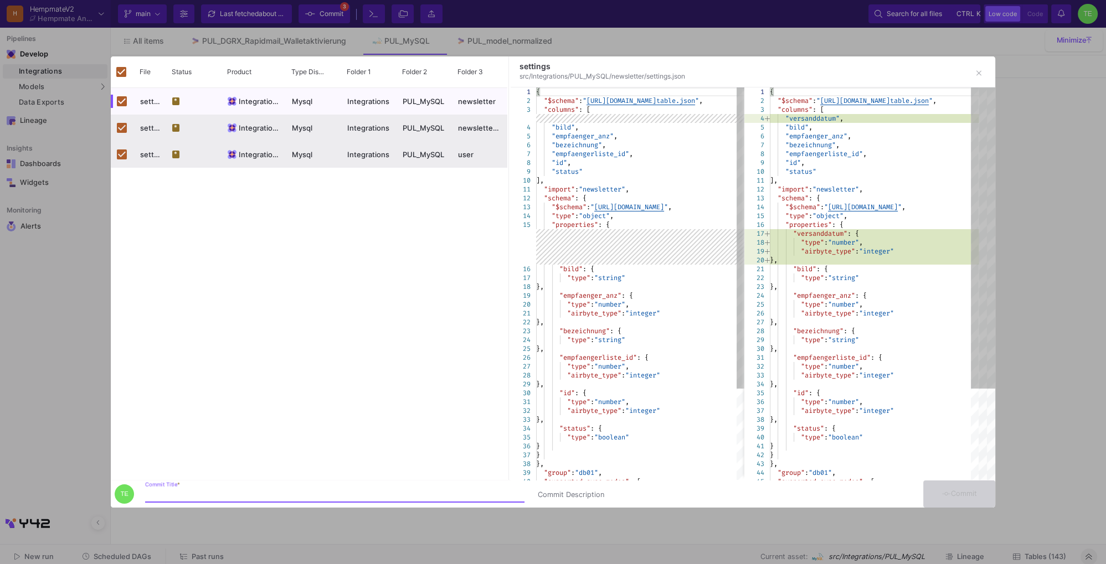
click at [195, 494] on input "Commit Title *" at bounding box center [334, 495] width 379 height 9
type input "2025082903"
click at [974, 492] on span "Commit" at bounding box center [959, 494] width 35 height 8
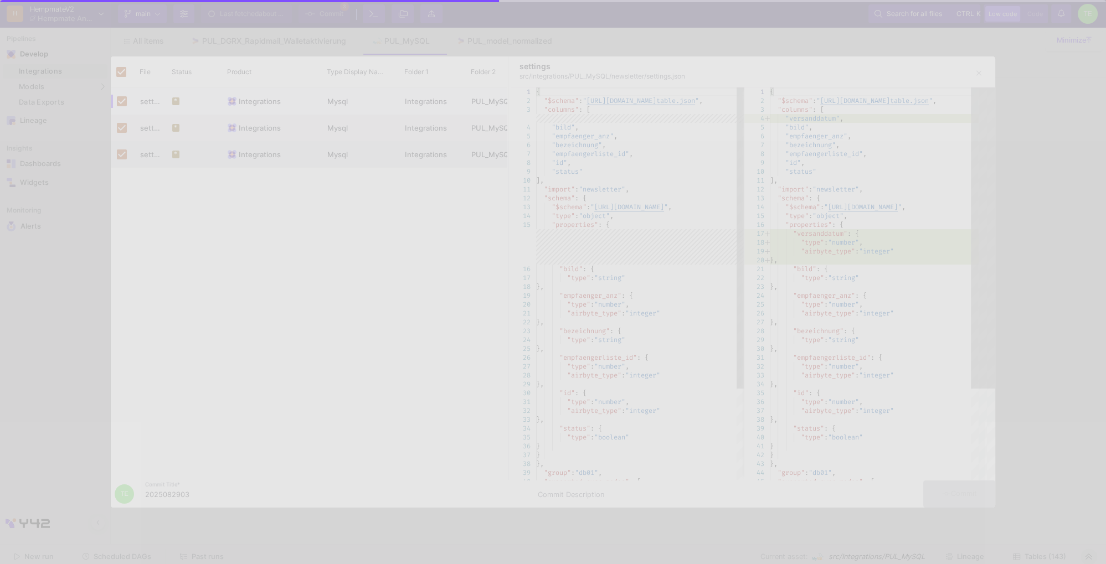
checkbox input "false"
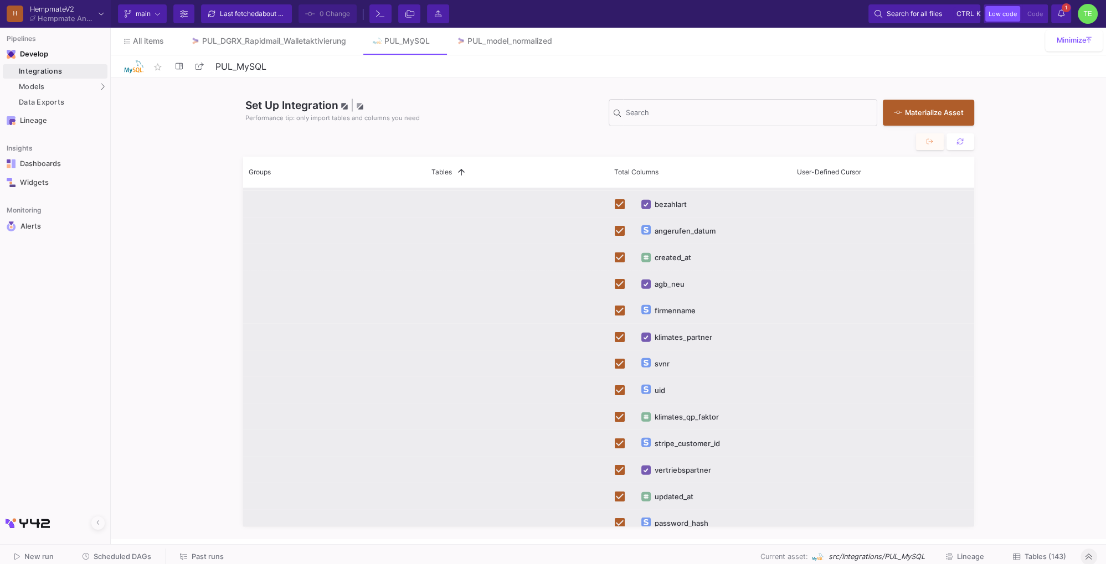
scroll to position [4080, 0]
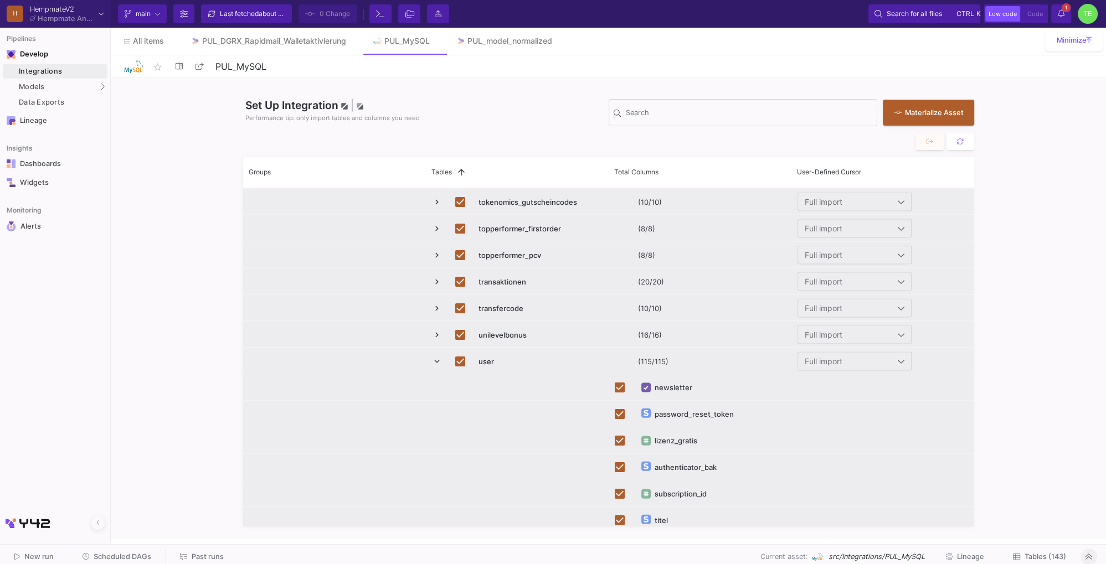
click at [436, 363] on span "Press SPACE to deselect this row." at bounding box center [437, 362] width 10 height 10
